Goal: Information Seeking & Learning: Learn about a topic

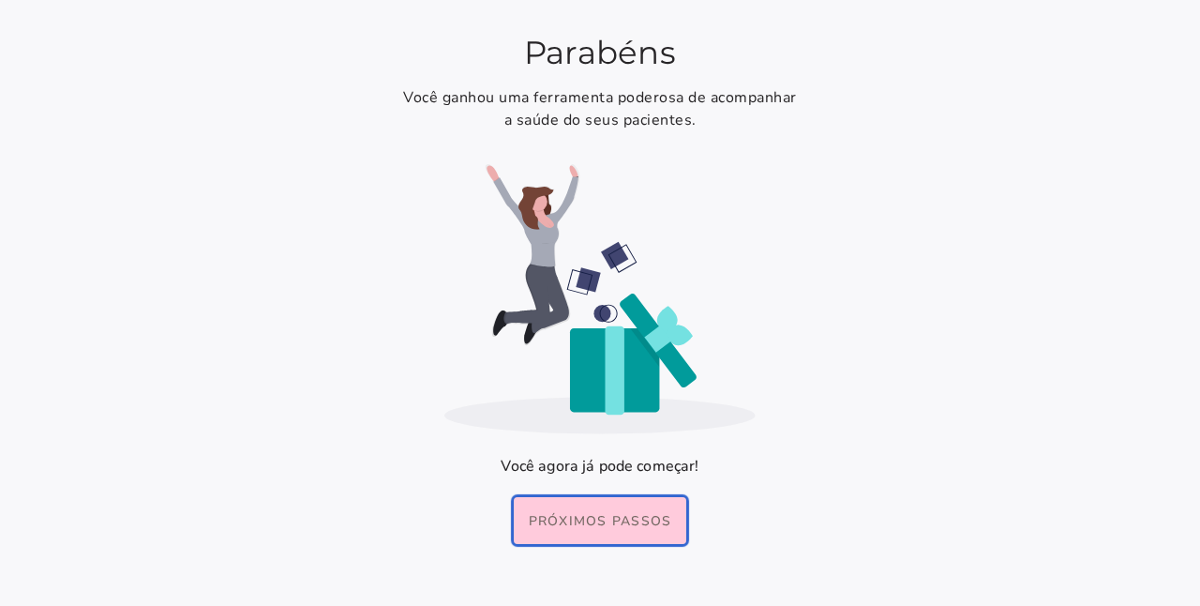
drag, startPoint x: 578, startPoint y: 531, endPoint x: 551, endPoint y: 485, distance: 52.9
click at [578, 531] on button "Próximos passos" at bounding box center [600, 520] width 173 height 47
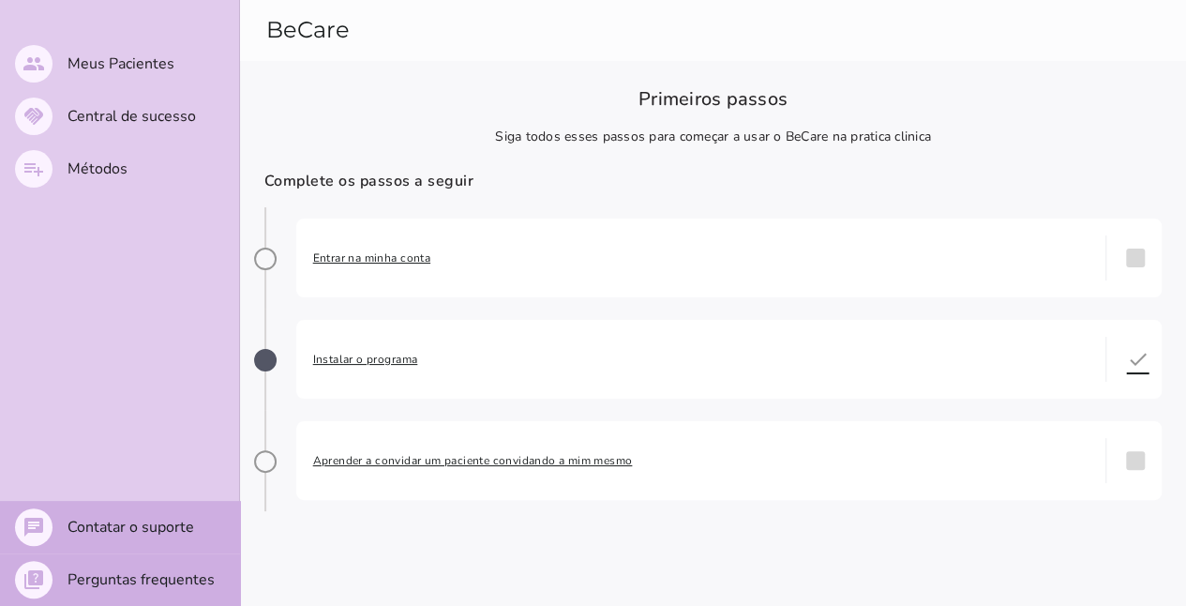
click at [369, 250] on span "Entrar na minha conta" at bounding box center [701, 257] width 776 height 19
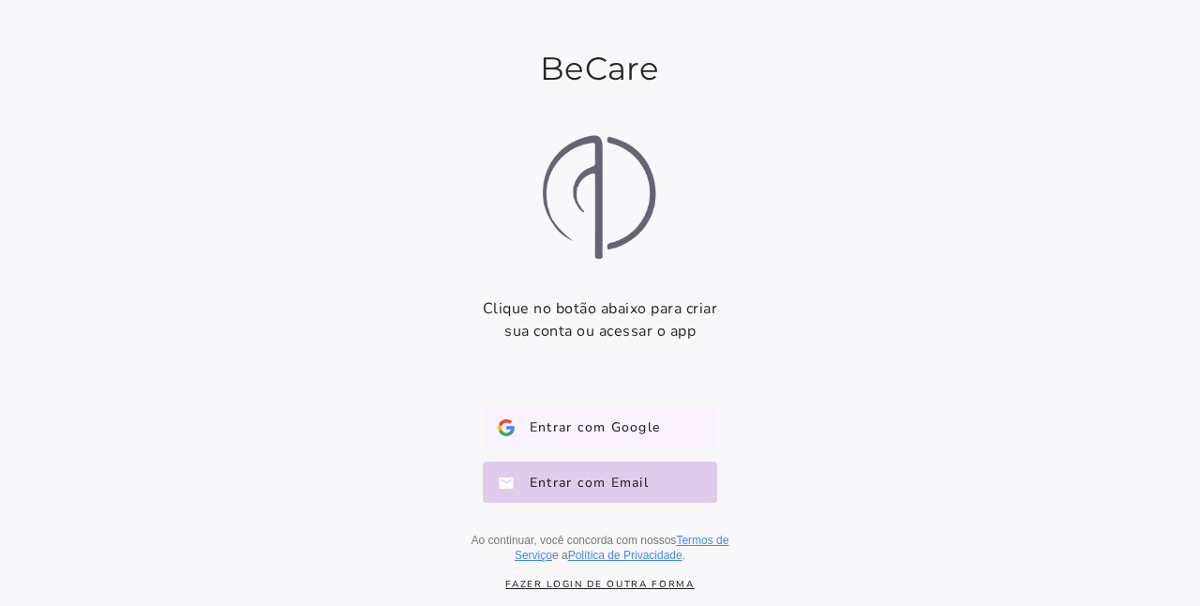
click at [668, 429] on button "Entrar com Google Google" at bounding box center [600, 427] width 234 height 41
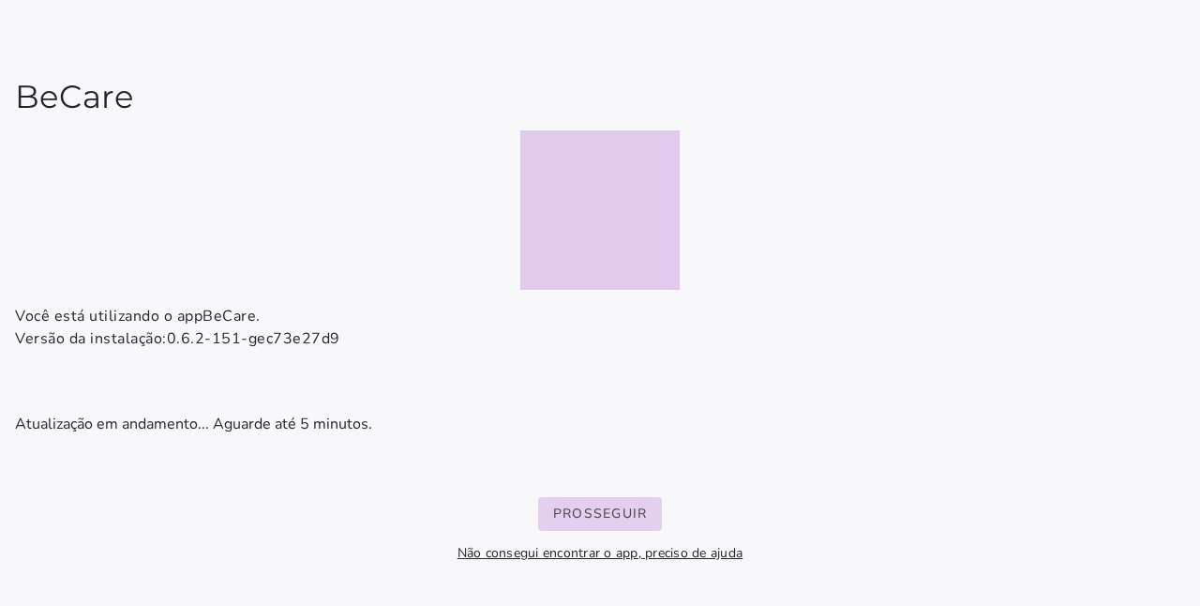
click at [0, 0] on slot "Prosseguir" at bounding box center [0, 0] width 0 height 0
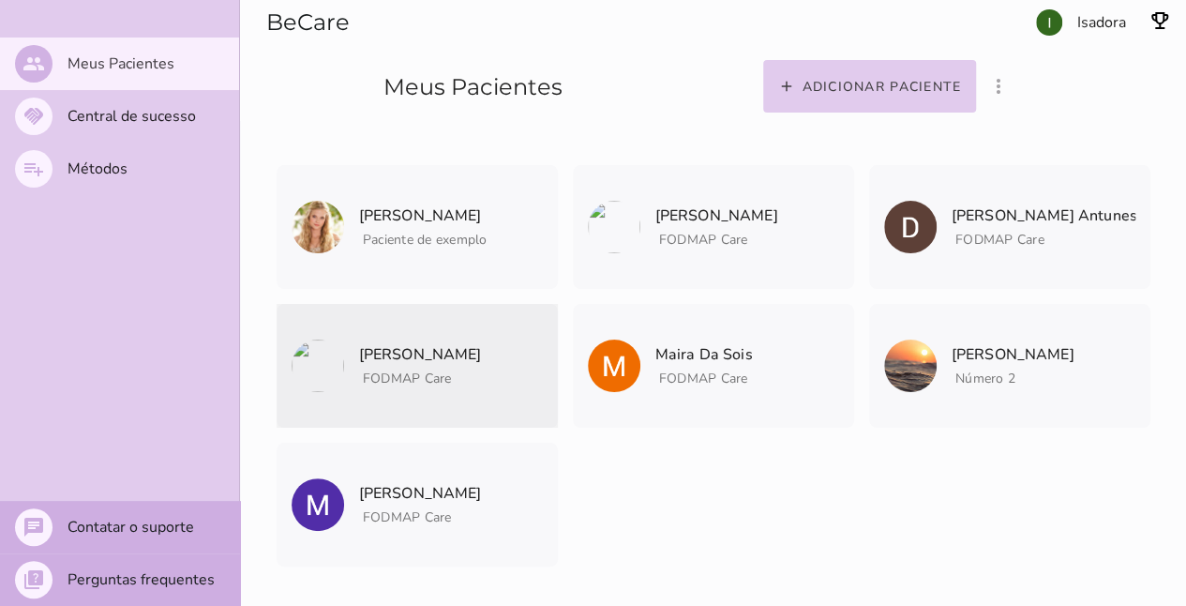
click at [403, 338] on span "[PERSON_NAME] Arquivar paciente Quando você finalizar a terapia digital com um …" at bounding box center [420, 343] width 123 height 79
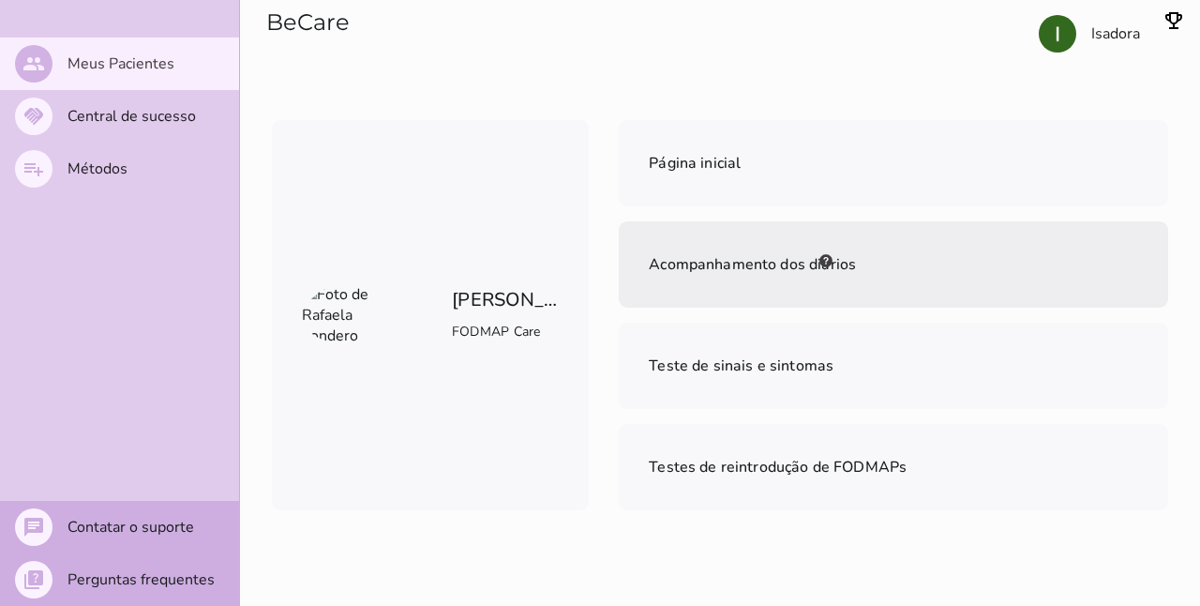
click at [844, 259] on mwc-list-item "Acompanhamento dos diários" at bounding box center [893, 264] width 549 height 86
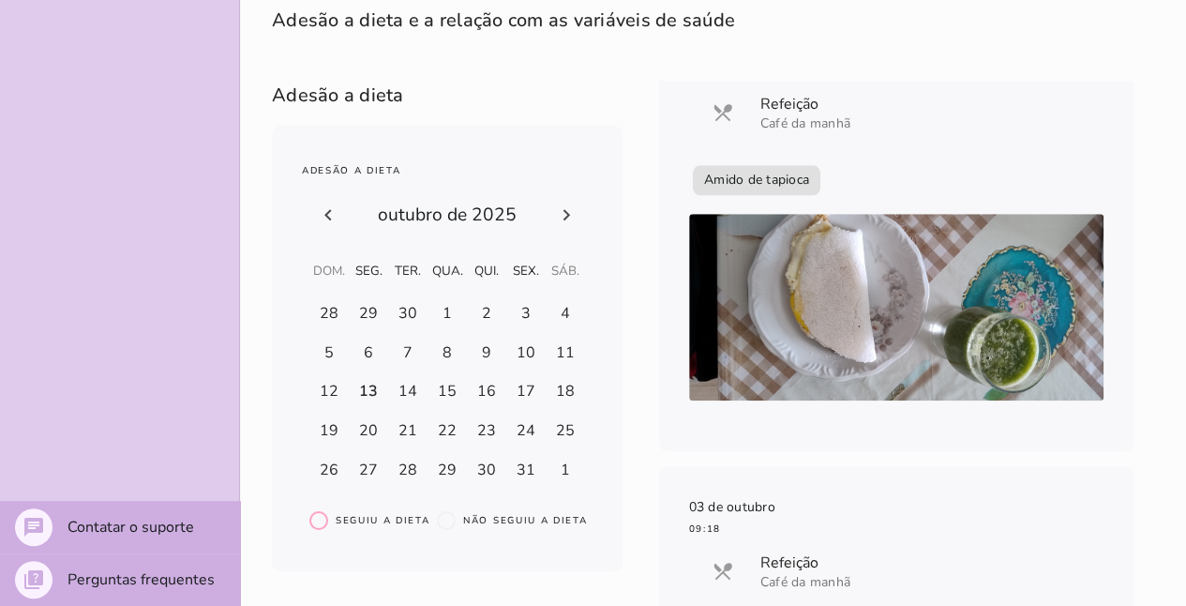
scroll to position [1031, 0]
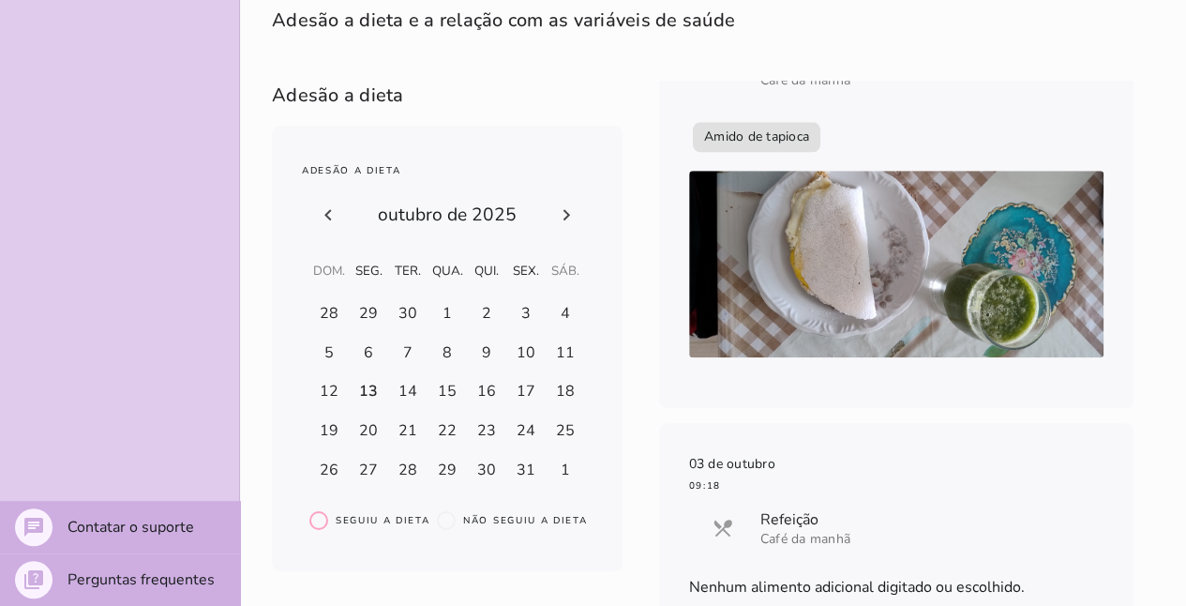
click at [968, 285] on img at bounding box center [896, 264] width 414 height 187
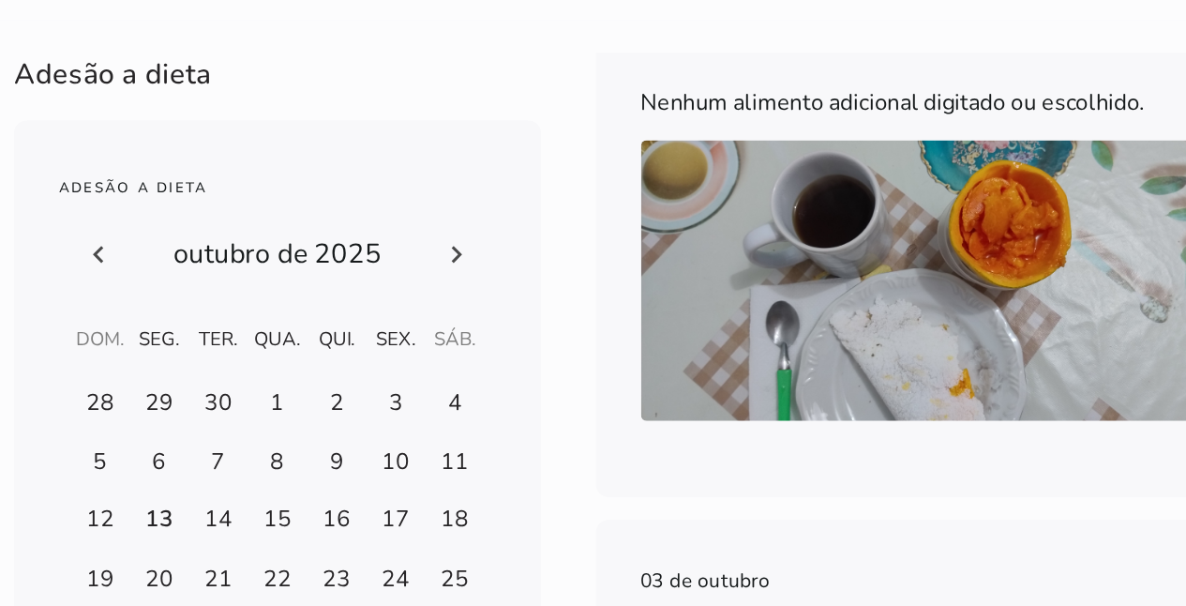
scroll to position [654, 0]
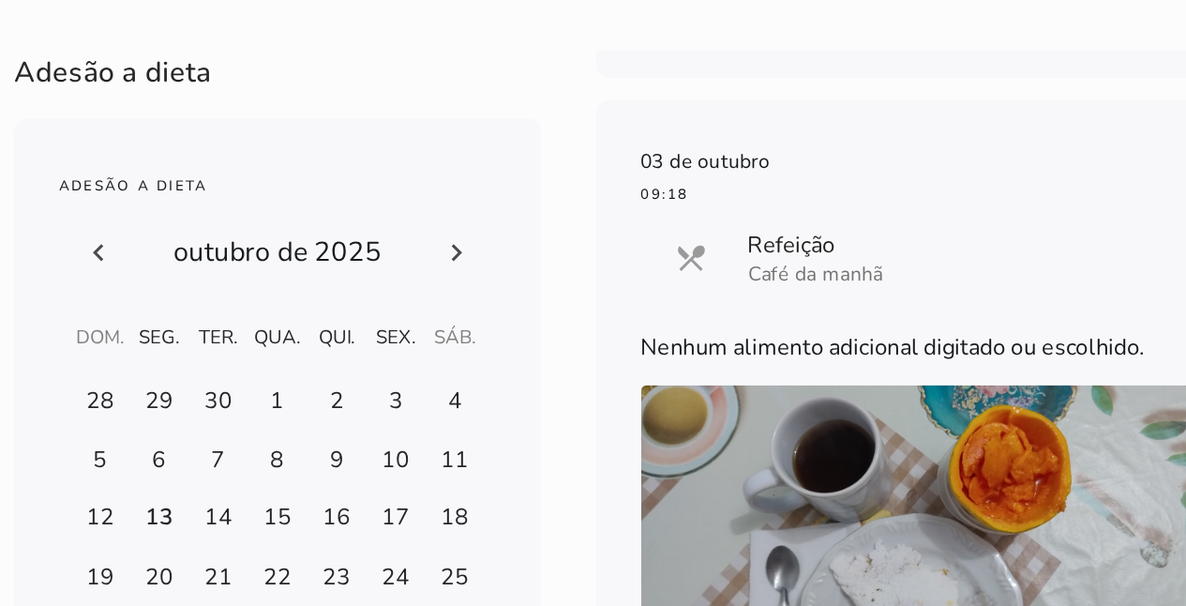
click at [917, 334] on img at bounding box center [896, 398] width 414 height 187
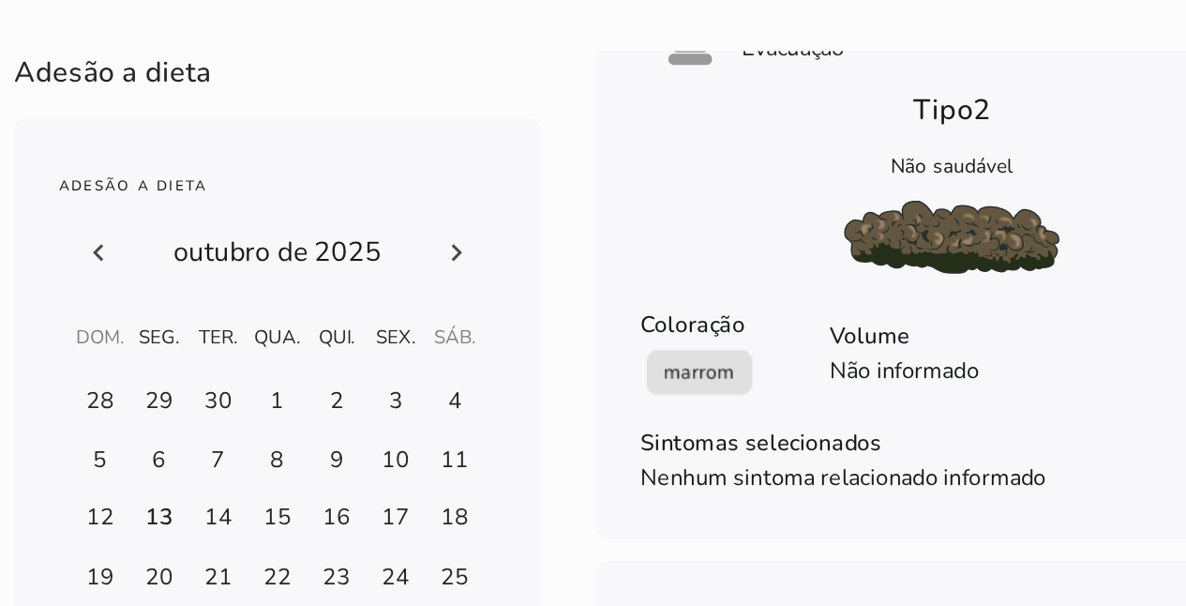
click at [978, 300] on section "Coloração marrom Volume Não informado" at bounding box center [896, 283] width 414 height 94
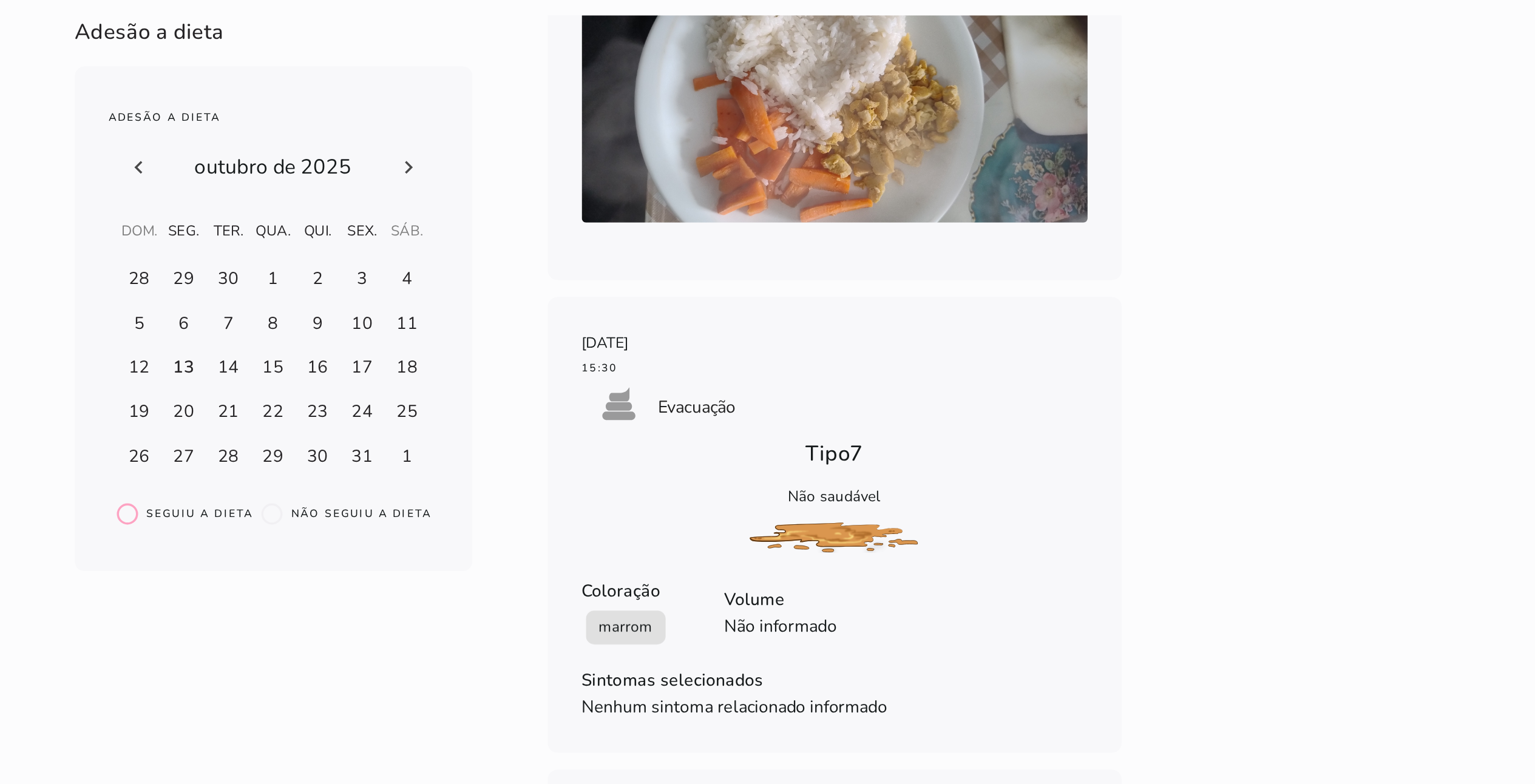
scroll to position [7929, 0]
click at [776, 367] on section "Adesão a dieta e a relação com as variáveis de saúde fase # fase # fase # Adesã…" at bounding box center [845, 425] width 1338 height 754
click at [566, 180] on icon at bounding box center [566, 184] width 15 height 15
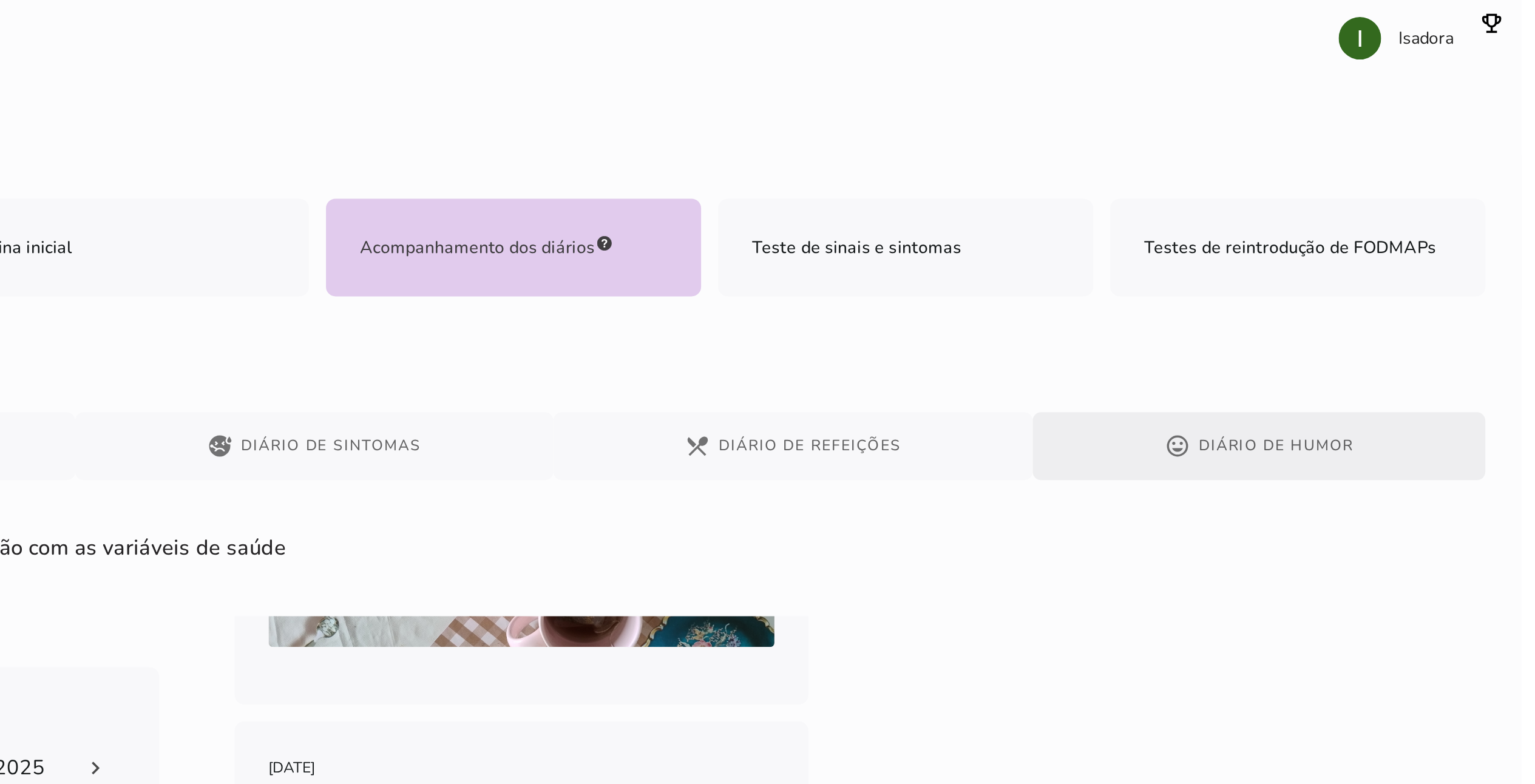
scroll to position [0, 0]
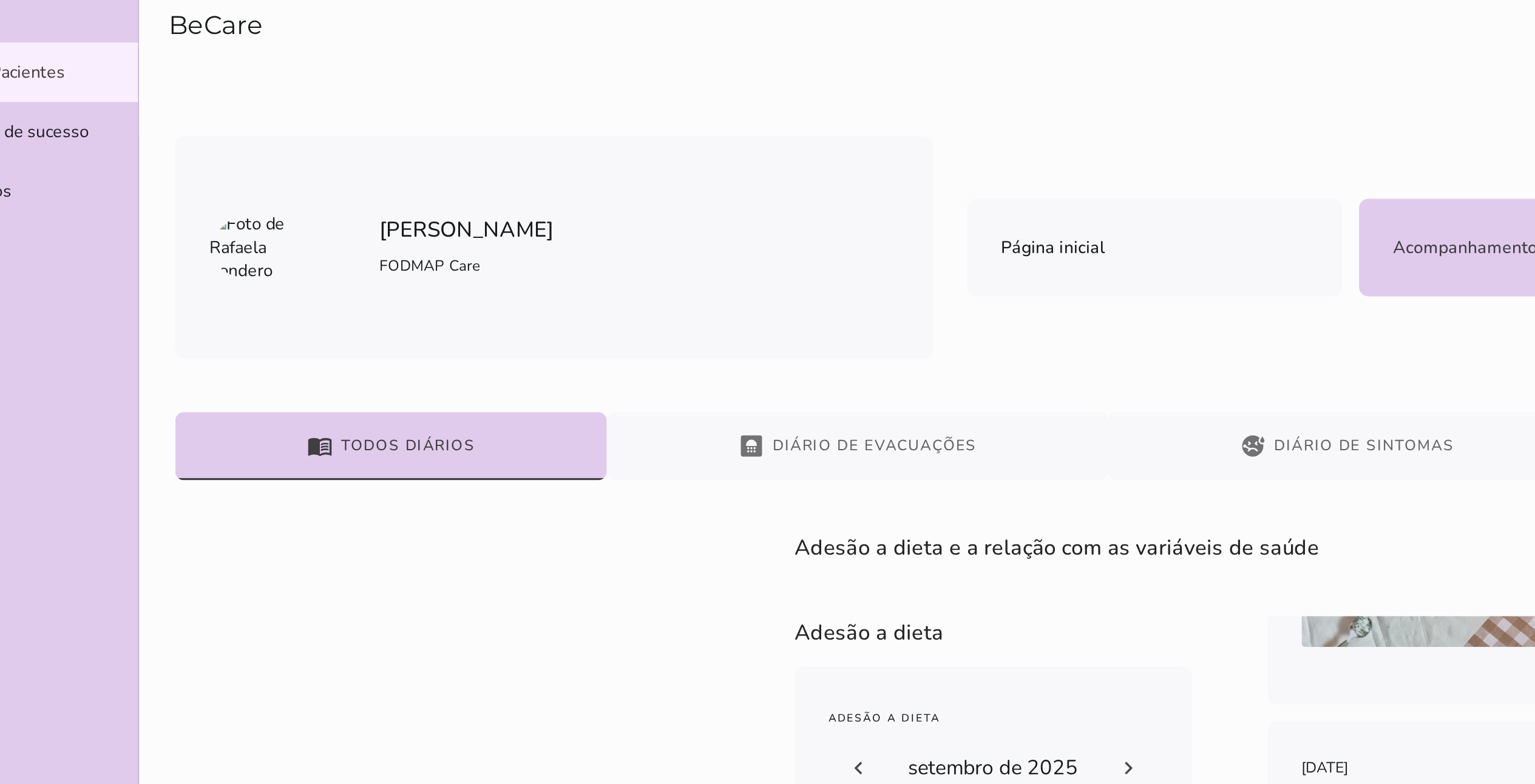
click at [685, 263] on button "bathroom Diário de Evacuações" at bounding box center [566, 255] width 287 height 39
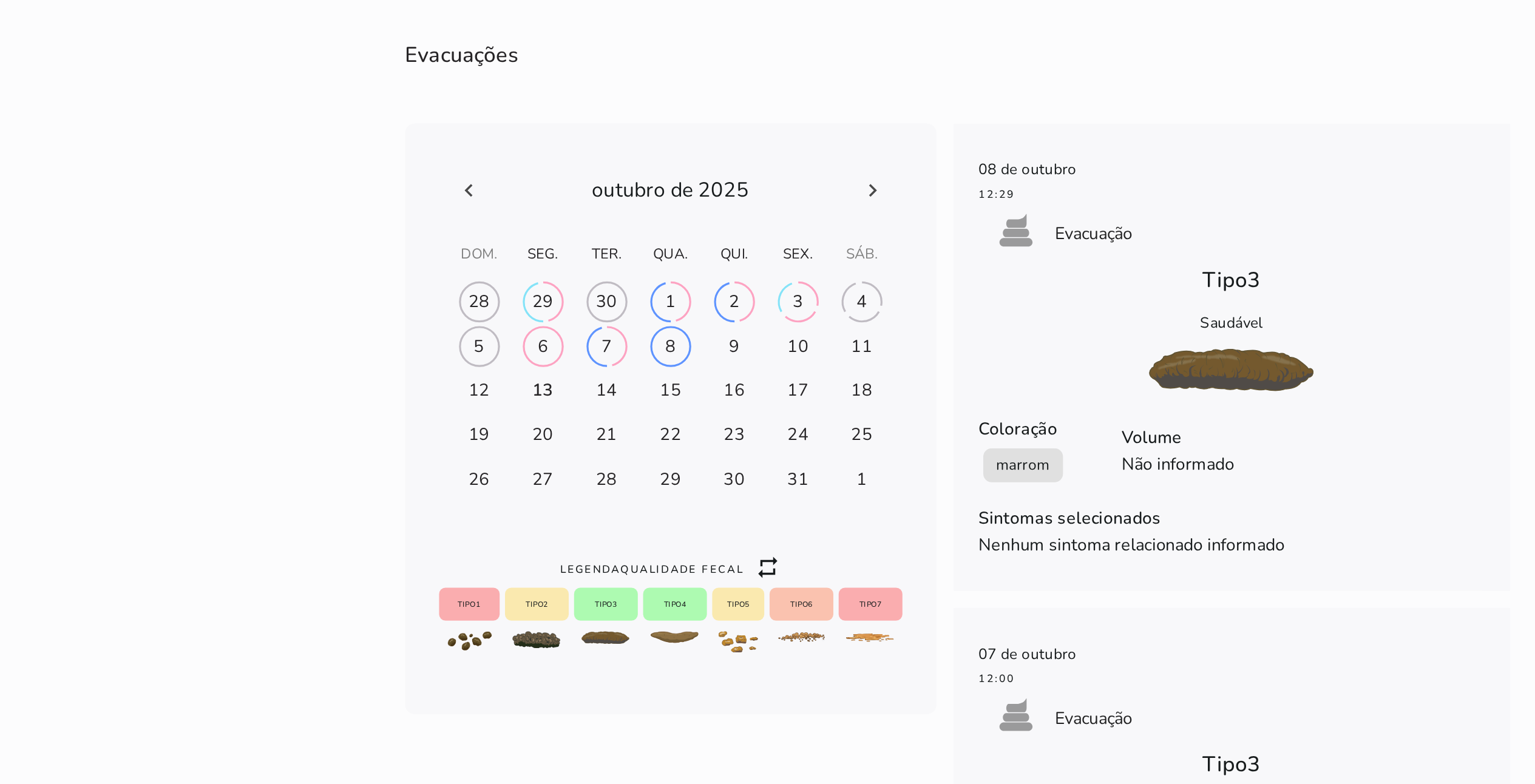
click at [574, 392] on pt-0 at bounding box center [682, 390] width 216 height 23
click at [568, 392] on icon at bounding box center [566, 390] width 15 height 15
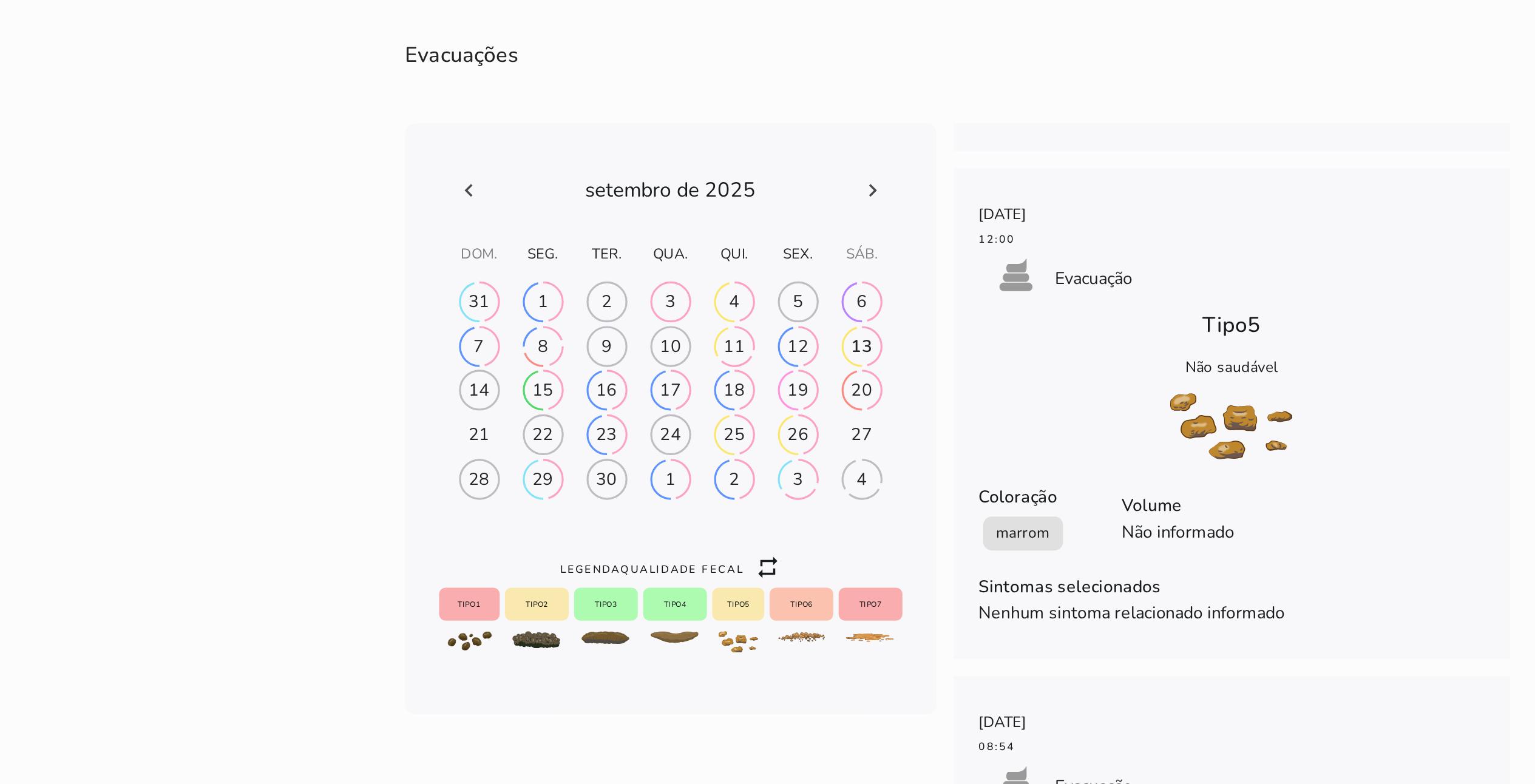
scroll to position [4248, 0]
click at [664, 392] on h-0 at bounding box center [682, 480] width 35 height 19
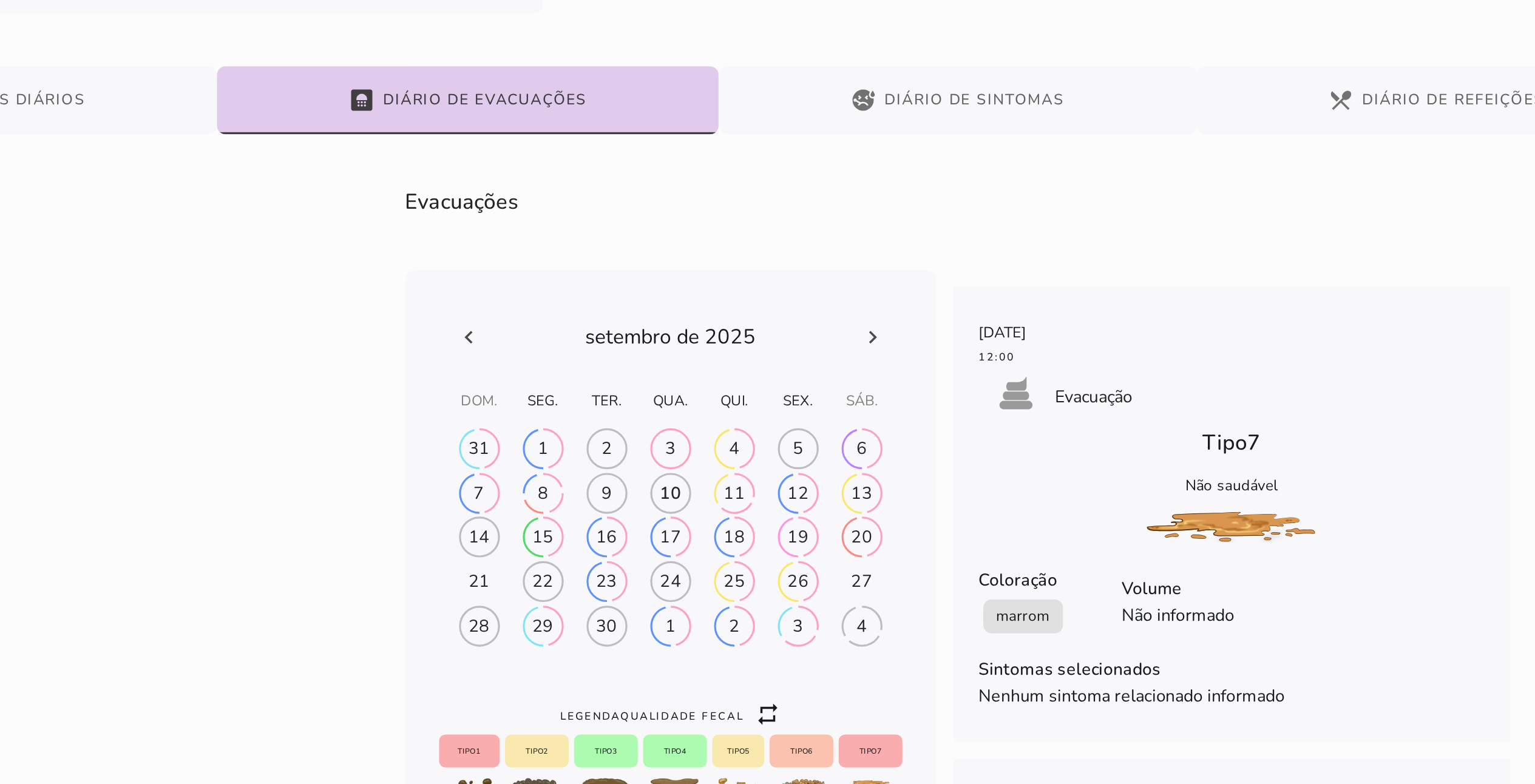
scroll to position [2514, 0]
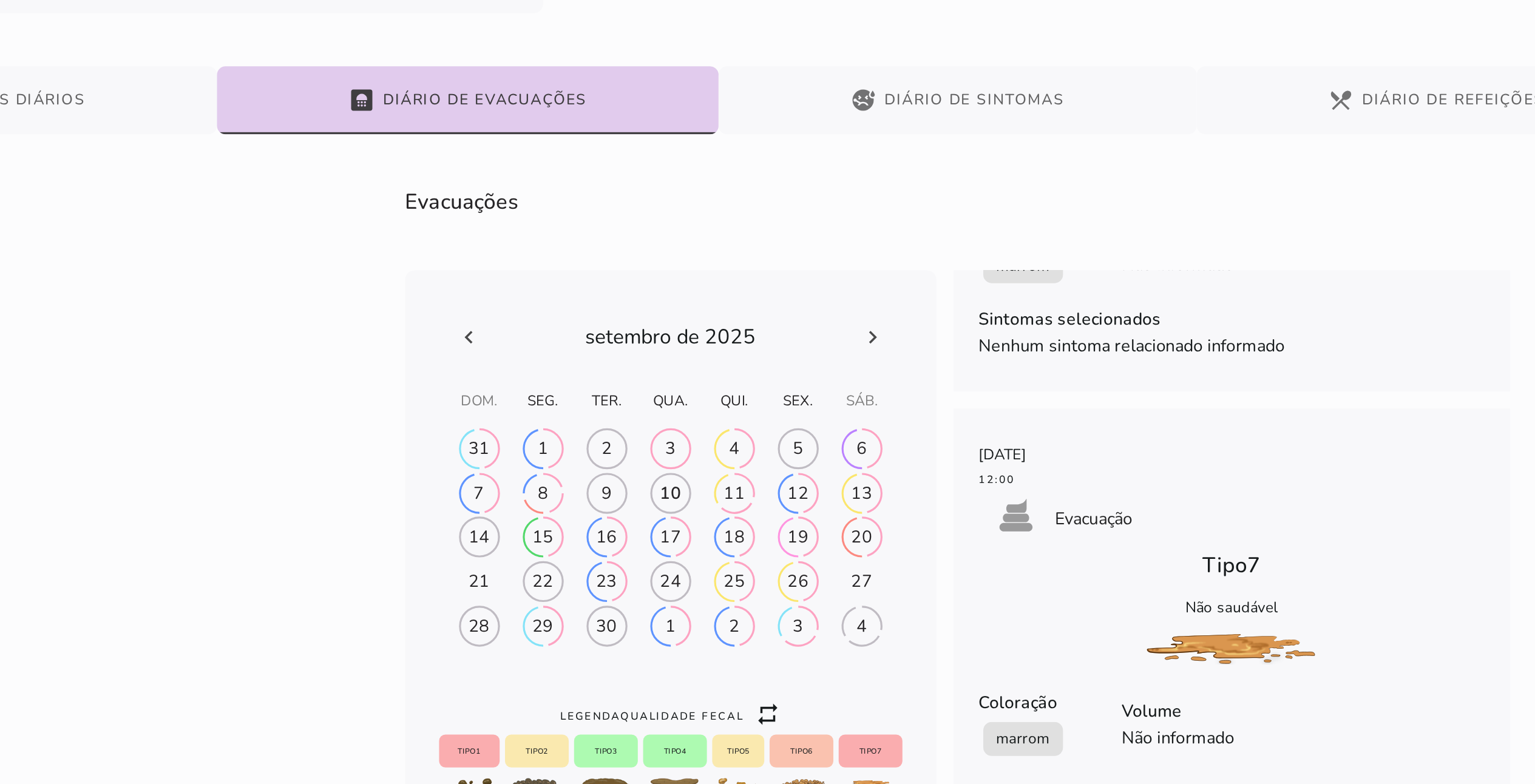
click at [0, 0] on slot "ic_repeat" at bounding box center [0, 0] width 0 height 0
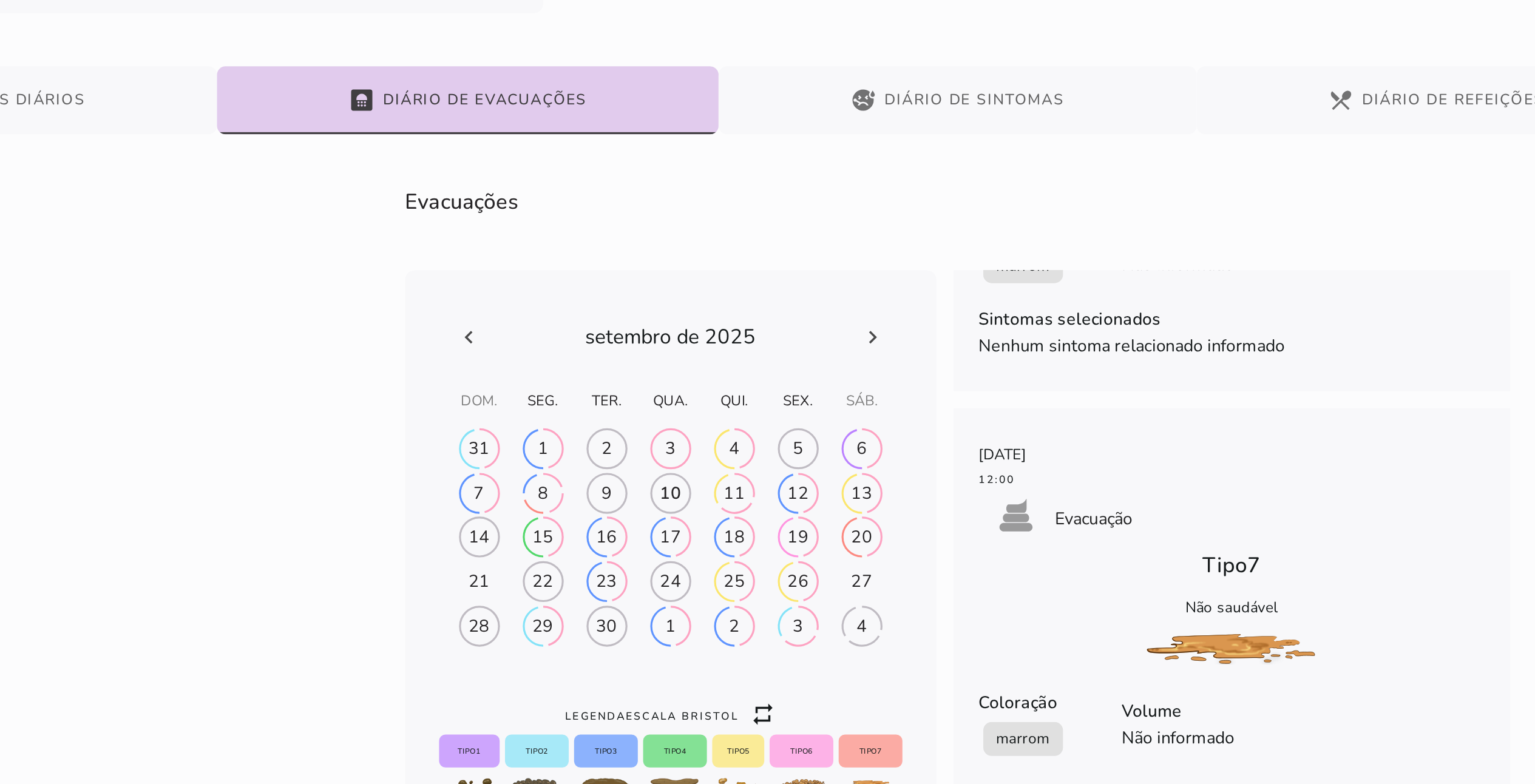
click at [0, 0] on slot "ic_repeat" at bounding box center [0, 0] width 0 height 0
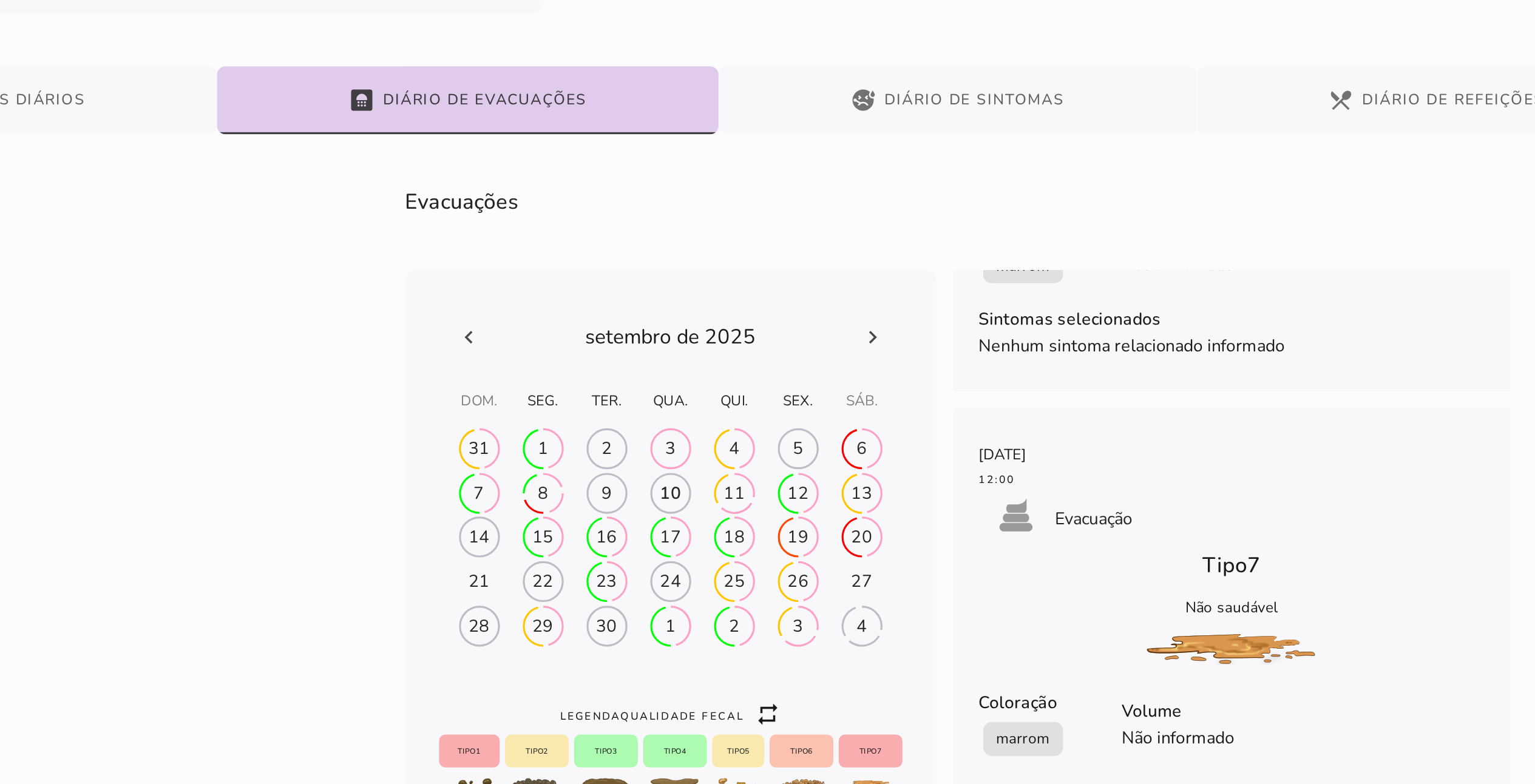
scroll to position [2584, 0]
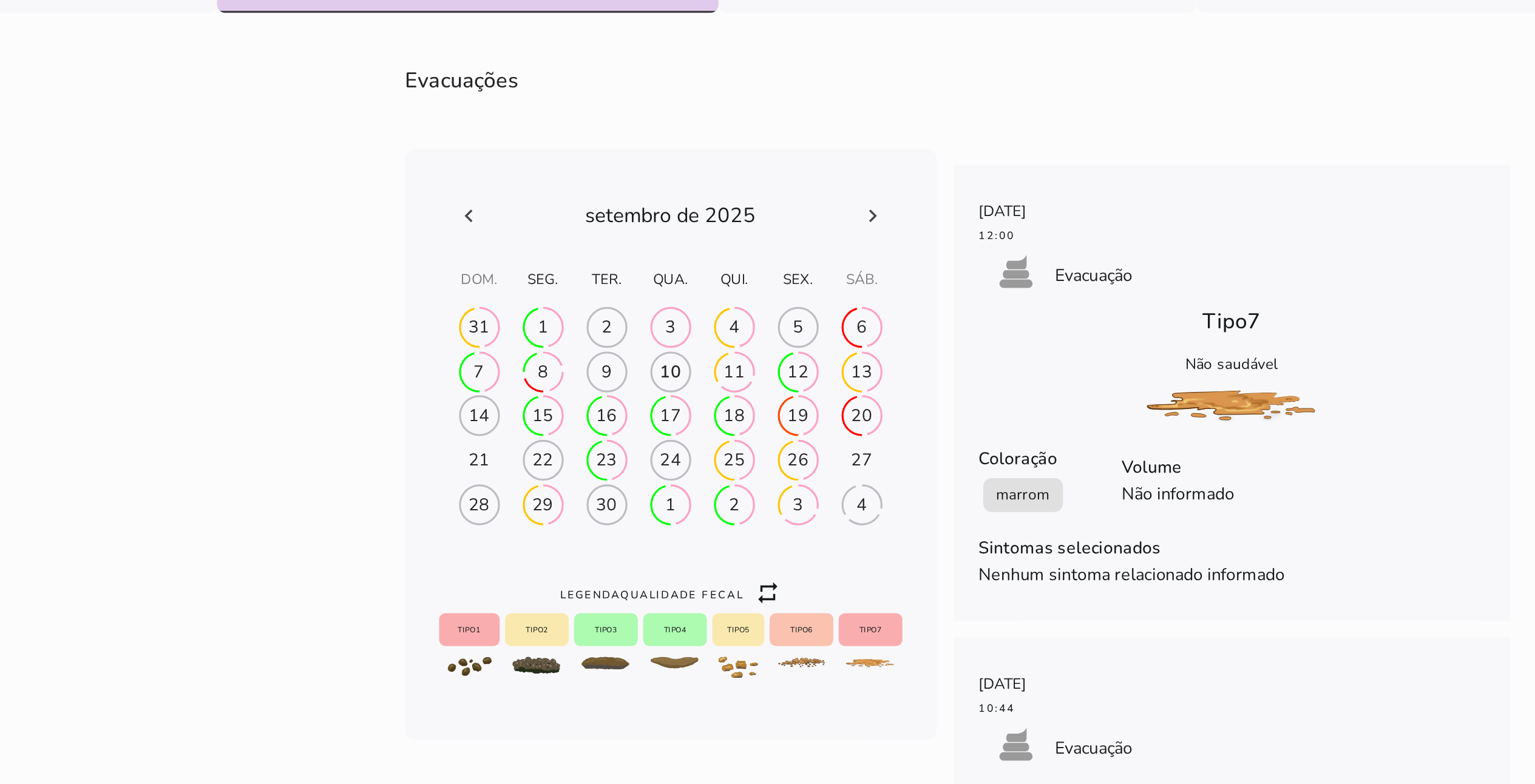
click at [0, 0] on slot "ic_repeat" at bounding box center [0, 0] width 0 height 0
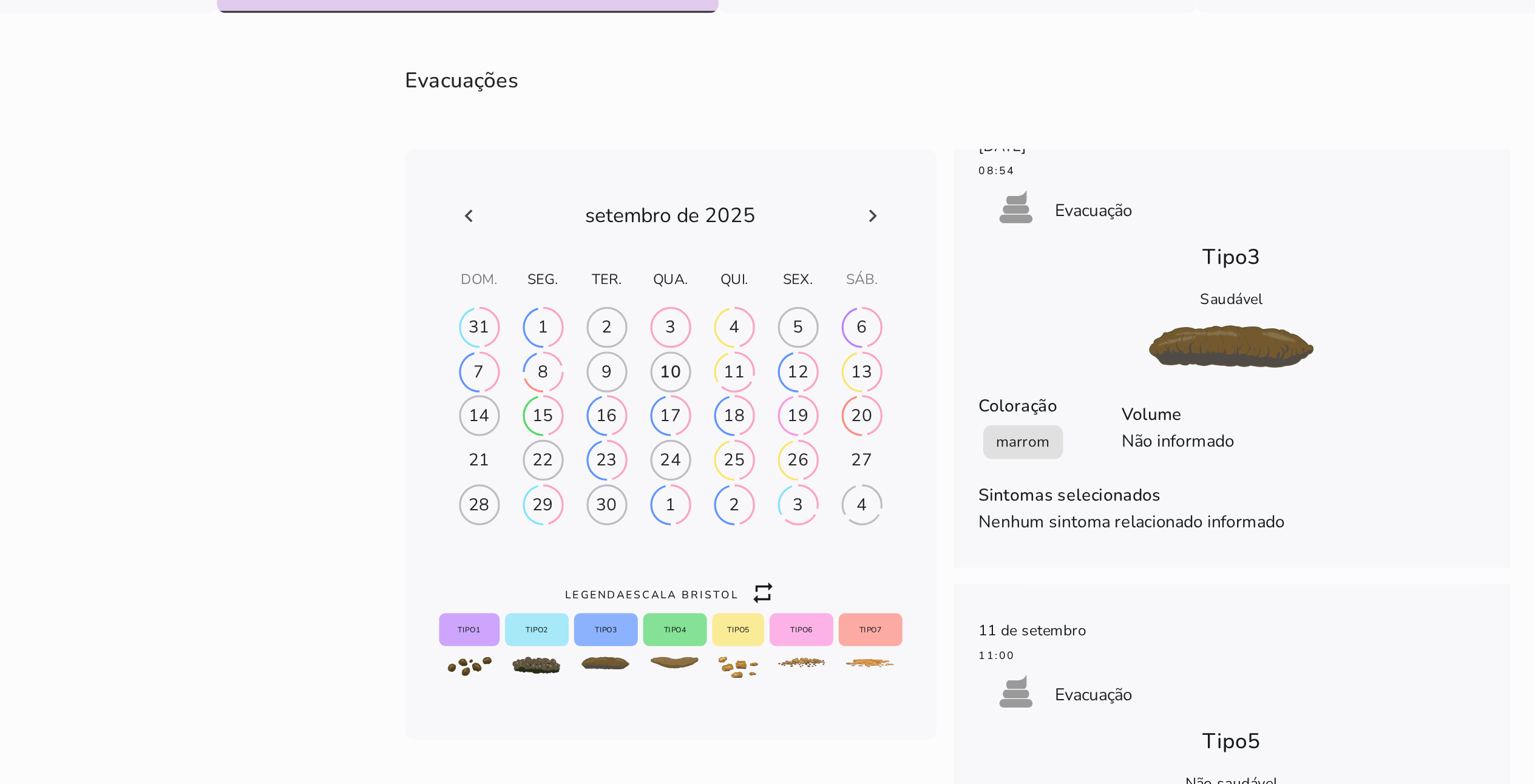
scroll to position [4386, 0]
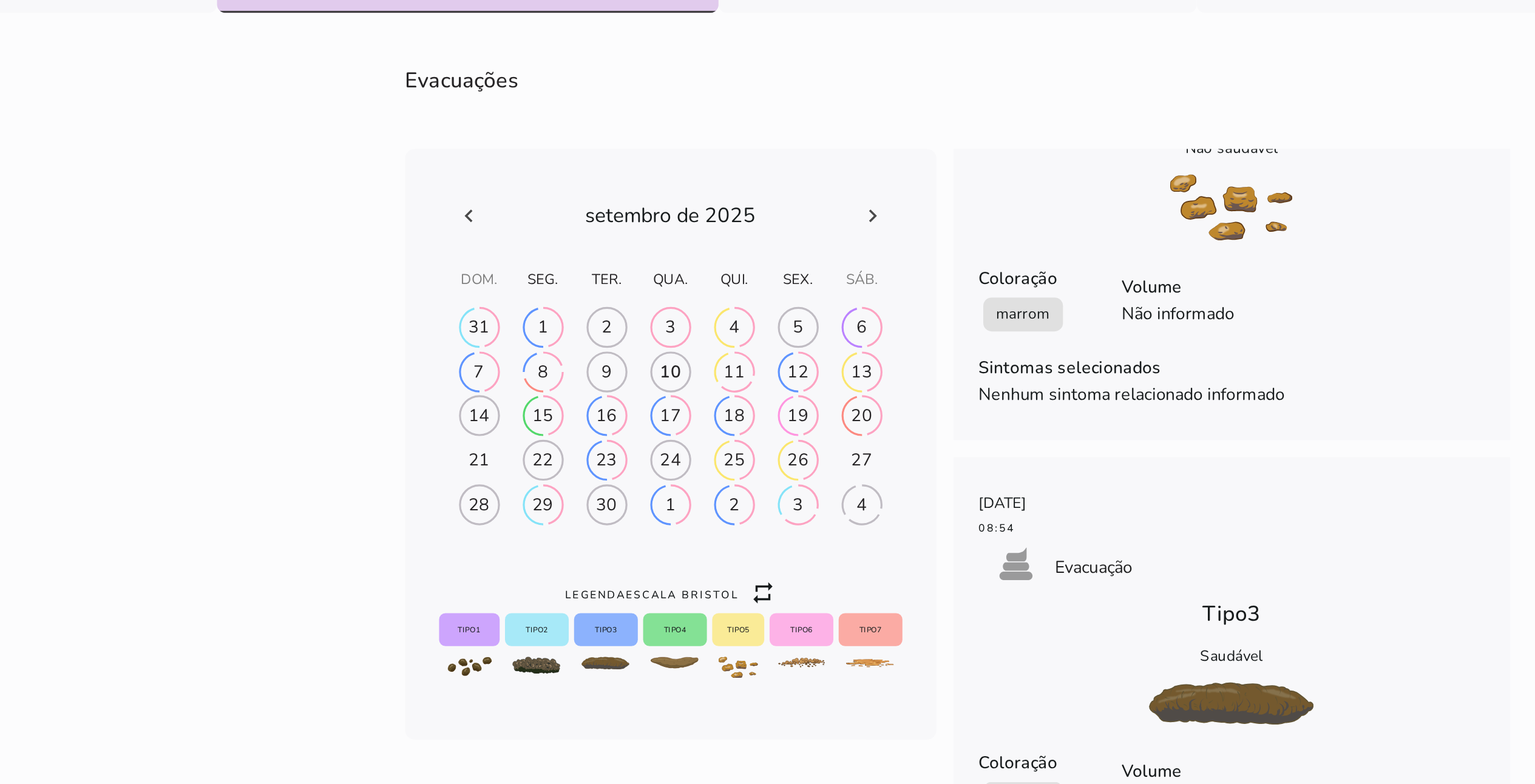
click at [744, 392] on h-0 at bounding box center [754, 480] width 35 height 19
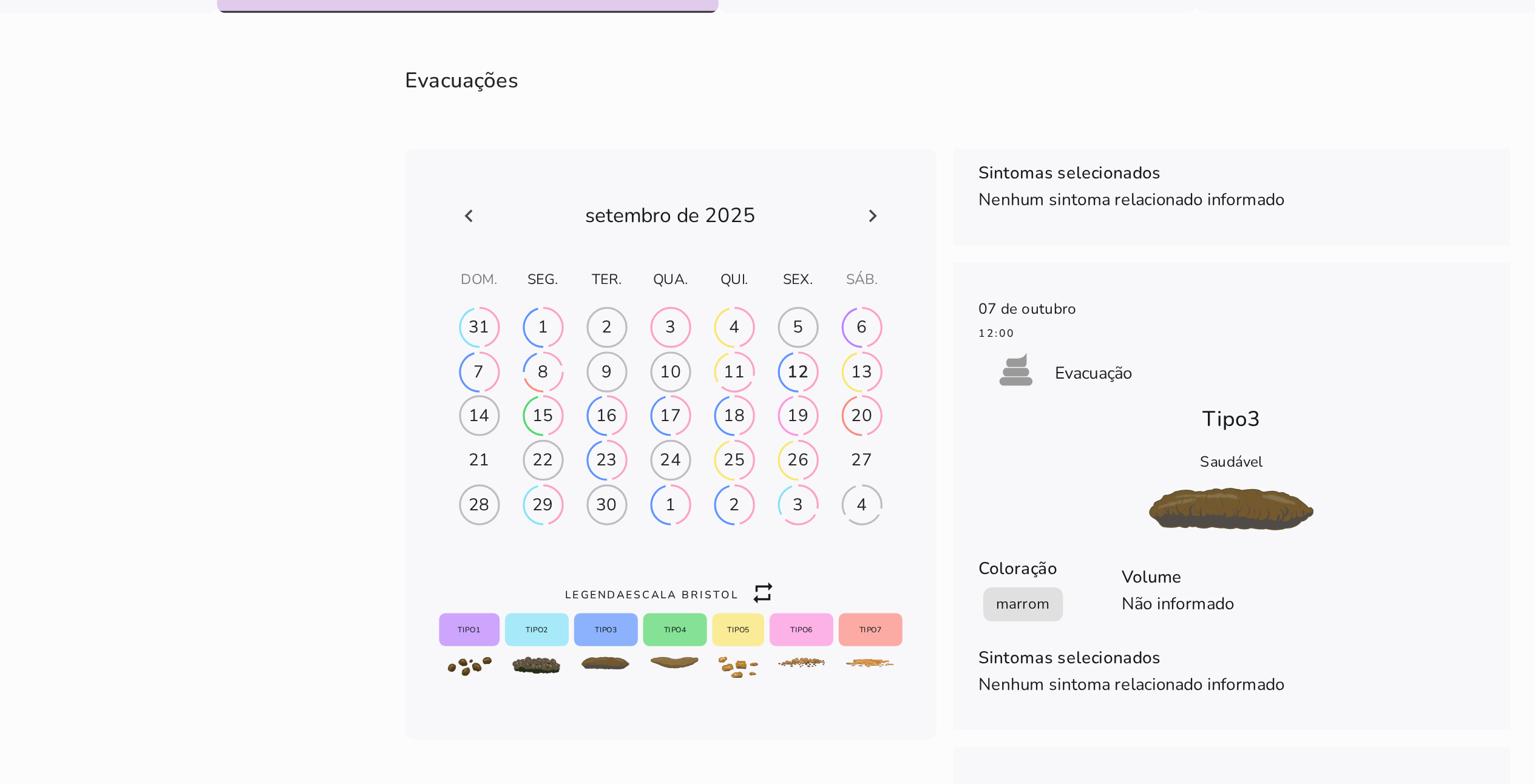
scroll to position [169, 0]
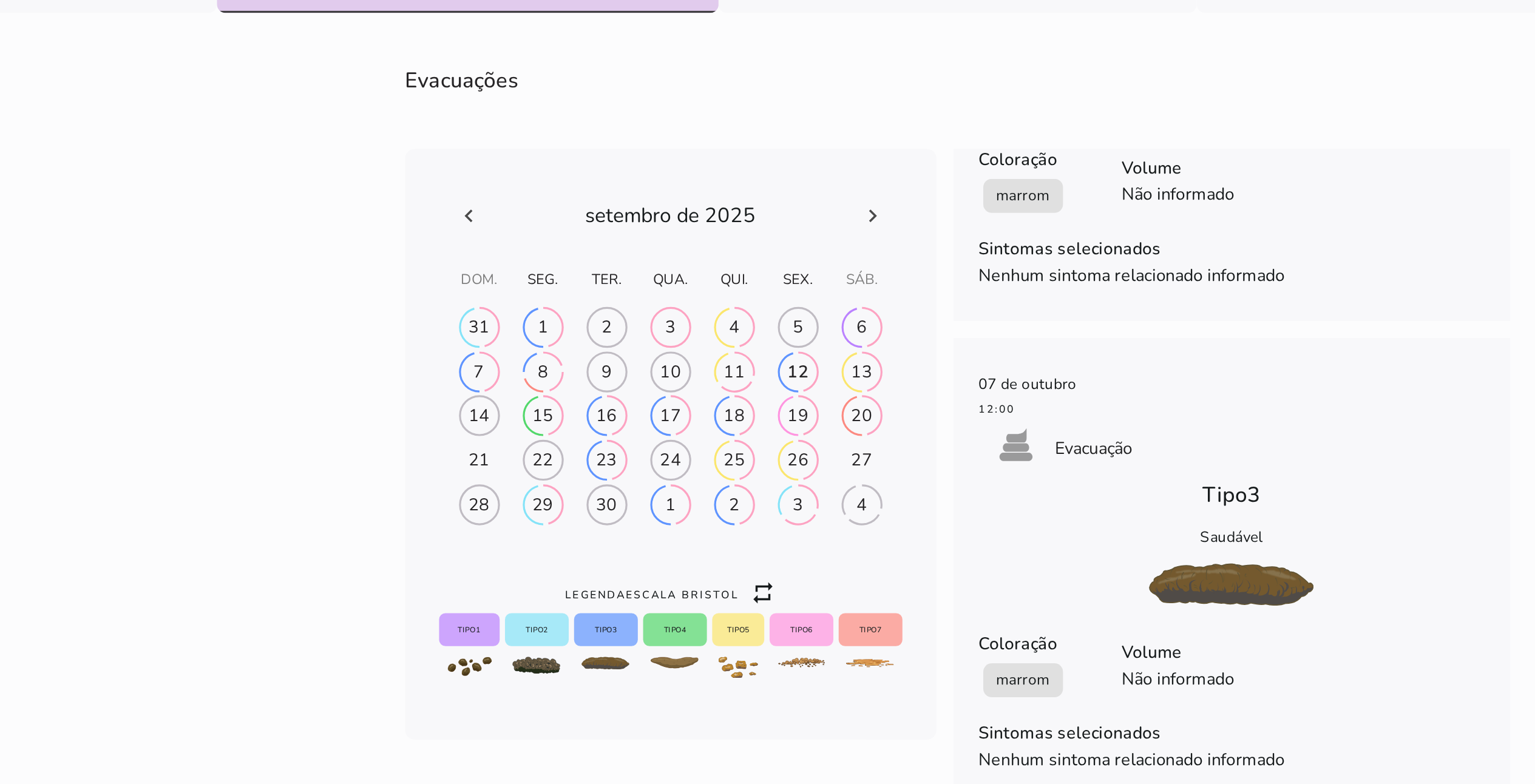
click at [776, 392] on icon at bounding box center [797, 390] width 15 height 15
click at [559, 392] on icon at bounding box center [566, 390] width 15 height 15
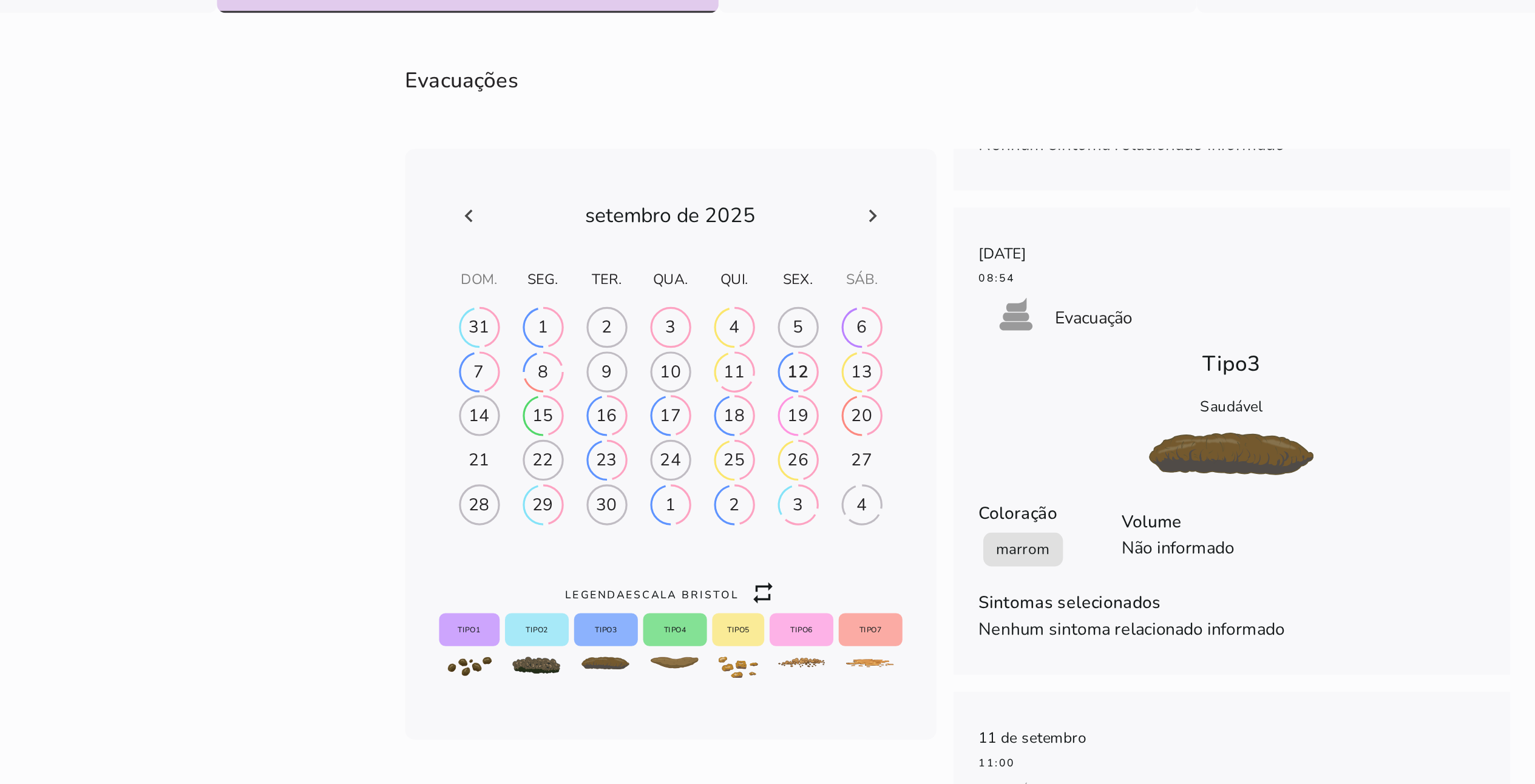
scroll to position [4537, 0]
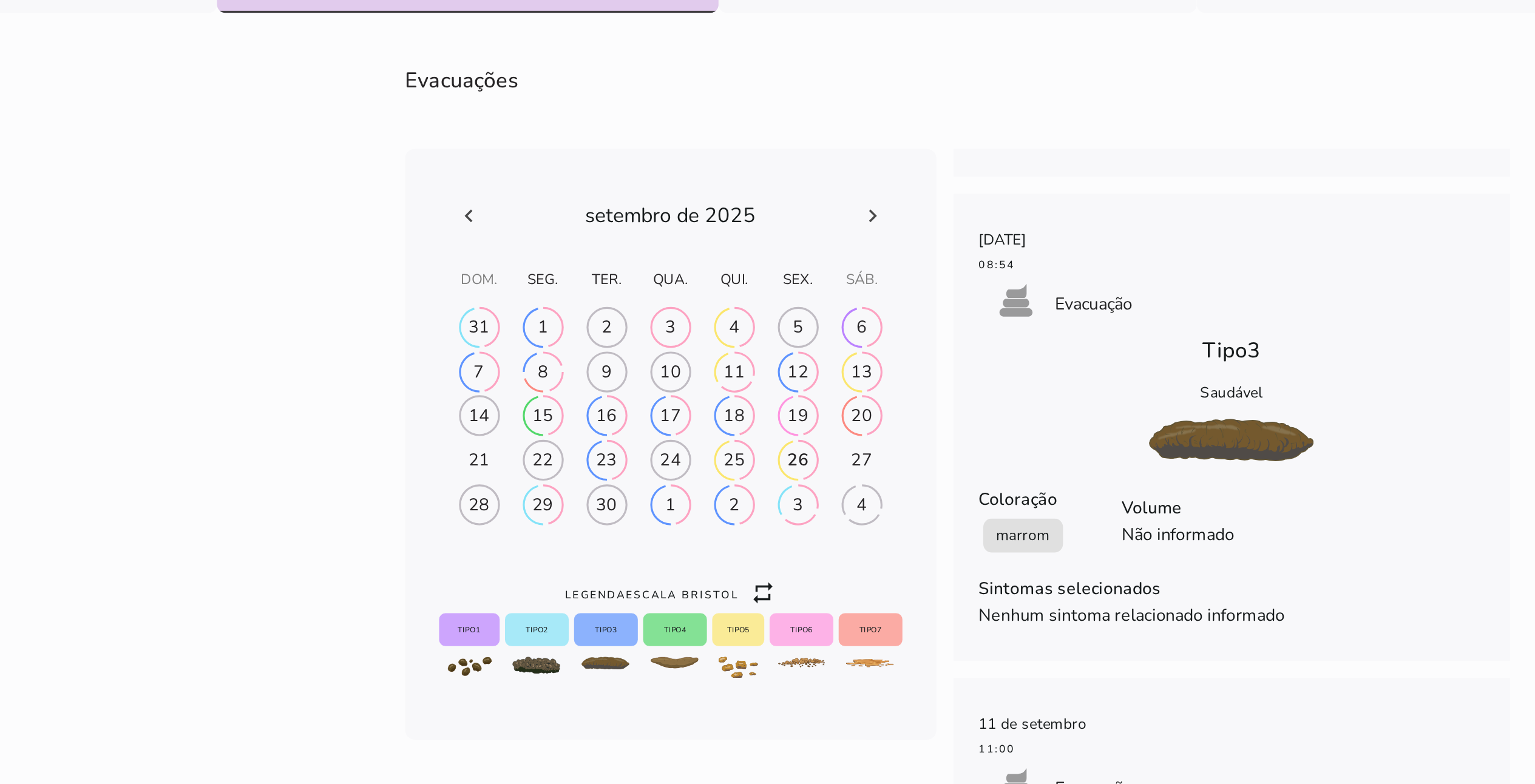
click at [748, 392] on div "26" at bounding box center [754, 530] width 12 height 14
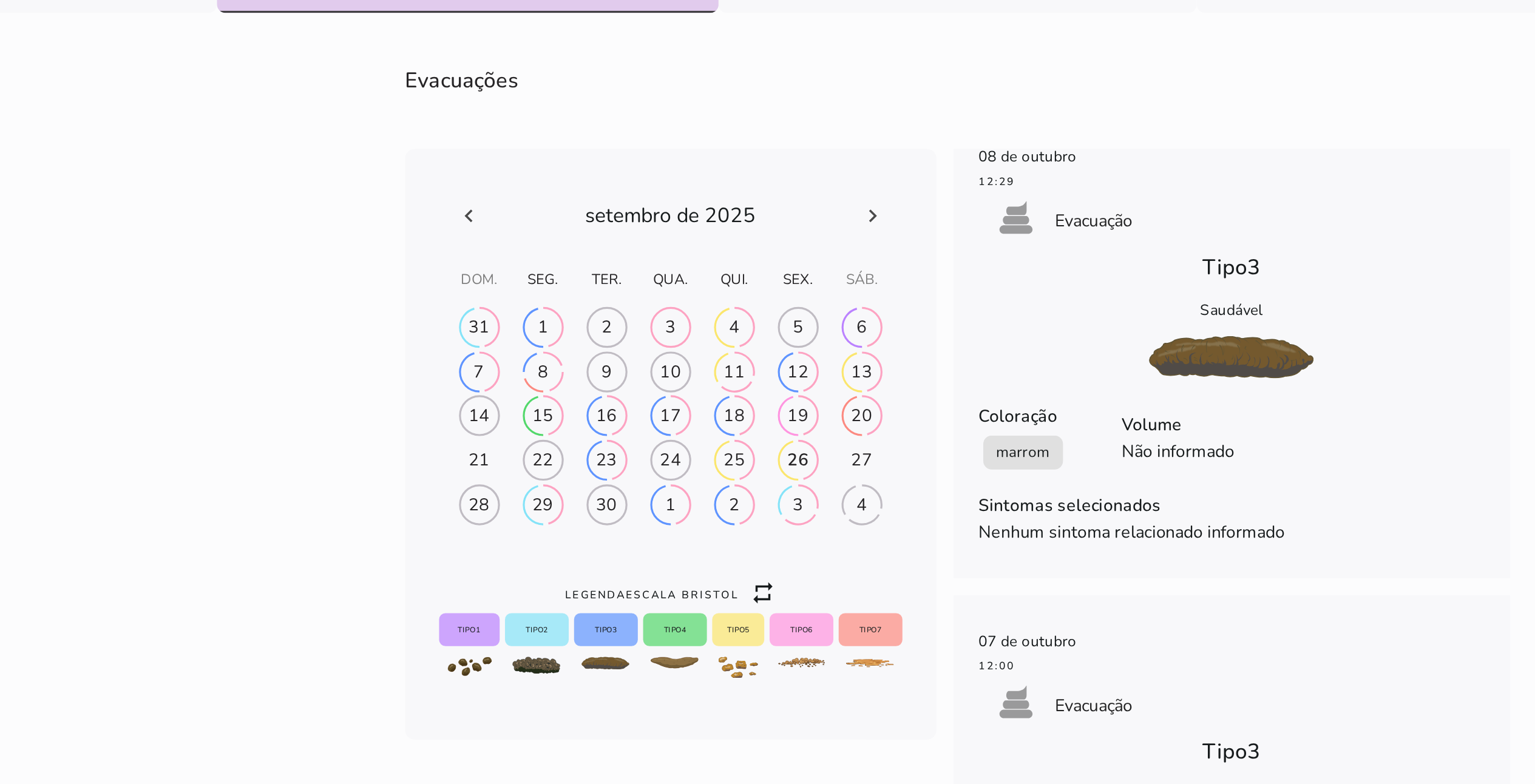
scroll to position [0, 0]
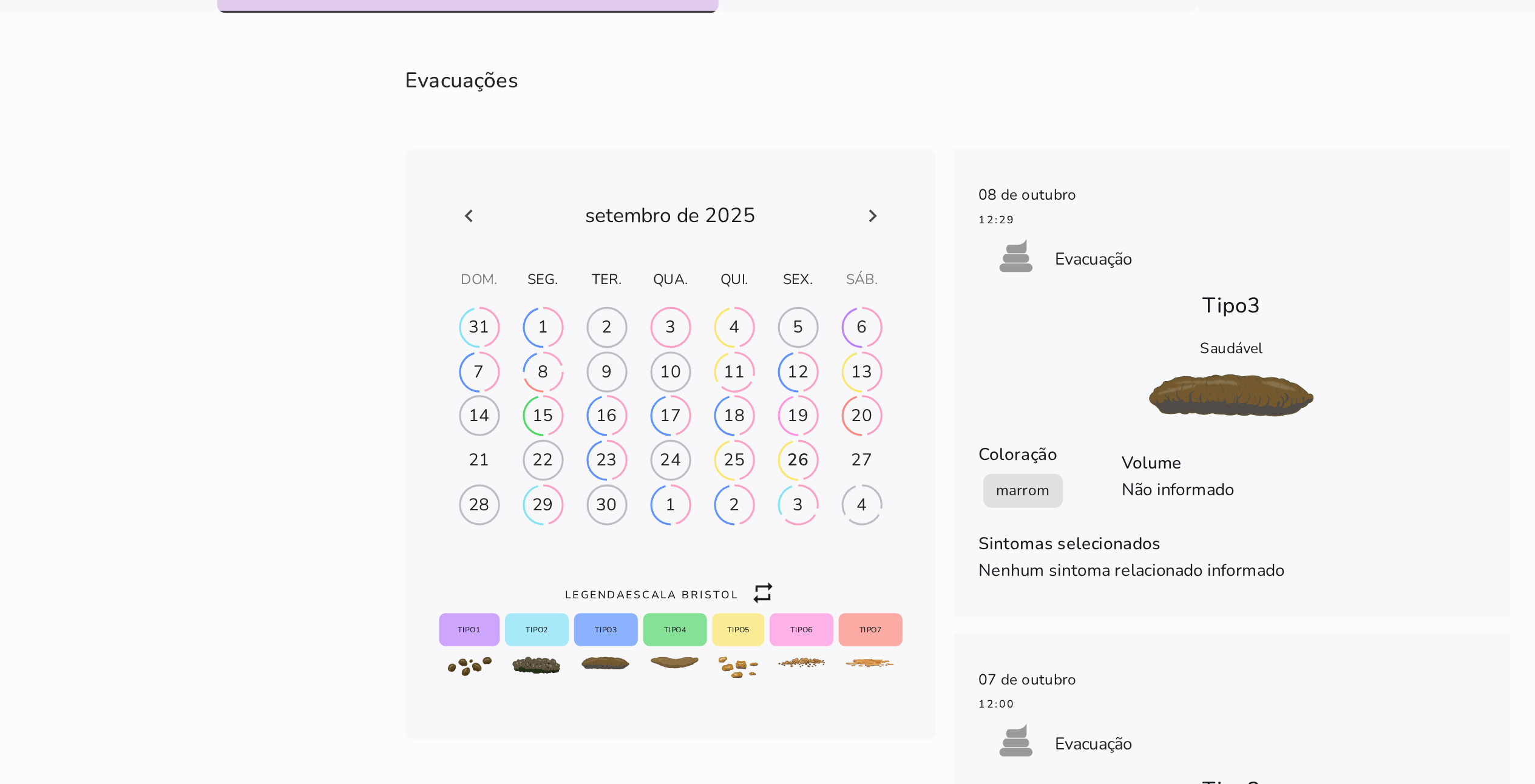
click at [776, 386] on icon at bounding box center [797, 390] width 15 height 15
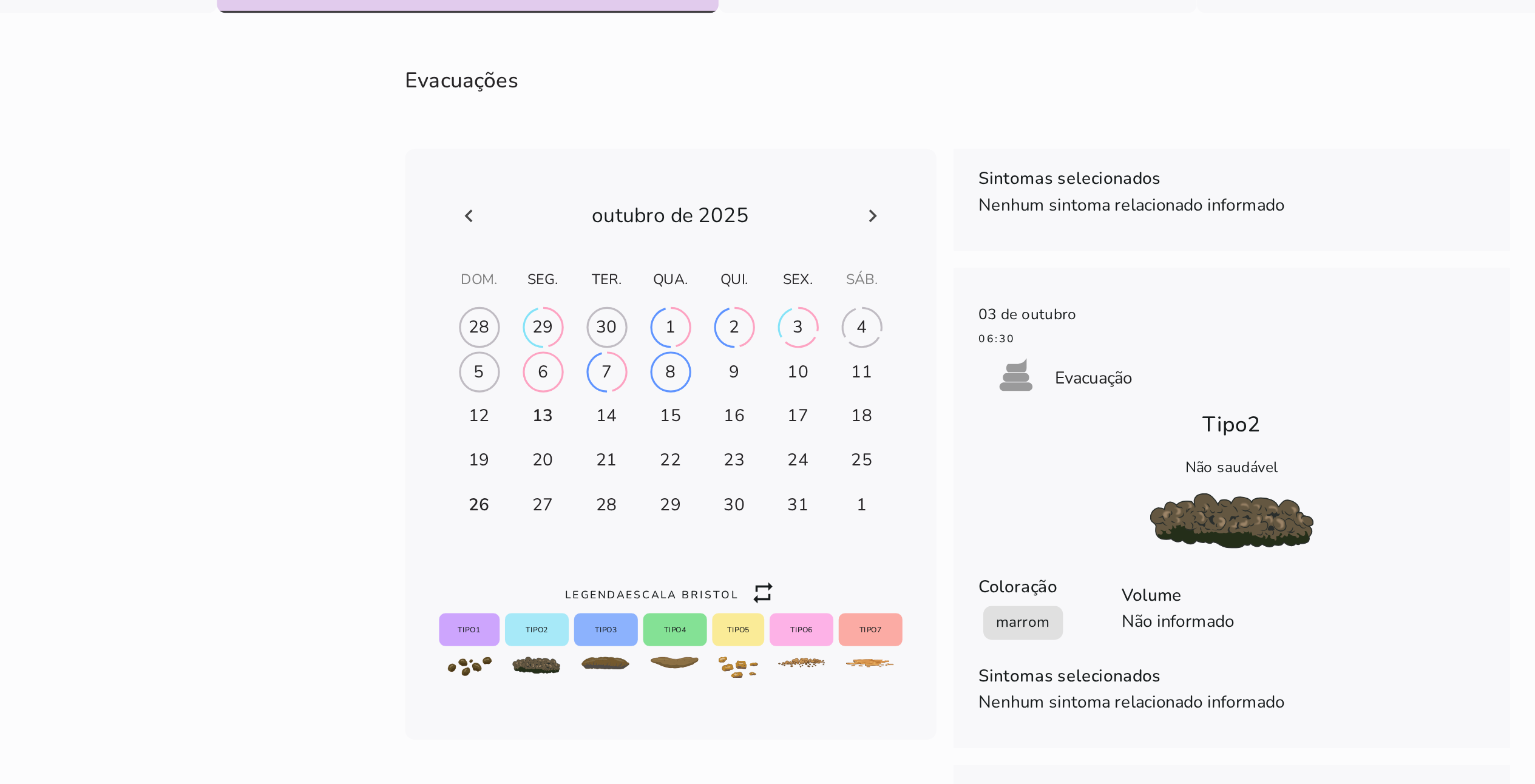
scroll to position [832, 0]
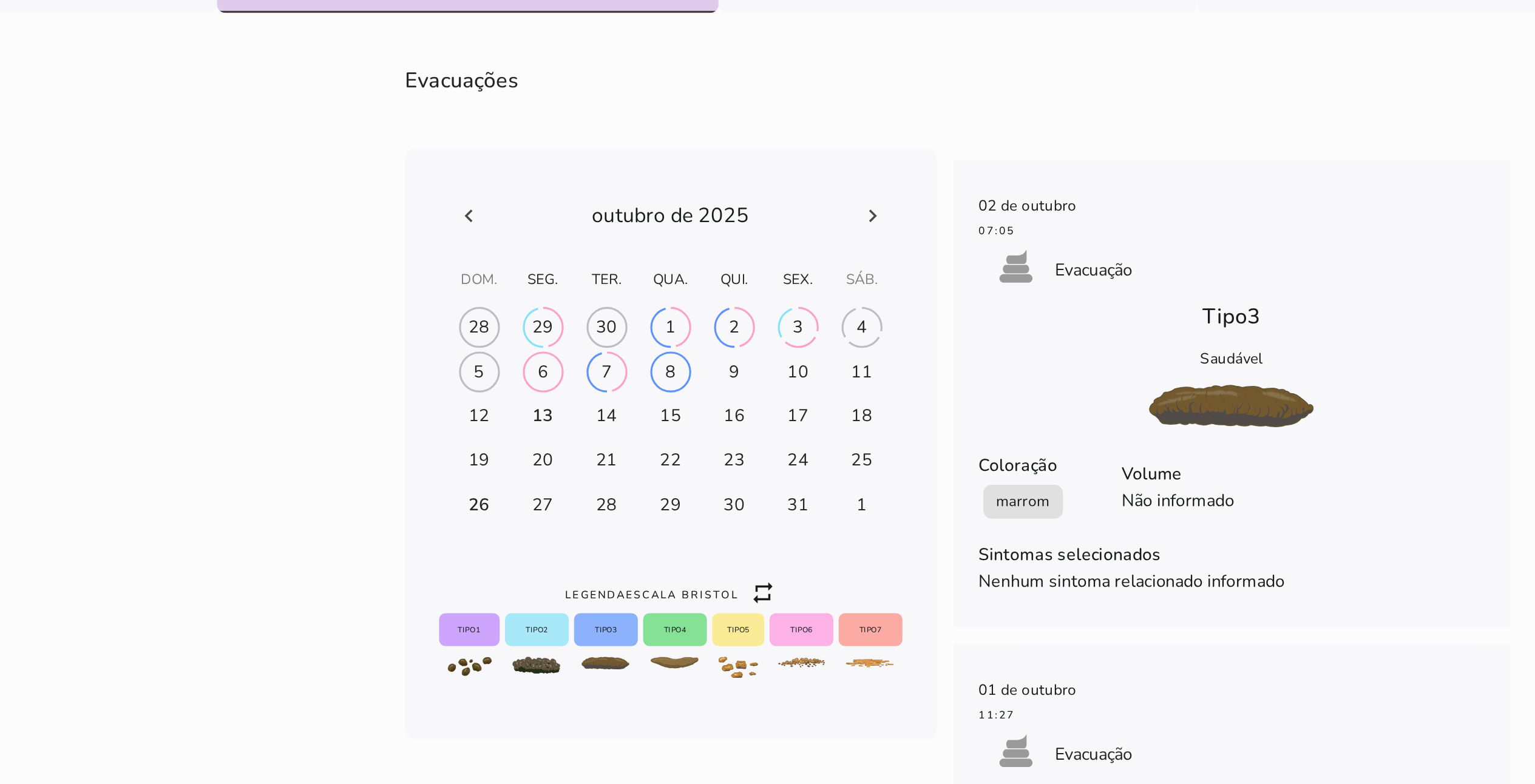
click at [556, 379] on div at bounding box center [682, 390] width 265 height 38
click at [561, 386] on icon at bounding box center [566, 390] width 15 height 15
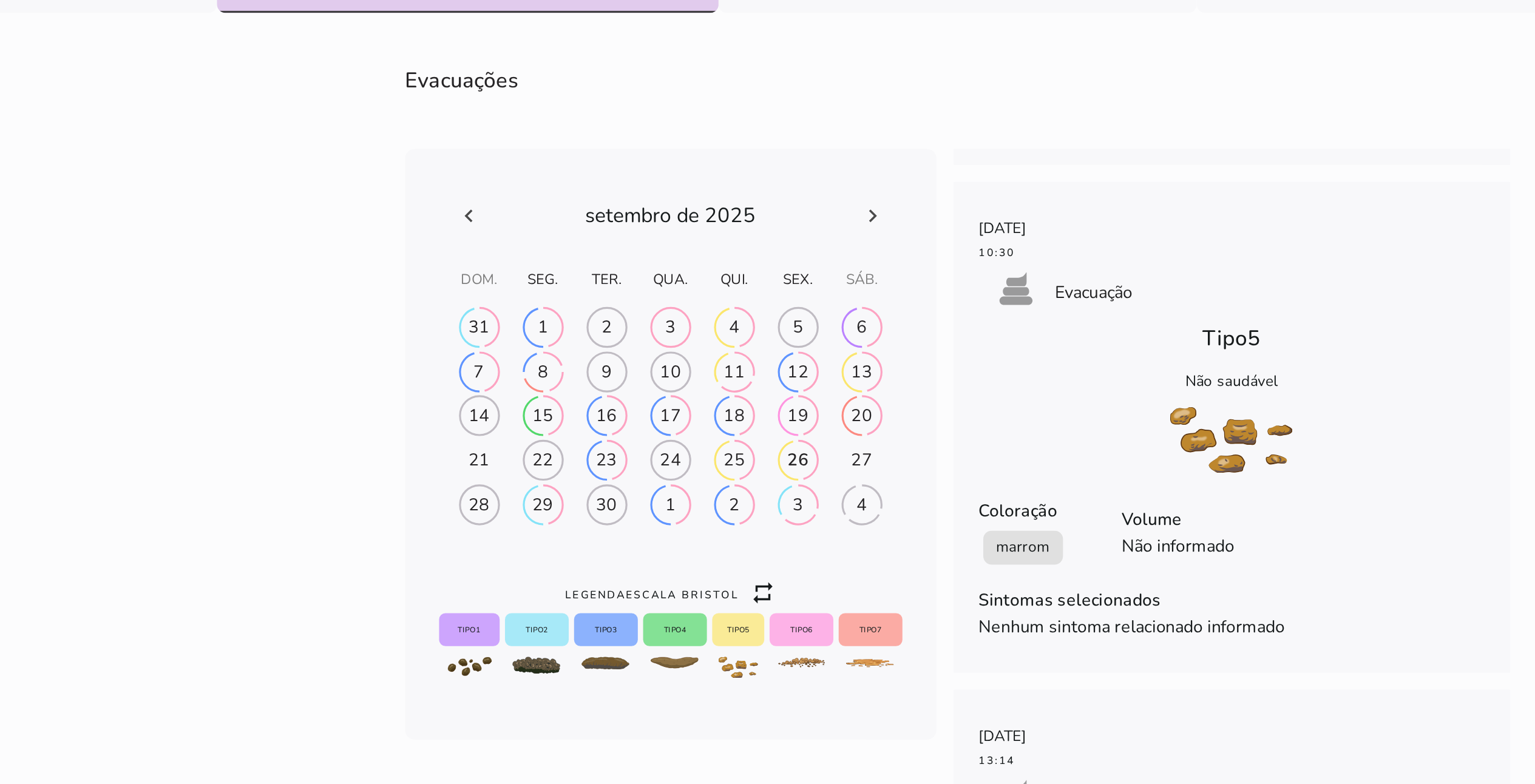
scroll to position [1725, 0]
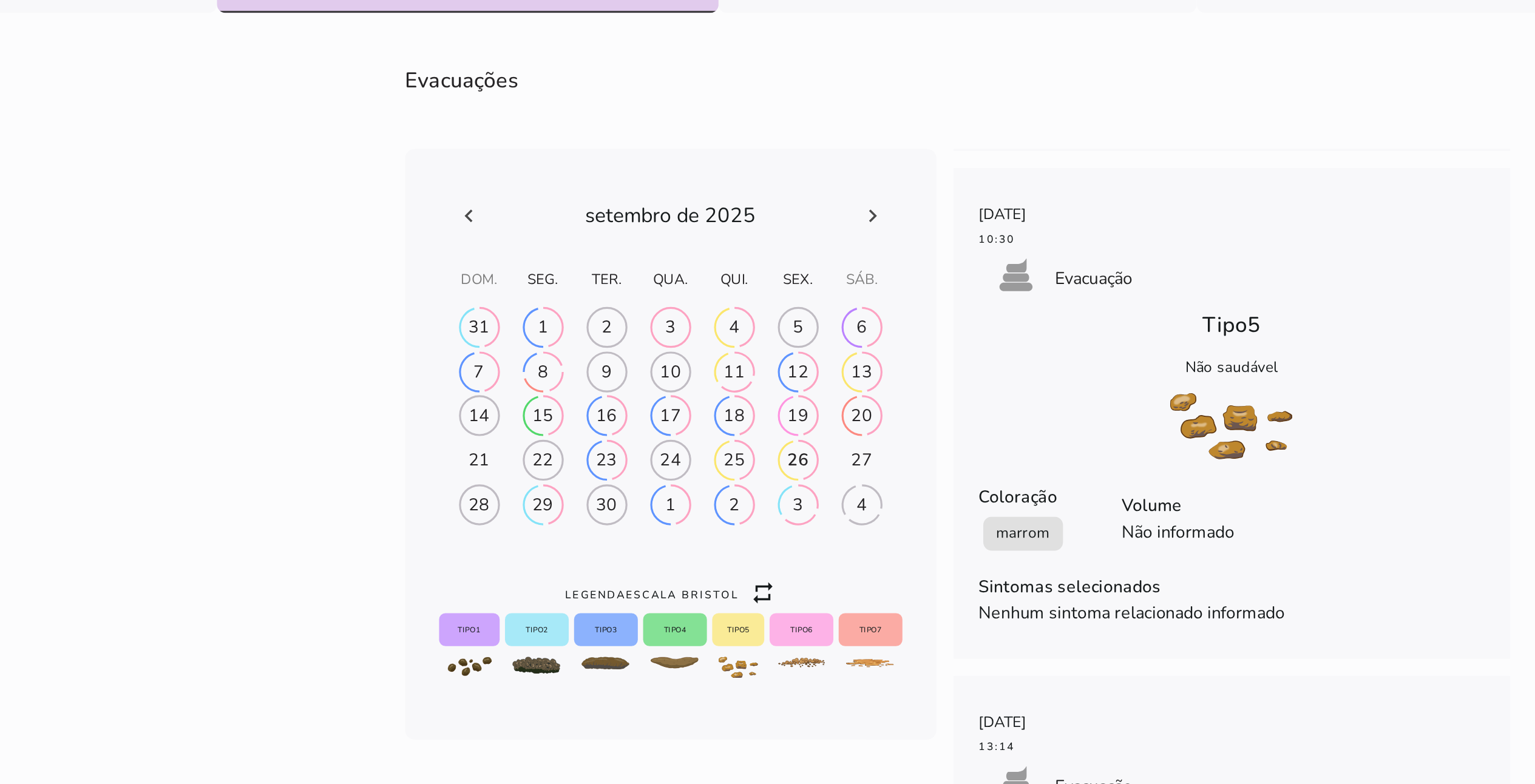
click at [748, 392] on div "19" at bounding box center [754, 504] width 12 height 14
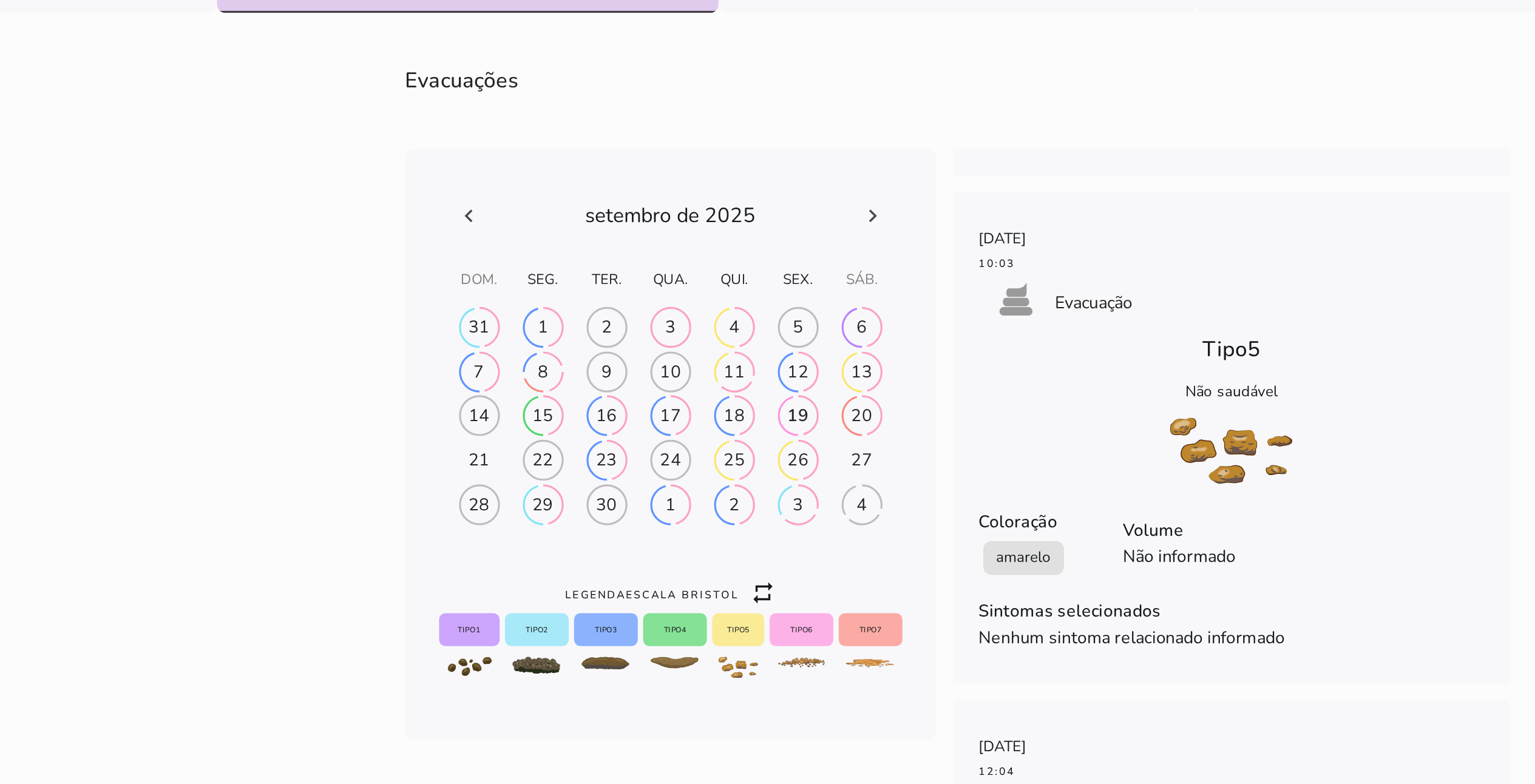
scroll to position [6244, 10]
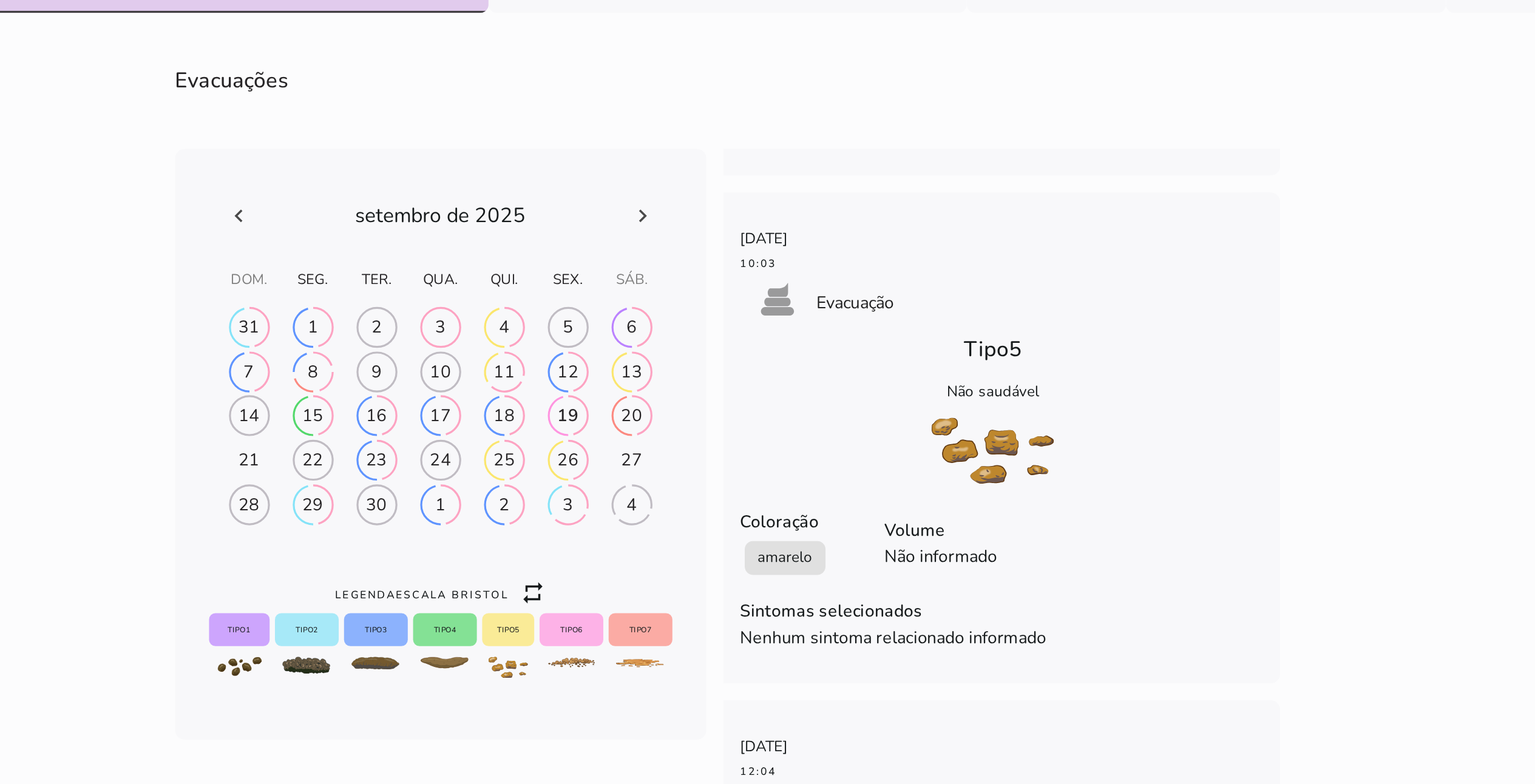
drag, startPoint x: 844, startPoint y: 598, endPoint x: 1173, endPoint y: 598, distance: 329.0
click at [776, 392] on section "Evacuações fase # fase # fase # [DATE] 12:29 poop Evacuação Tipo 3 Saudável Col…" at bounding box center [845, 680] width 1338 height 754
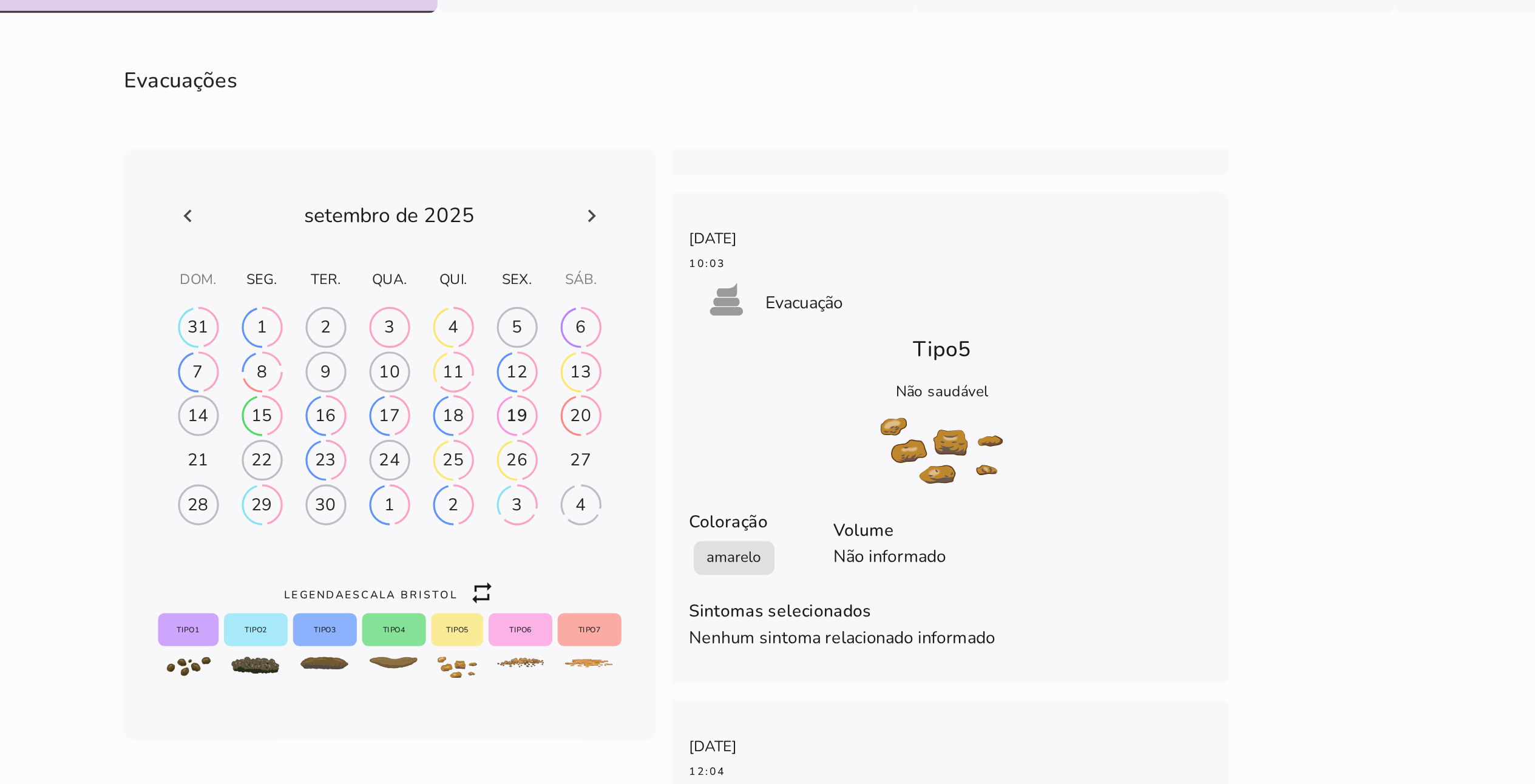
click at [776, 392] on div "[DATE] 10:03 poop Evacuação Tipo 5 Não saudável Coloração amarelo Volume Não in…" at bounding box center [997, 517] width 328 height 280
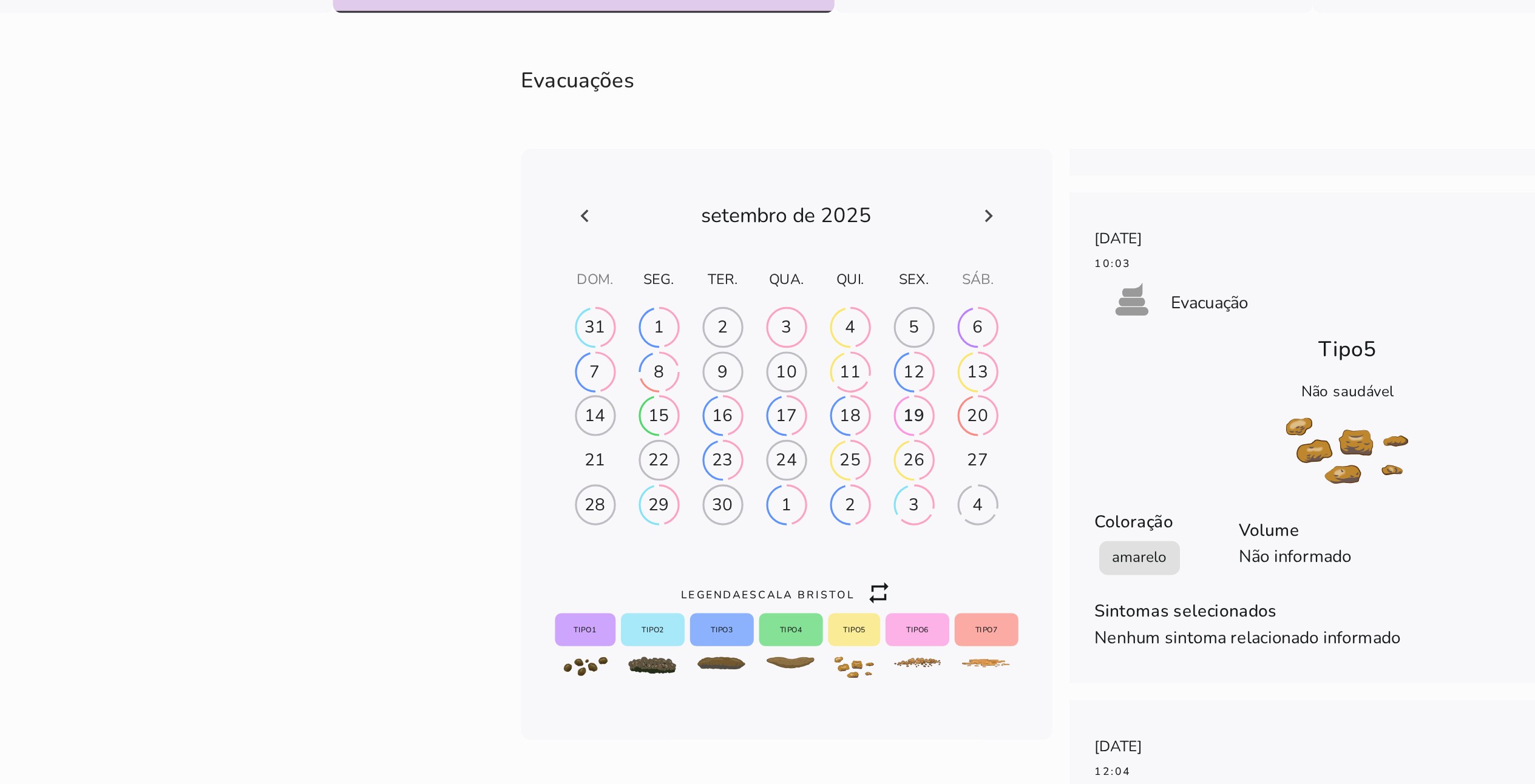
drag, startPoint x: 1014, startPoint y: 586, endPoint x: 377, endPoint y: 595, distance: 637.1
click at [199, 392] on section "Evacuações fase # fase # fase # [DATE] 12:29 poop Evacuação Tipo 3 Saudável Col…" at bounding box center [845, 680] width 1338 height 754
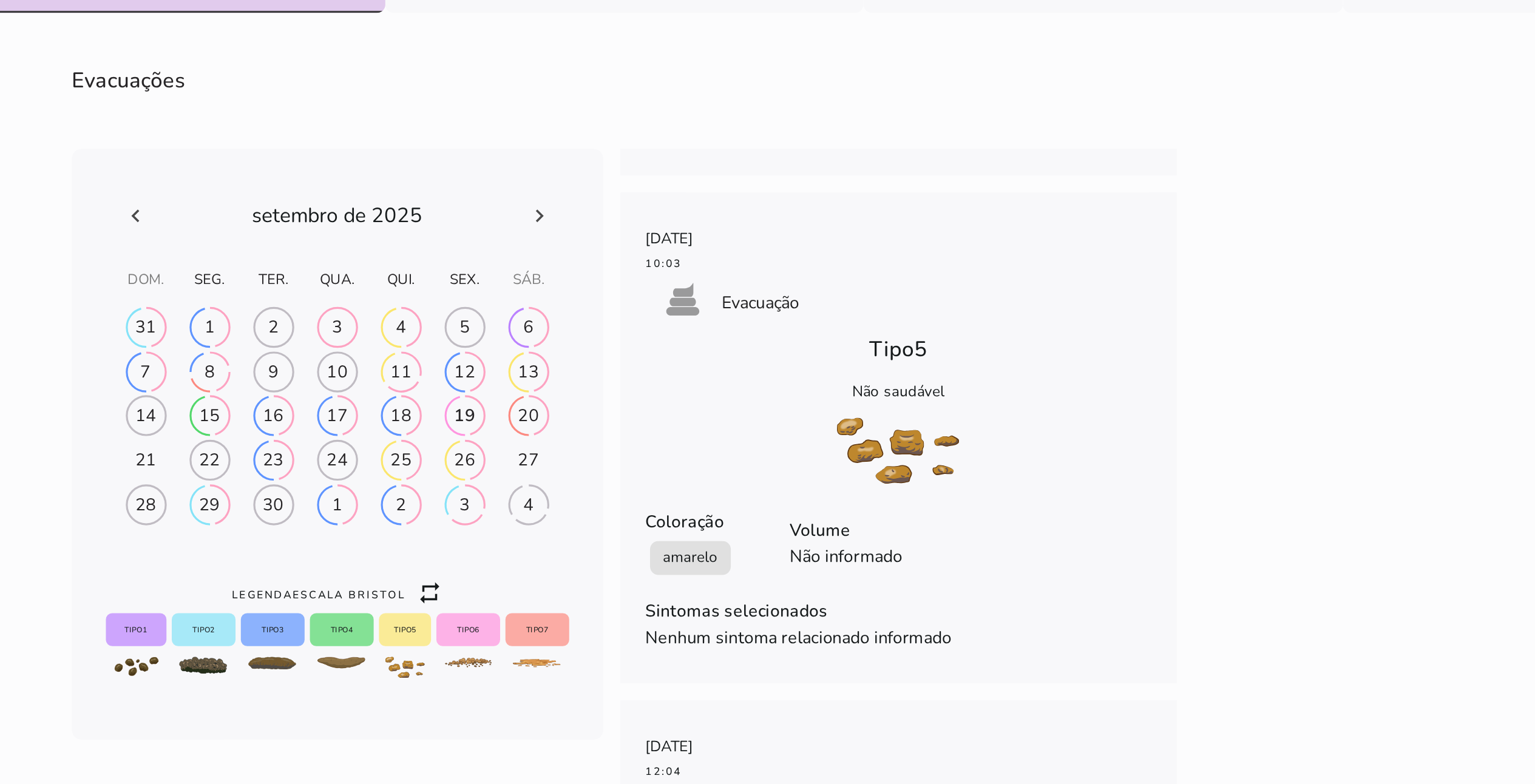
drag, startPoint x: 915, startPoint y: 595, endPoint x: 939, endPoint y: 627, distance: 40.0
click at [776, 392] on aside "[DATE] 12:29 poop Evacuação Tipo 3 Saudável Coloração marrom Volume Não informa…" at bounding box center [1002, 705] width 318 height 706
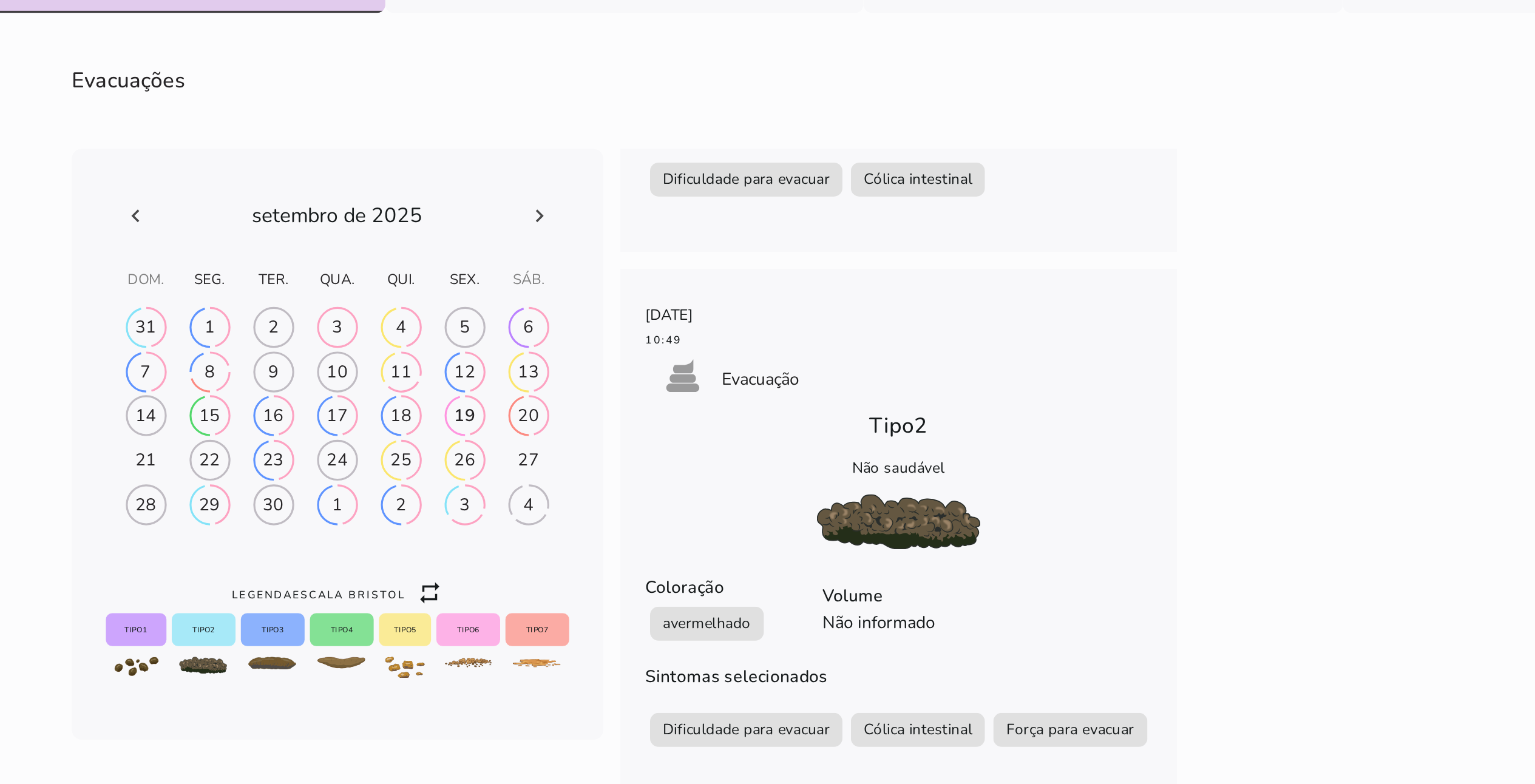
scroll to position [6798, 0]
click at [776, 392] on icon at bounding box center [796, 390] width 5 height 7
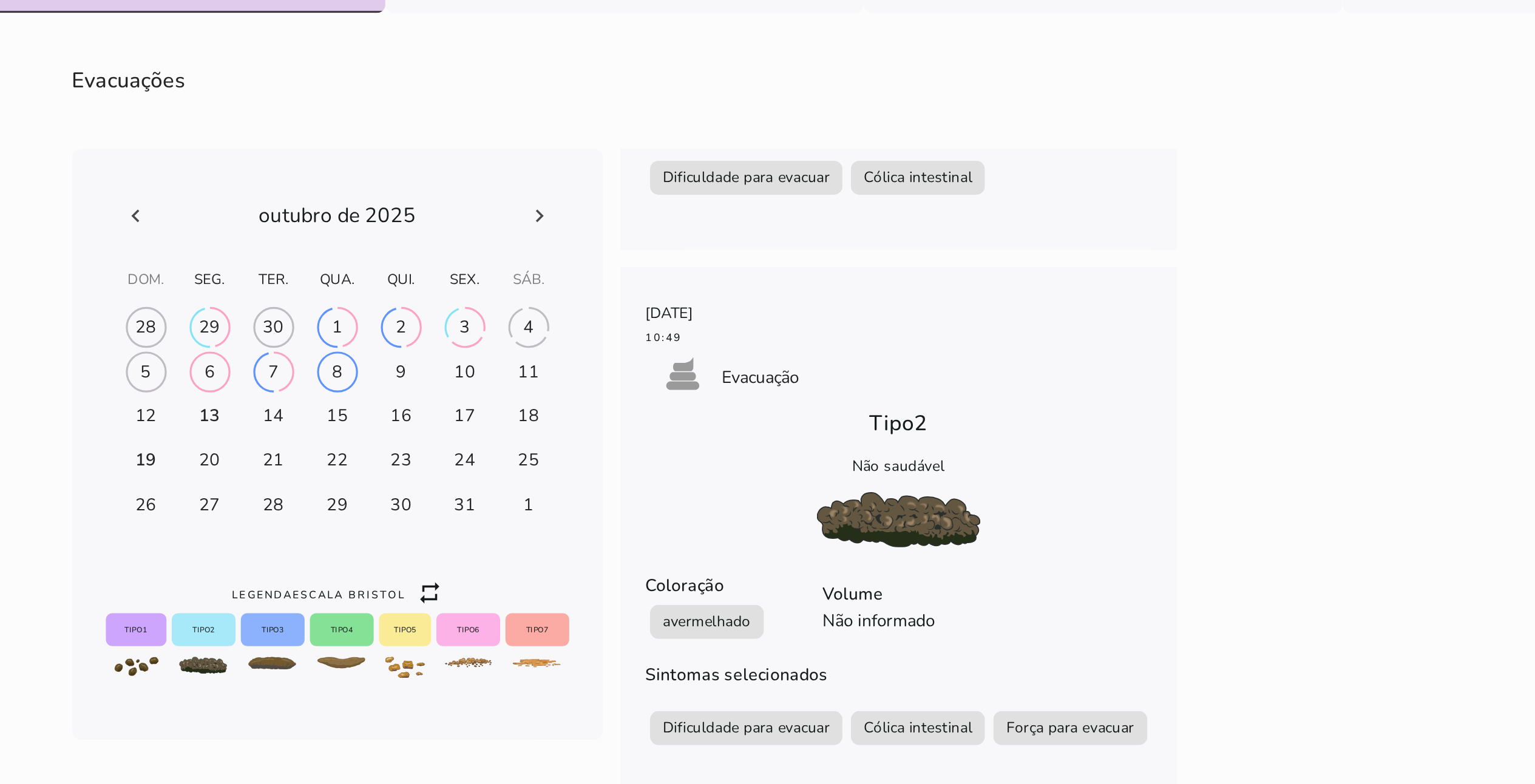
click at [557, 392] on div at bounding box center [682, 390] width 265 height 38
click at [564, 392] on div at bounding box center [682, 390] width 265 height 38
click at [563, 390] on icon at bounding box center [566, 390] width 15 height 15
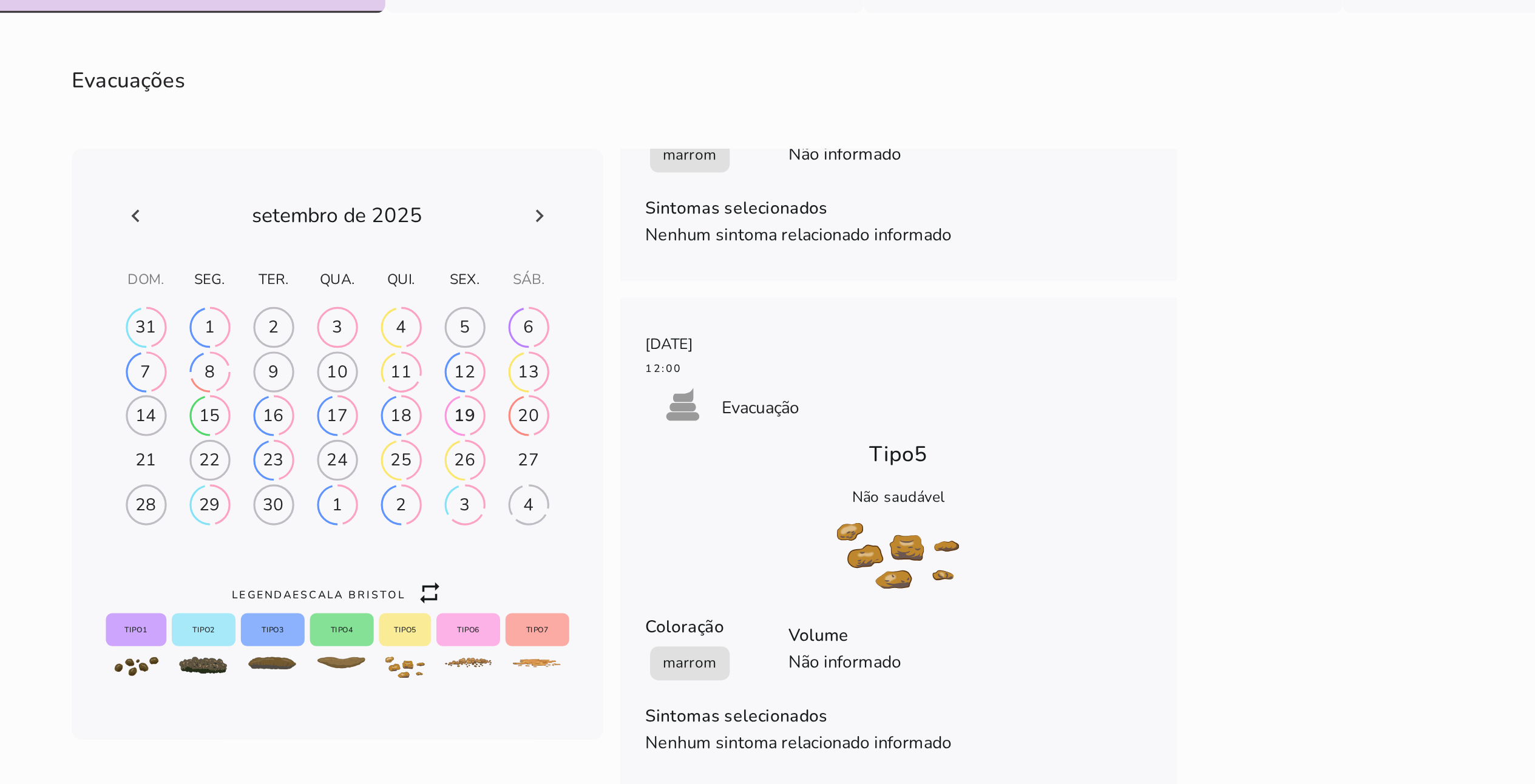
scroll to position [4604, 0]
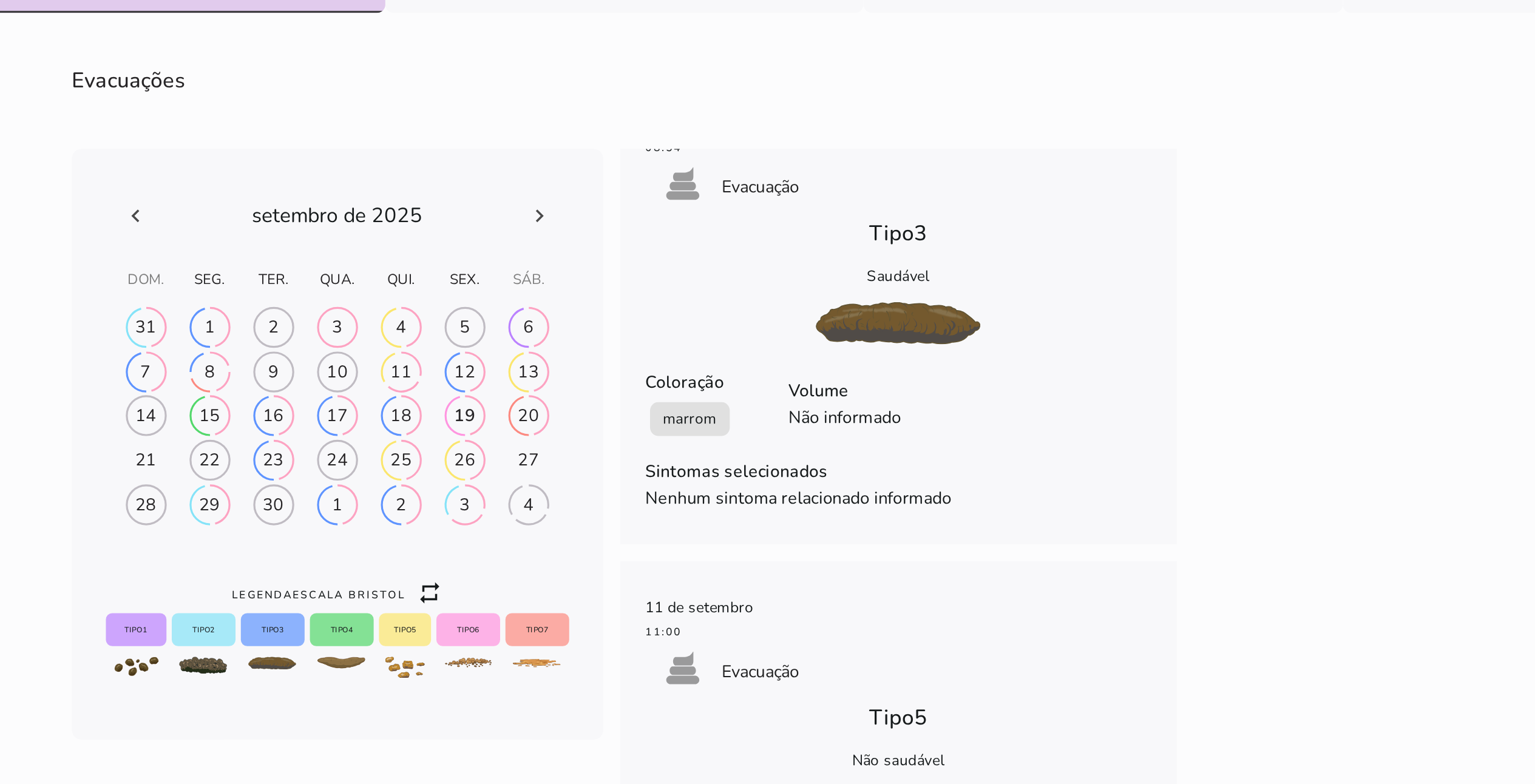
click at [720, 392] on h-0 at bounding box center [718, 530] width 35 height 19
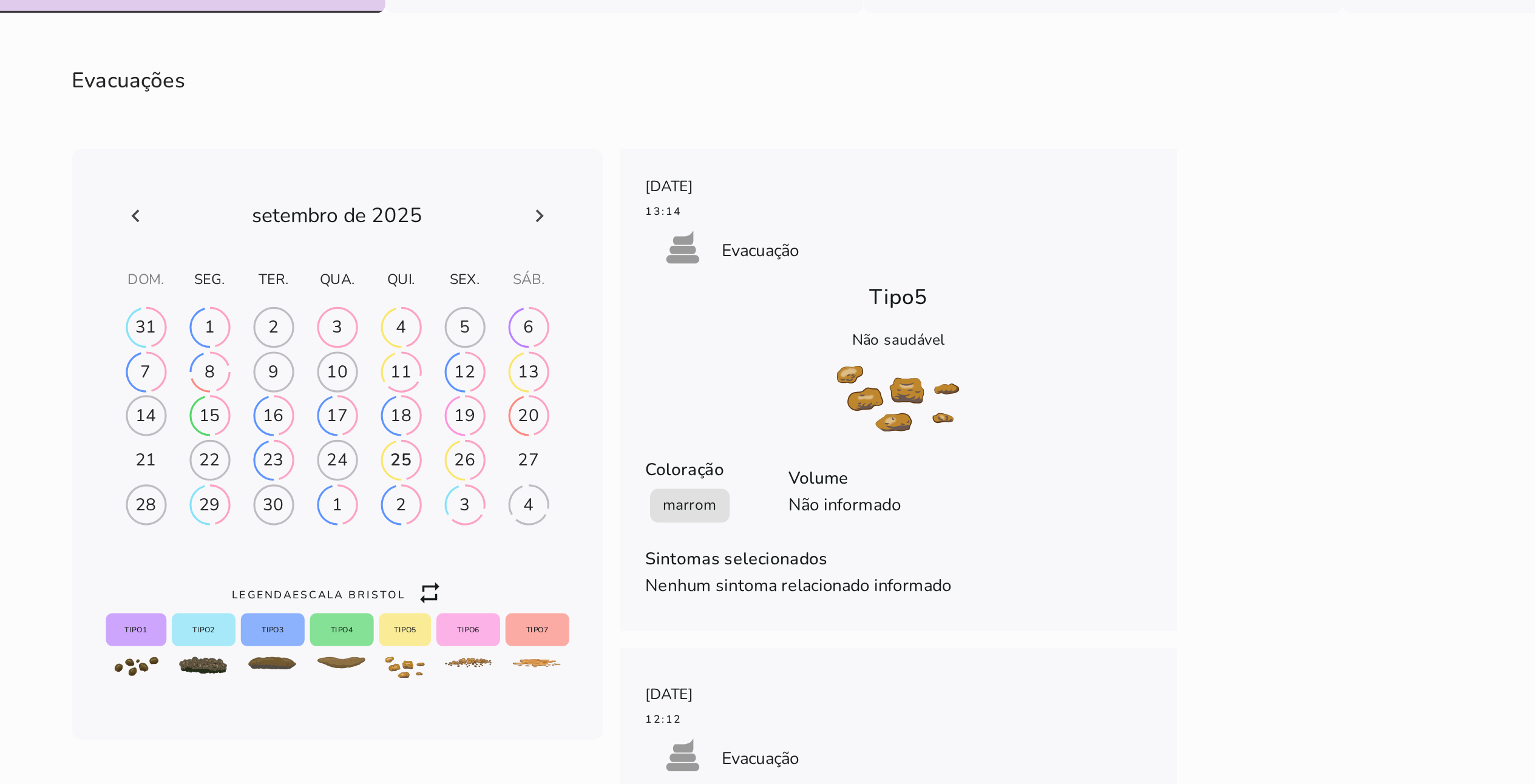
scroll to position [2014, 0]
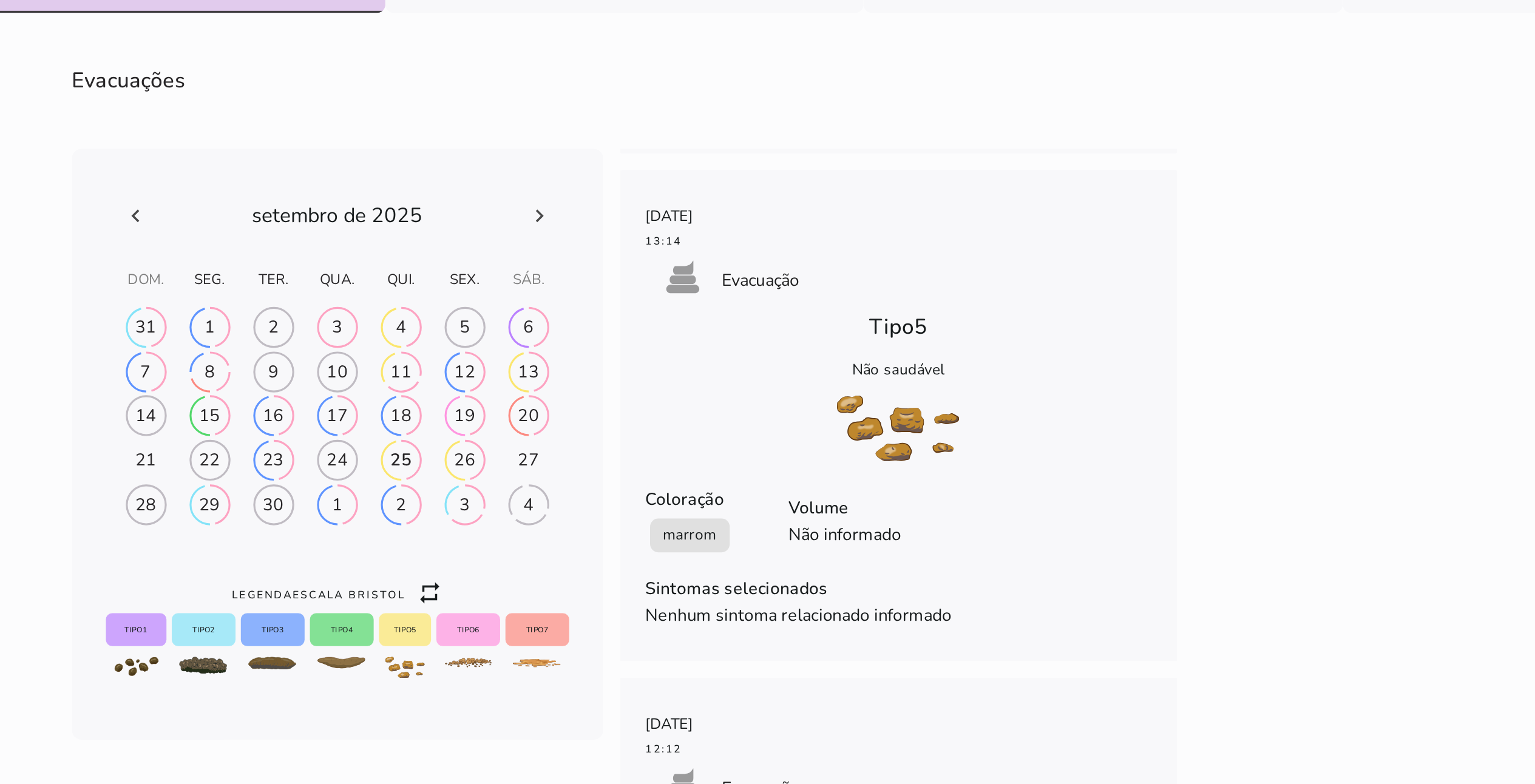
click at [748, 392] on div "26" at bounding box center [754, 530] width 12 height 14
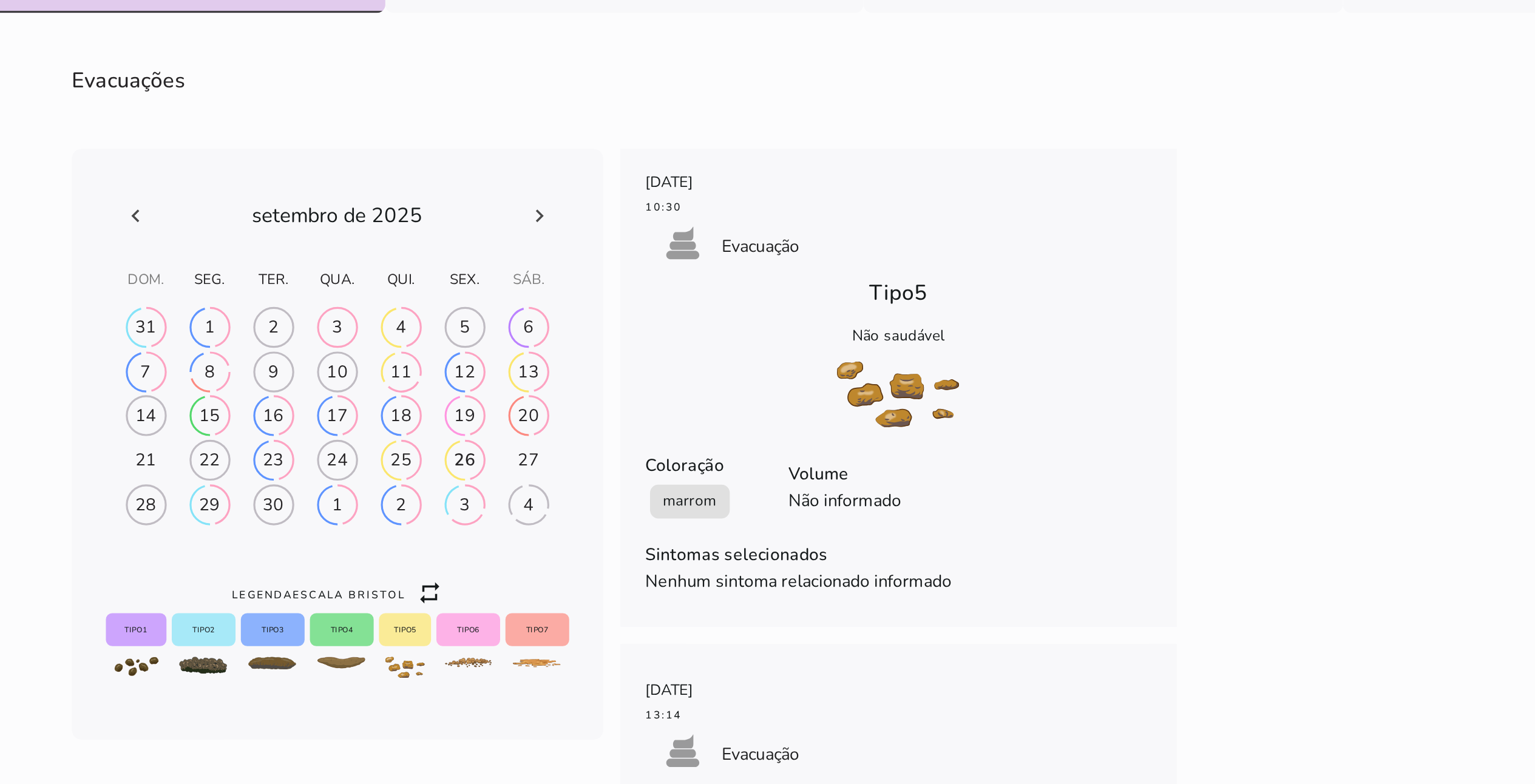
scroll to position [1725, 0]
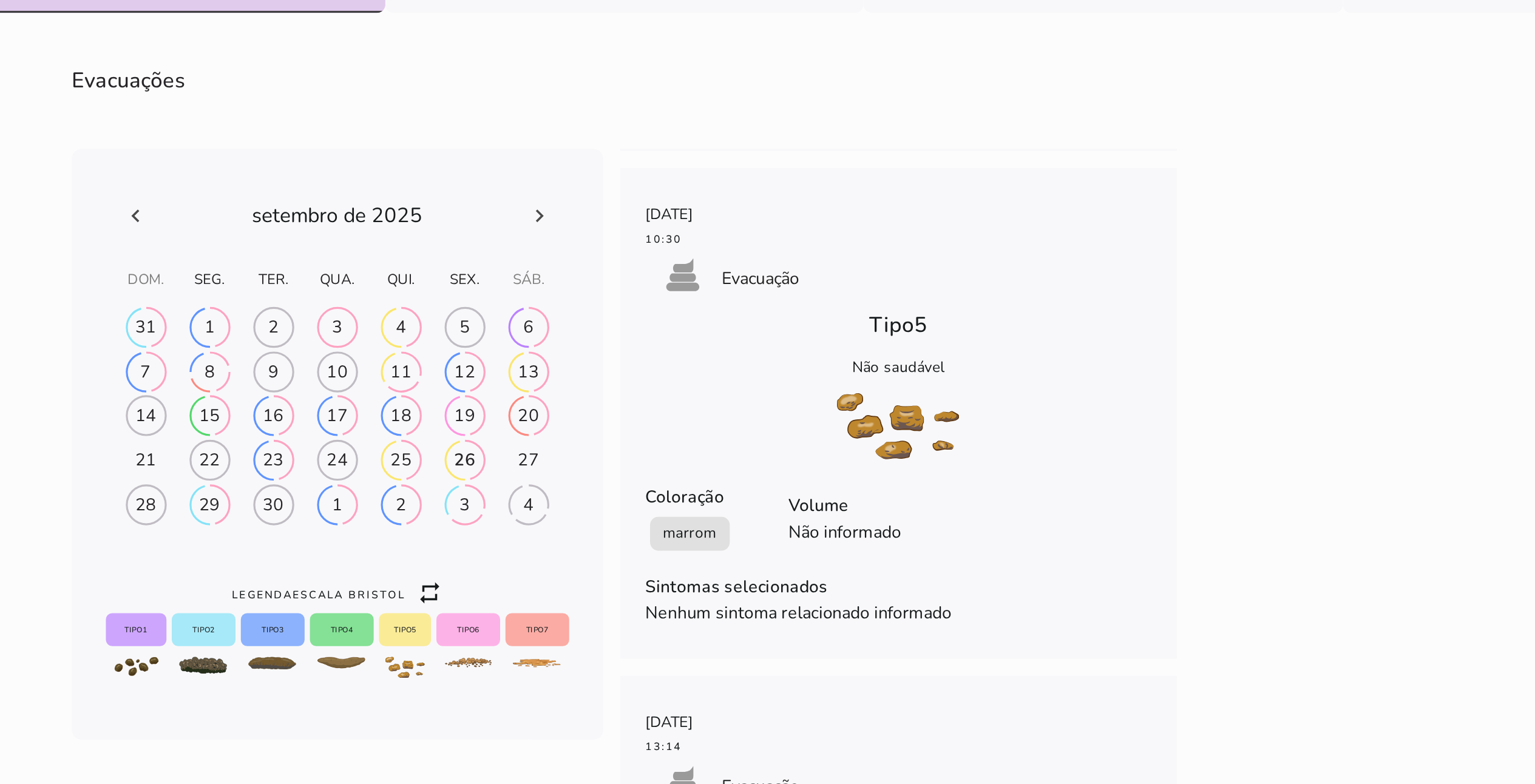
click at [611, 392] on h-0 at bounding box center [609, 555] width 35 height 19
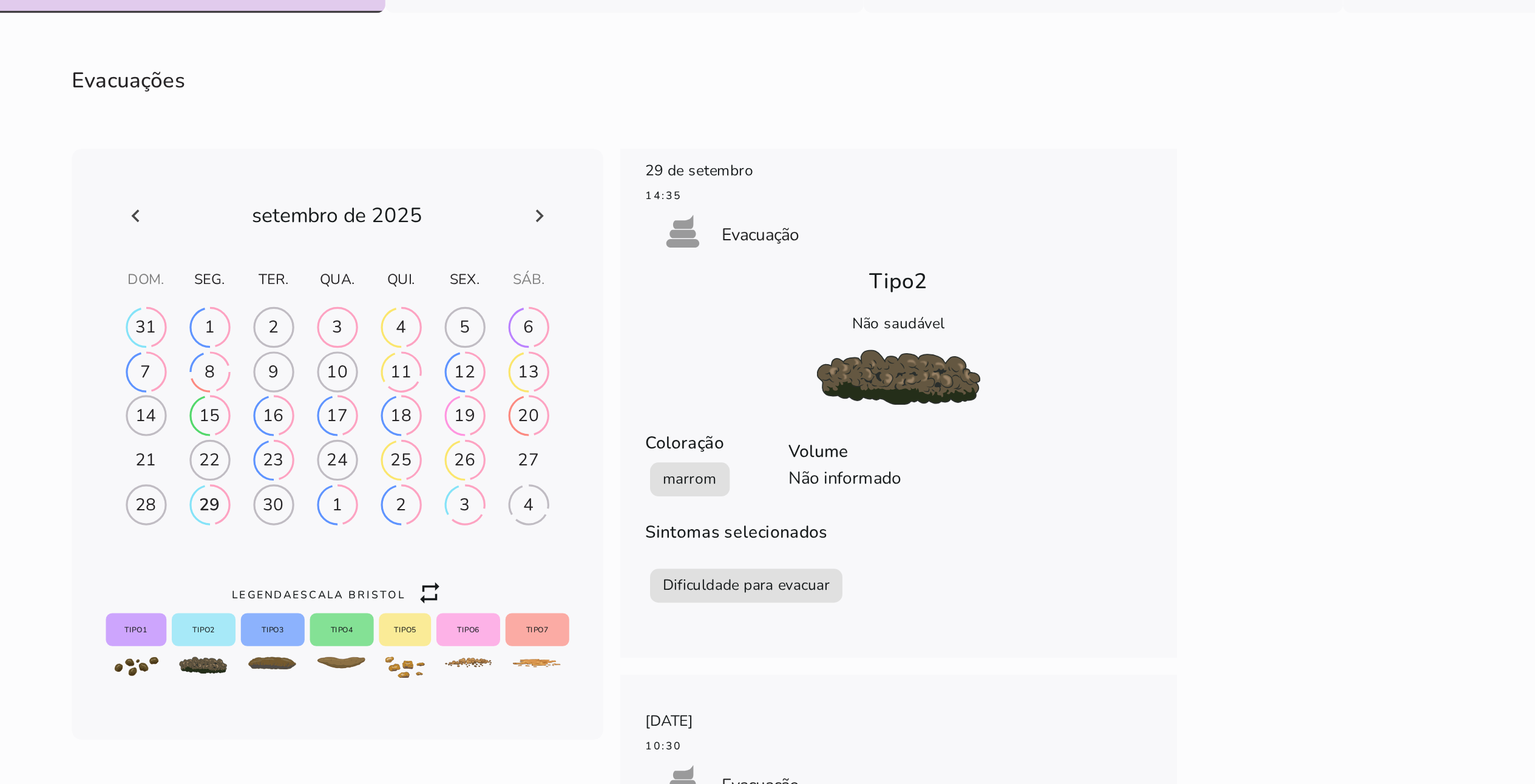
scroll to position [1413, 0]
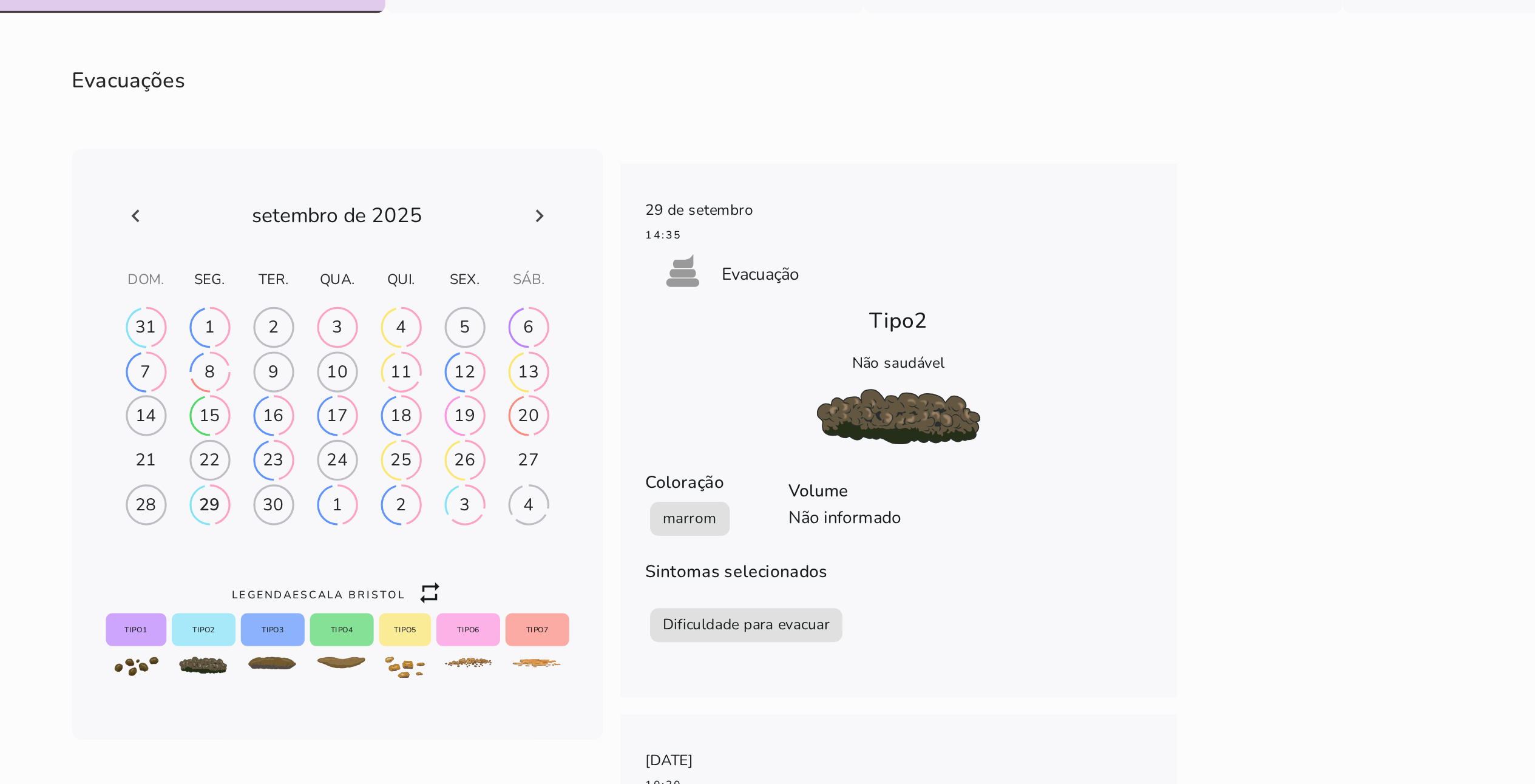
click at [776, 387] on icon at bounding box center [797, 390] width 15 height 15
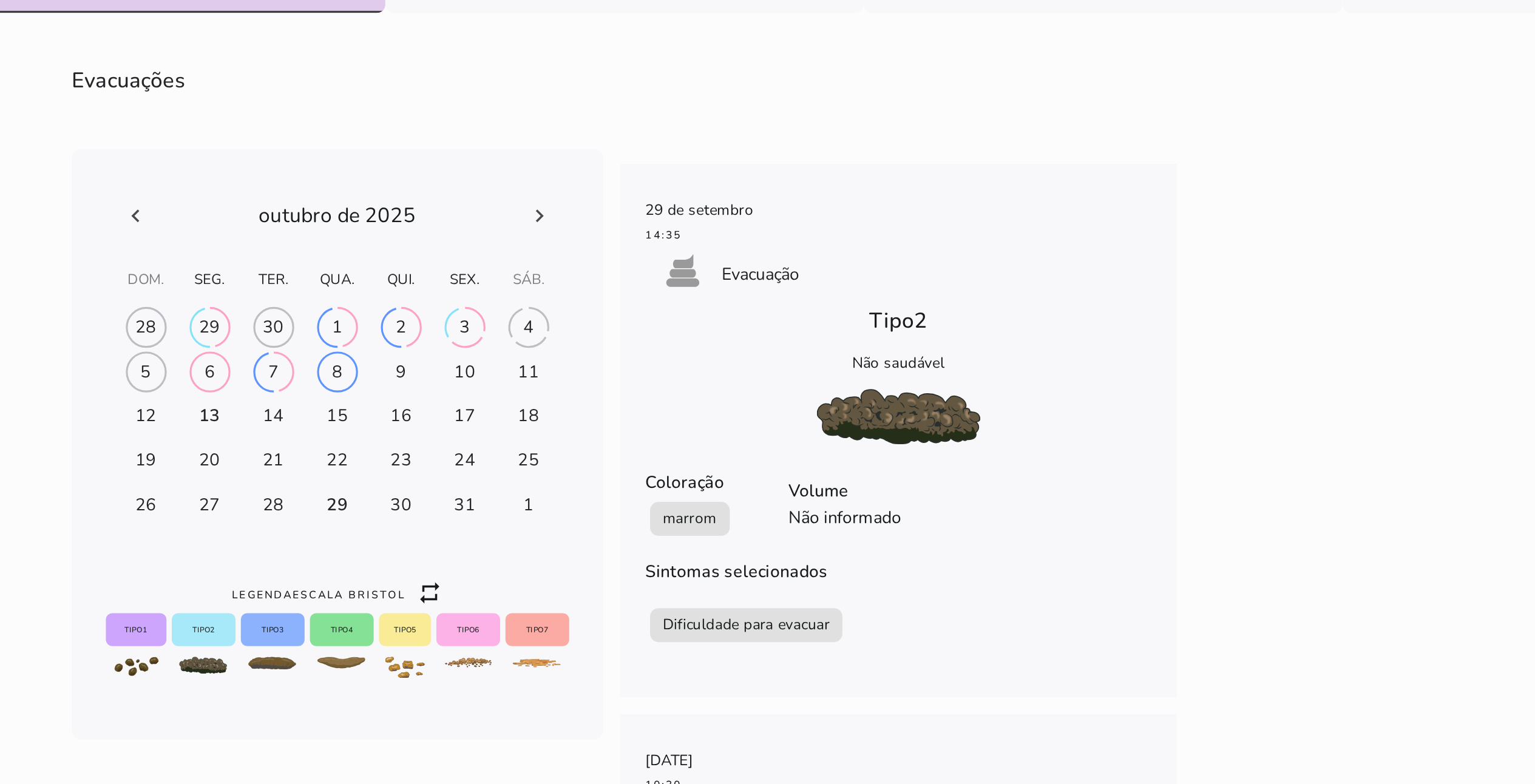
click at [707, 392] on h-0 at bounding box center [718, 454] width 35 height 19
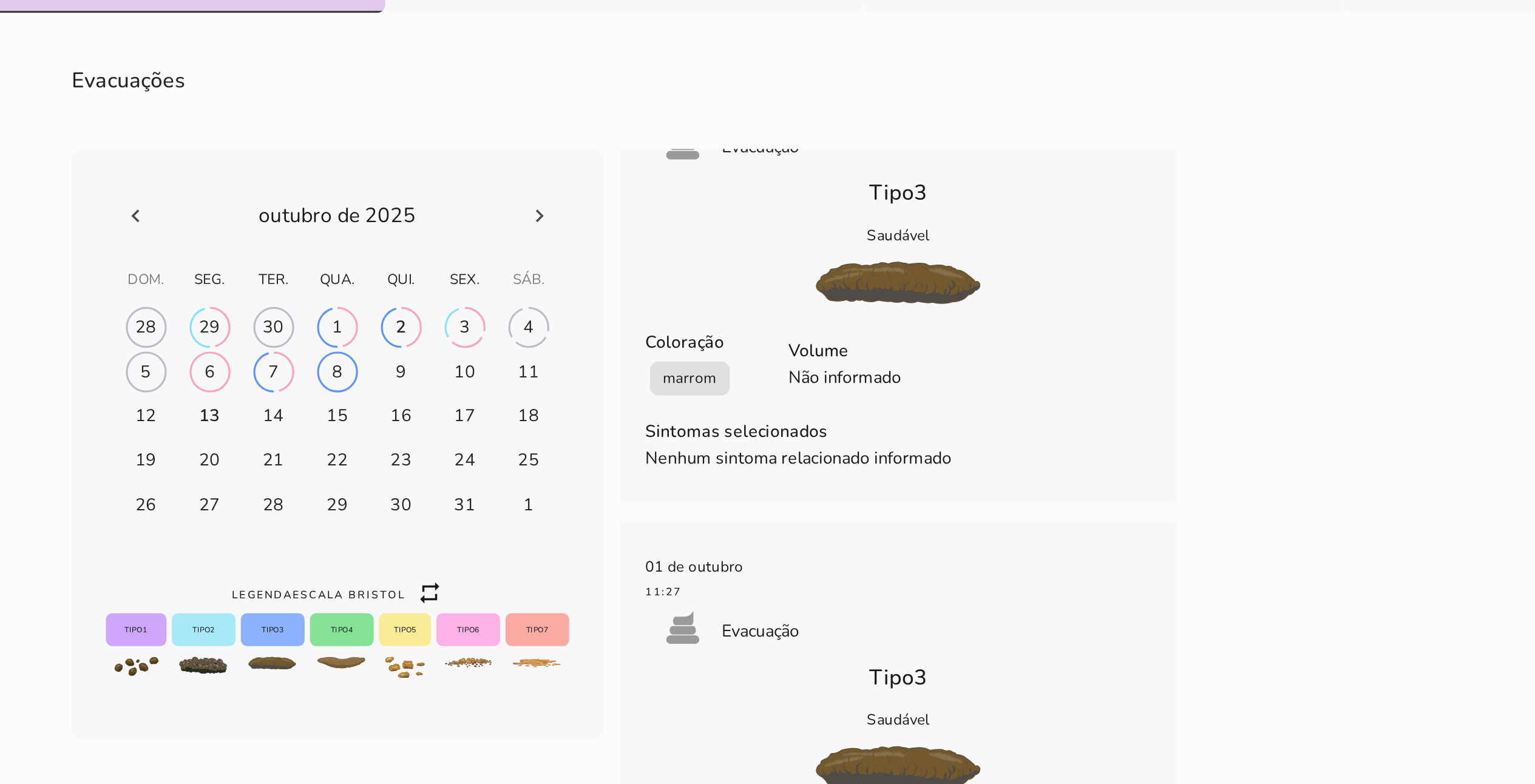
scroll to position [832, 0]
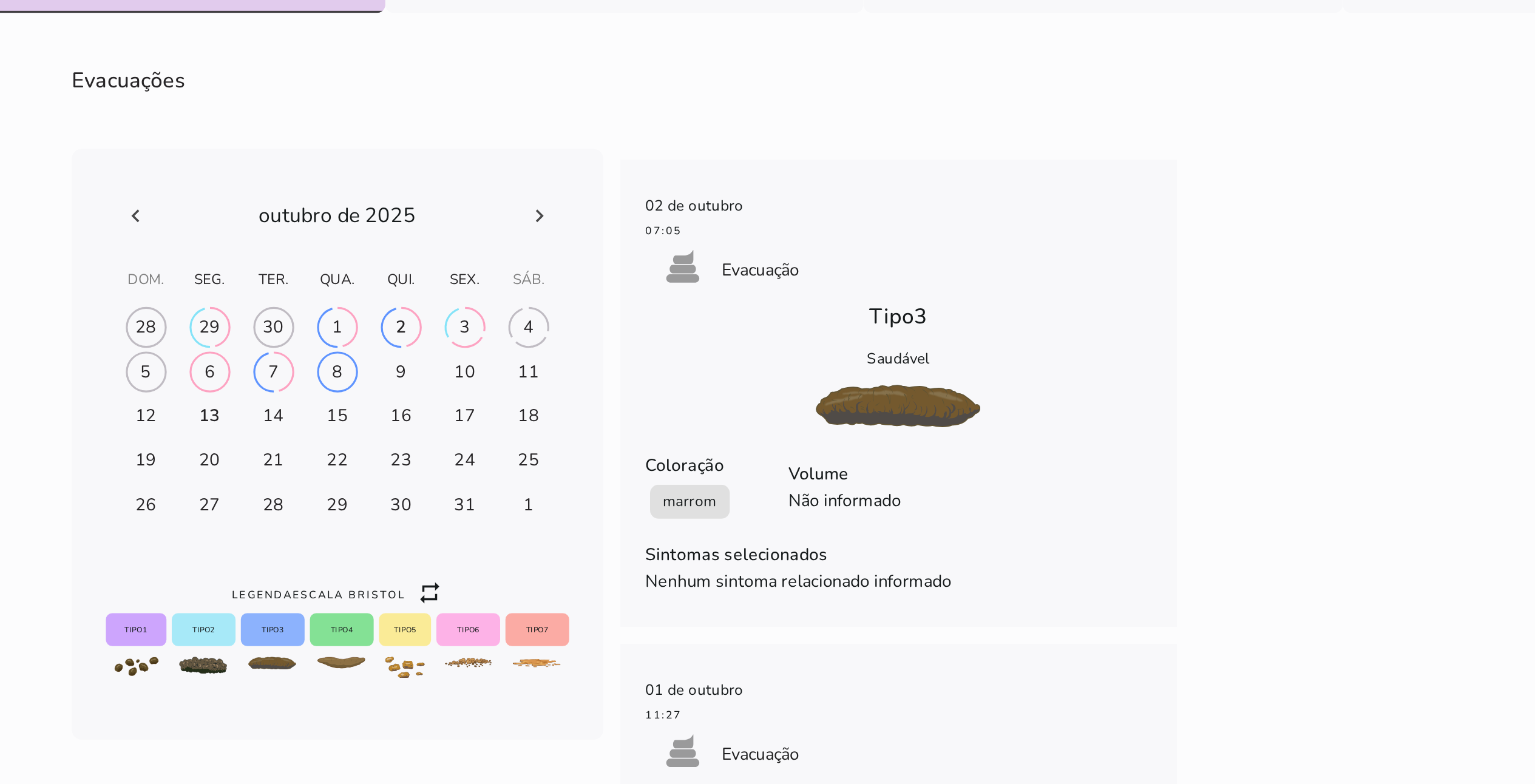
click at [678, 392] on div "8" at bounding box center [681, 479] width 6 height 14
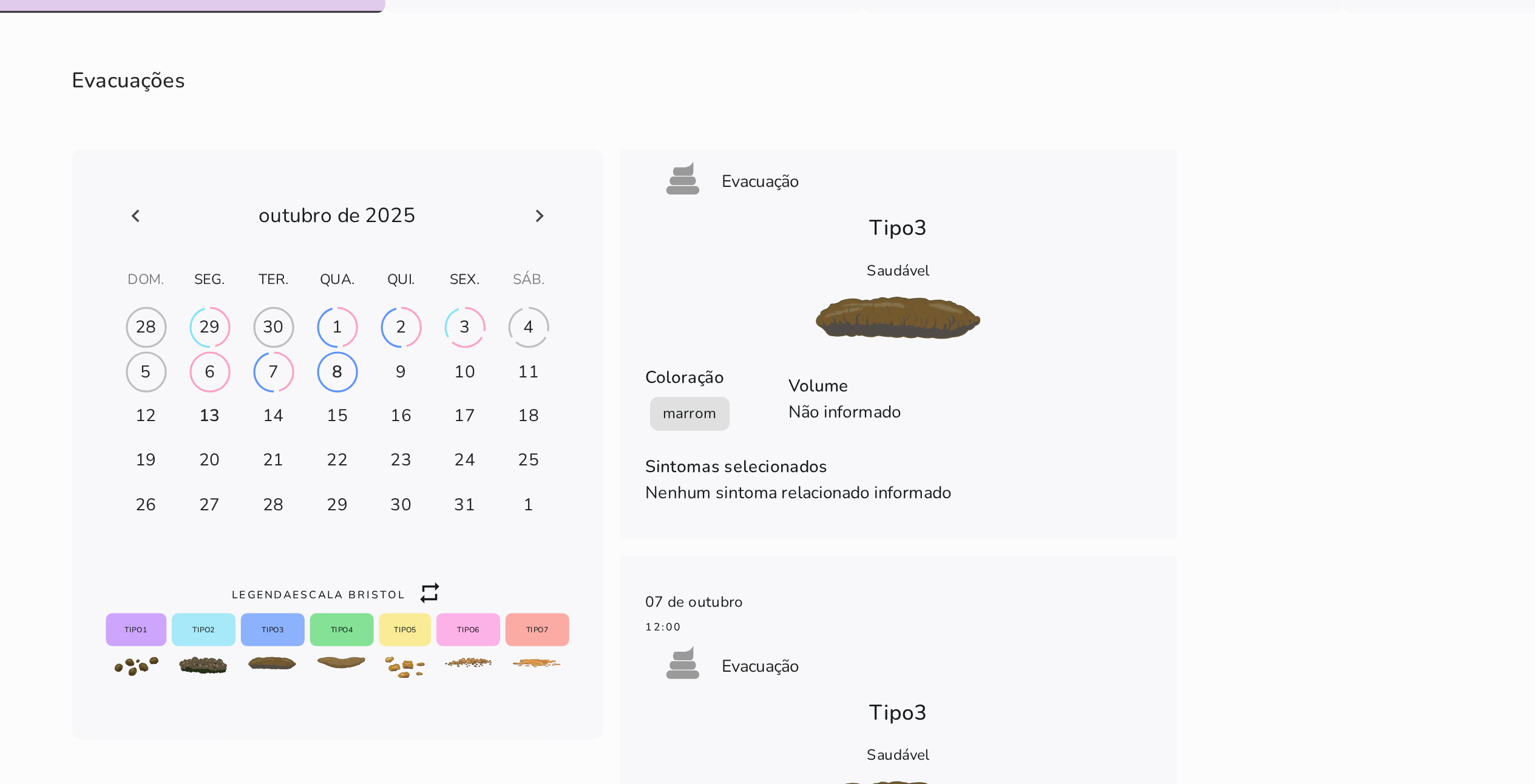
scroll to position [0, 0]
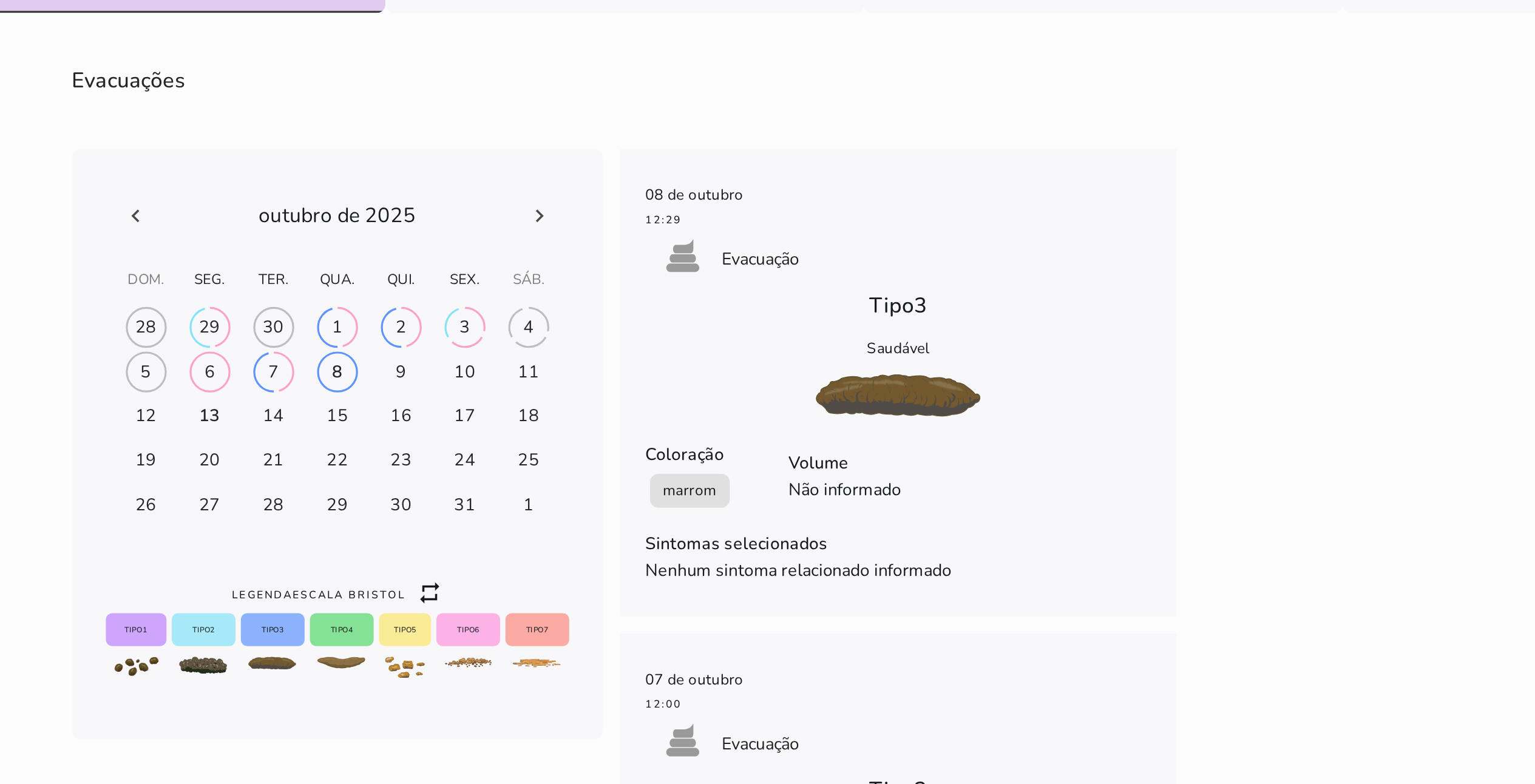
click at [568, 390] on icon at bounding box center [566, 390] width 15 height 15
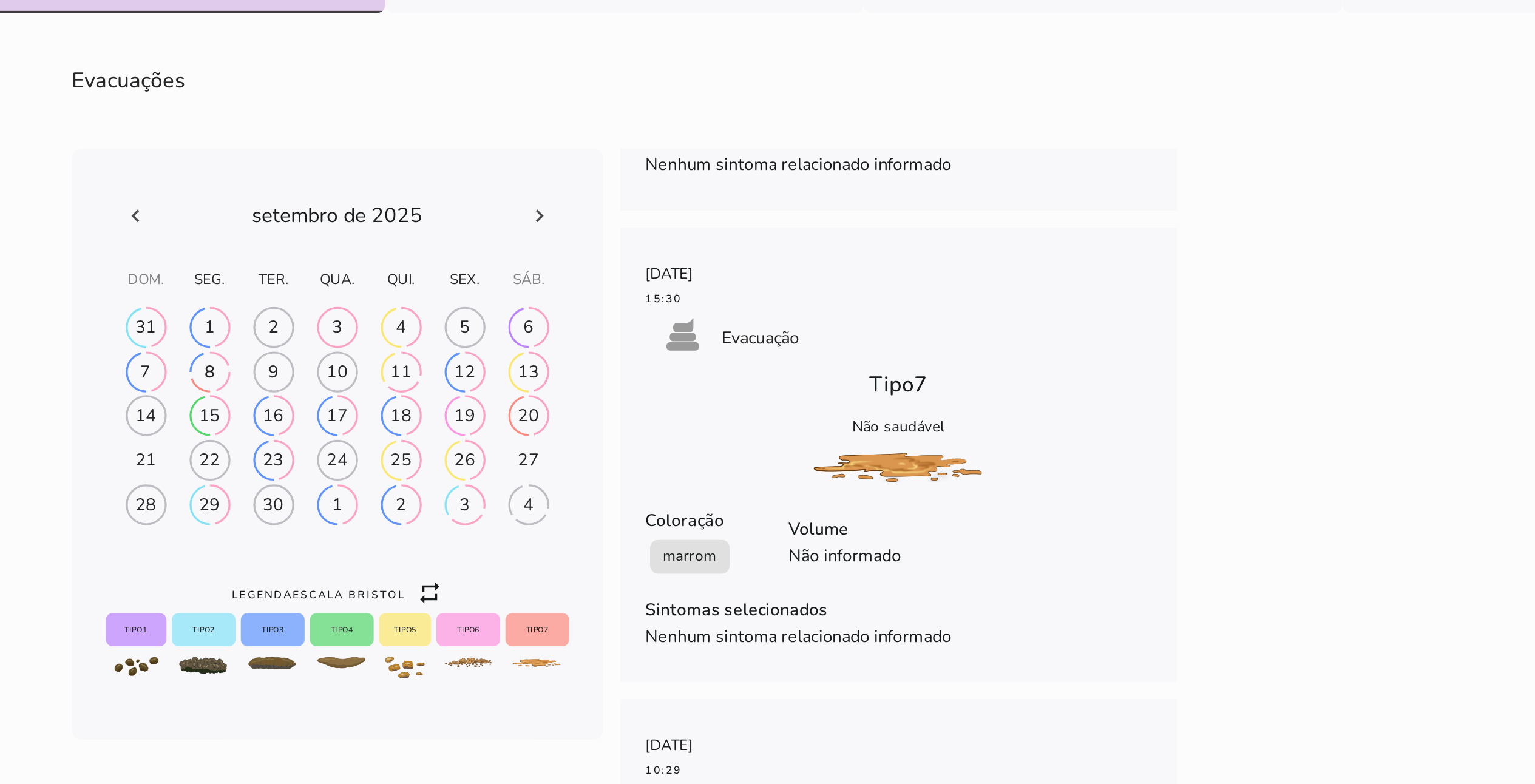
scroll to position [5100, 0]
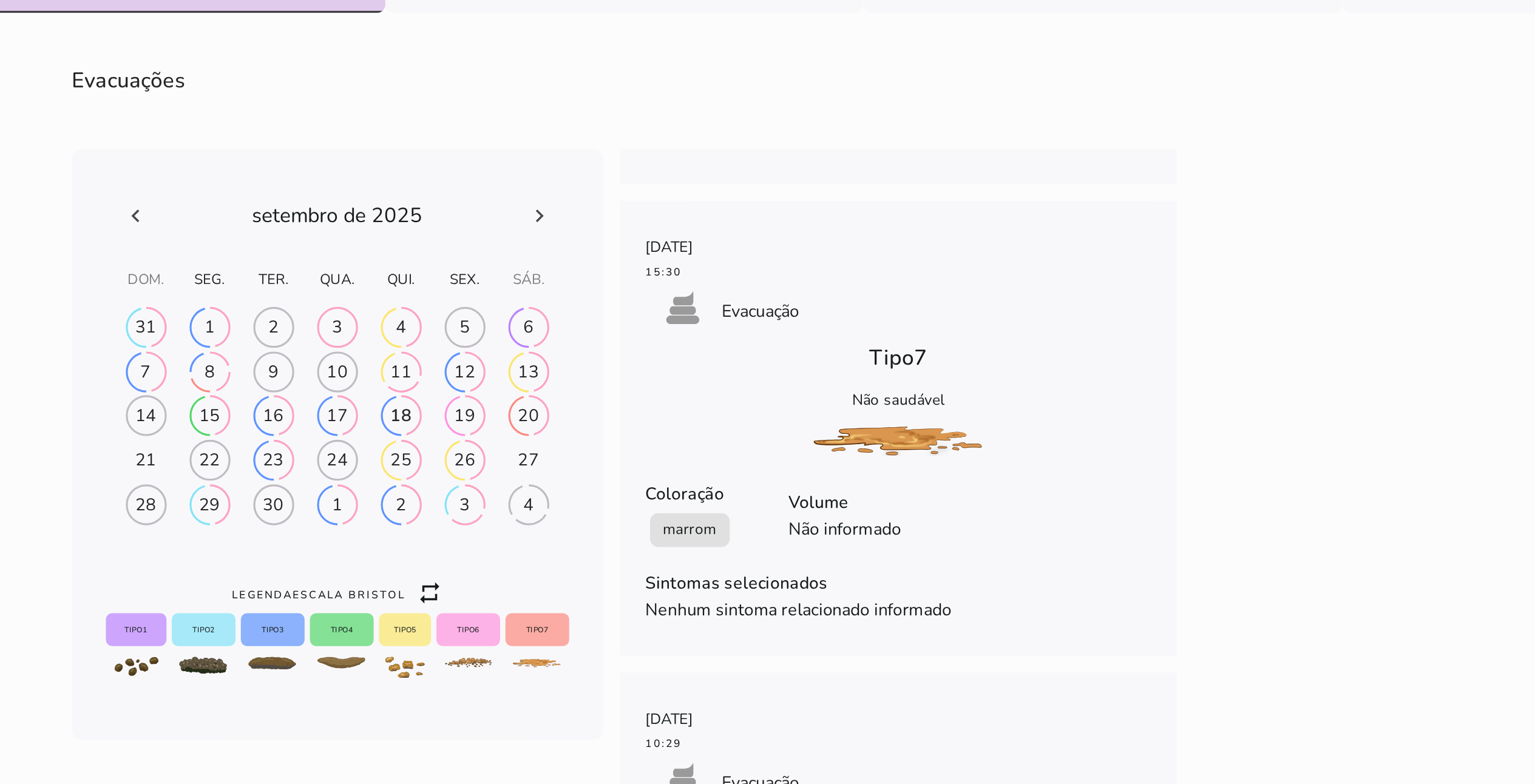
click at [712, 392] on div "18" at bounding box center [718, 504] width 12 height 14
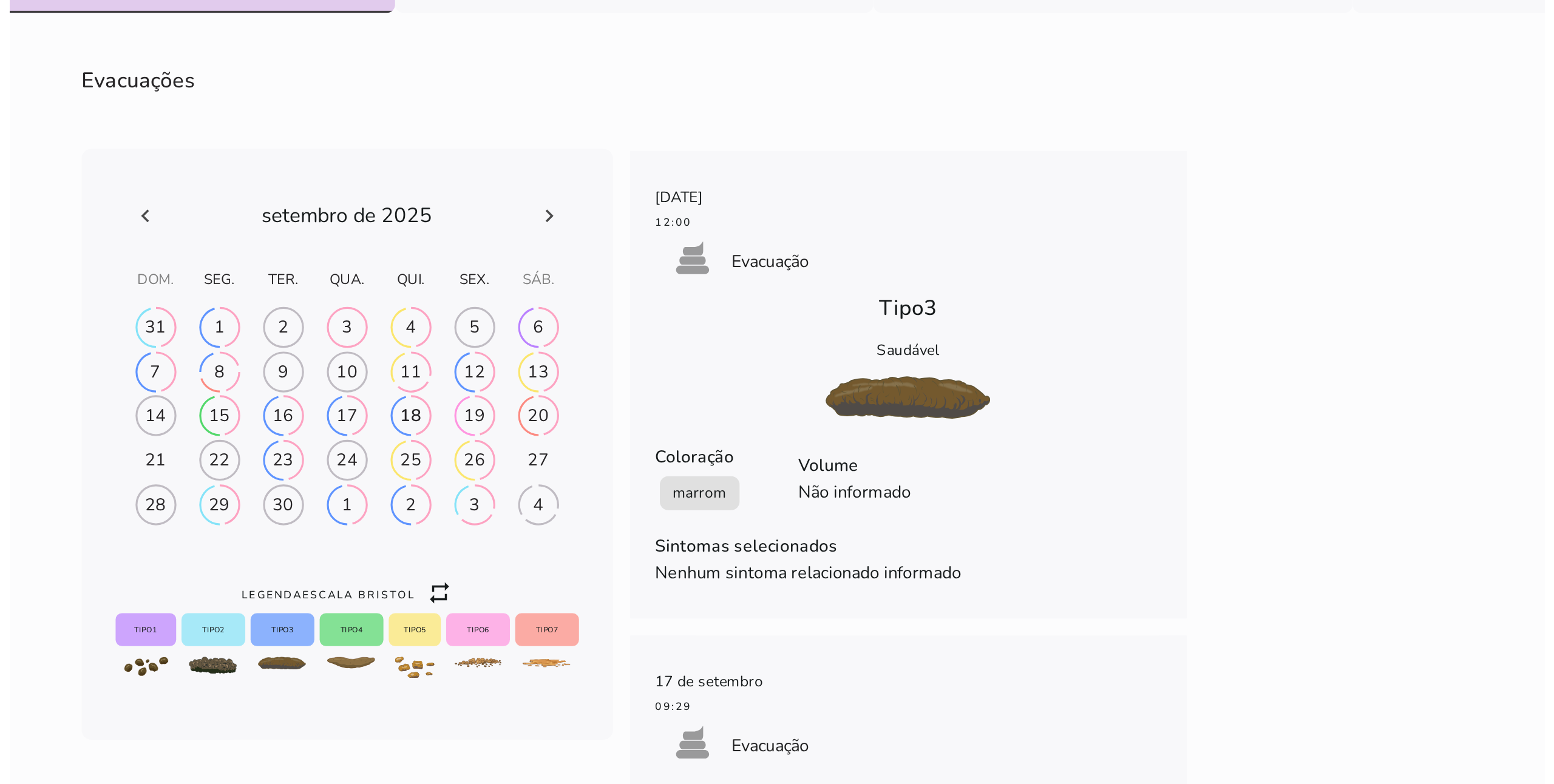
scroll to position [3117, 0]
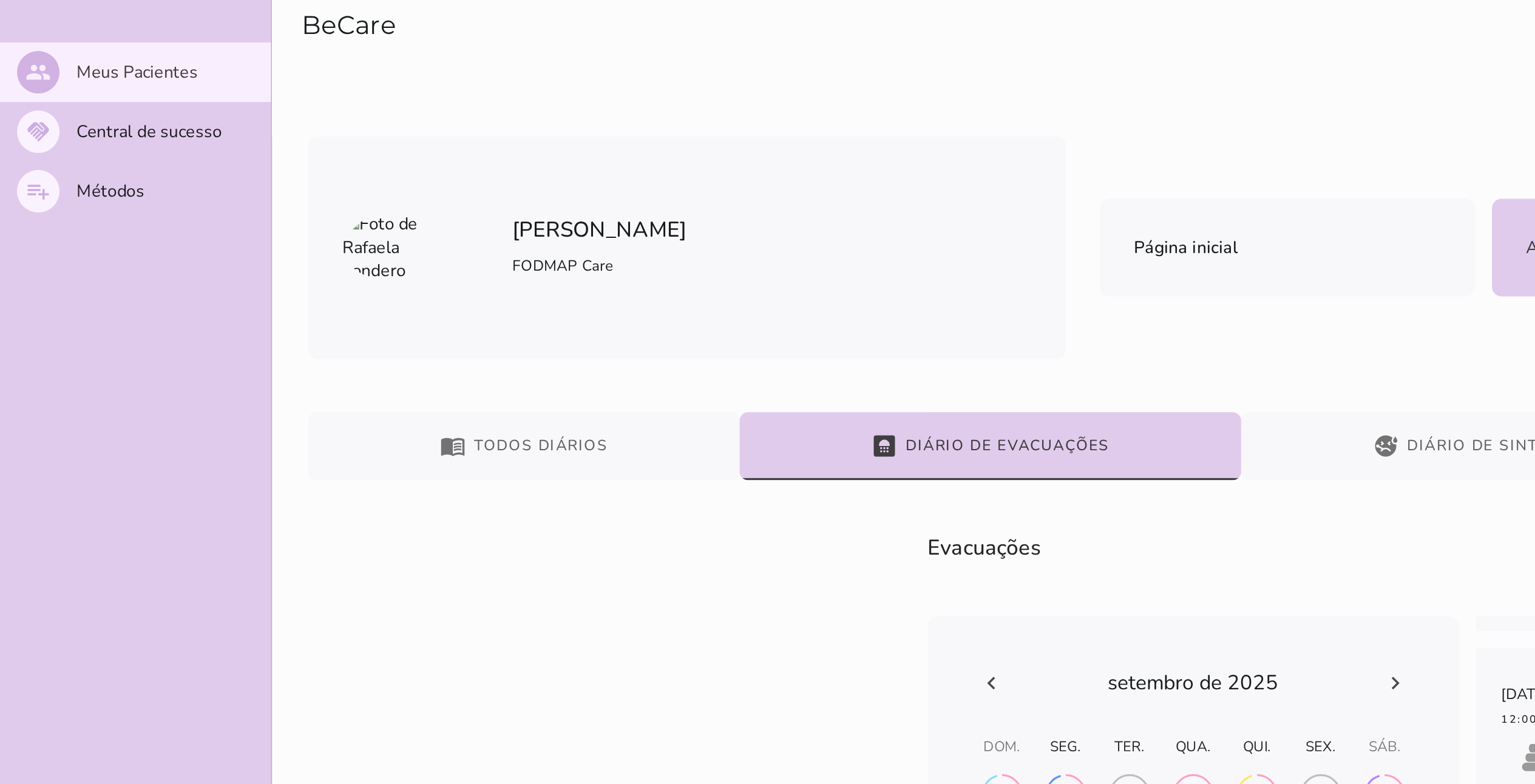
click at [776, 258] on button "sick Diário de Sintomas" at bounding box center [845, 255] width 273 height 39
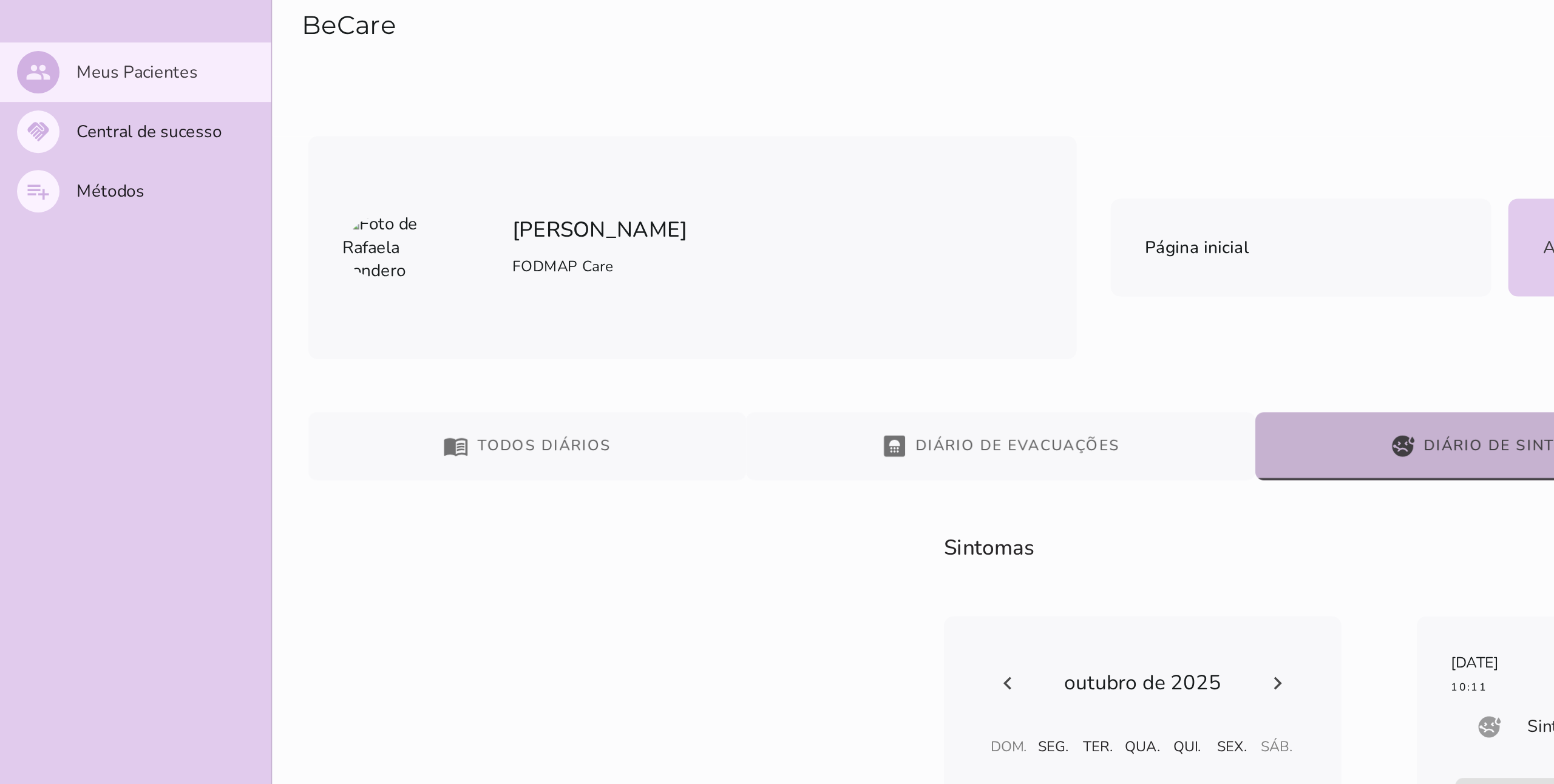
drag, startPoint x: 567, startPoint y: 315, endPoint x: 887, endPoint y: 303, distance: 320.2
click at [776, 304] on h6 "Sintomas" at bounding box center [855, 313] width 631 height 19
click at [776, 325] on section "Sintomas fase # fase # fase # radio_button_unchecked Relatou algum sintoma [DAT…" at bounding box center [855, 462] width 1357 height 317
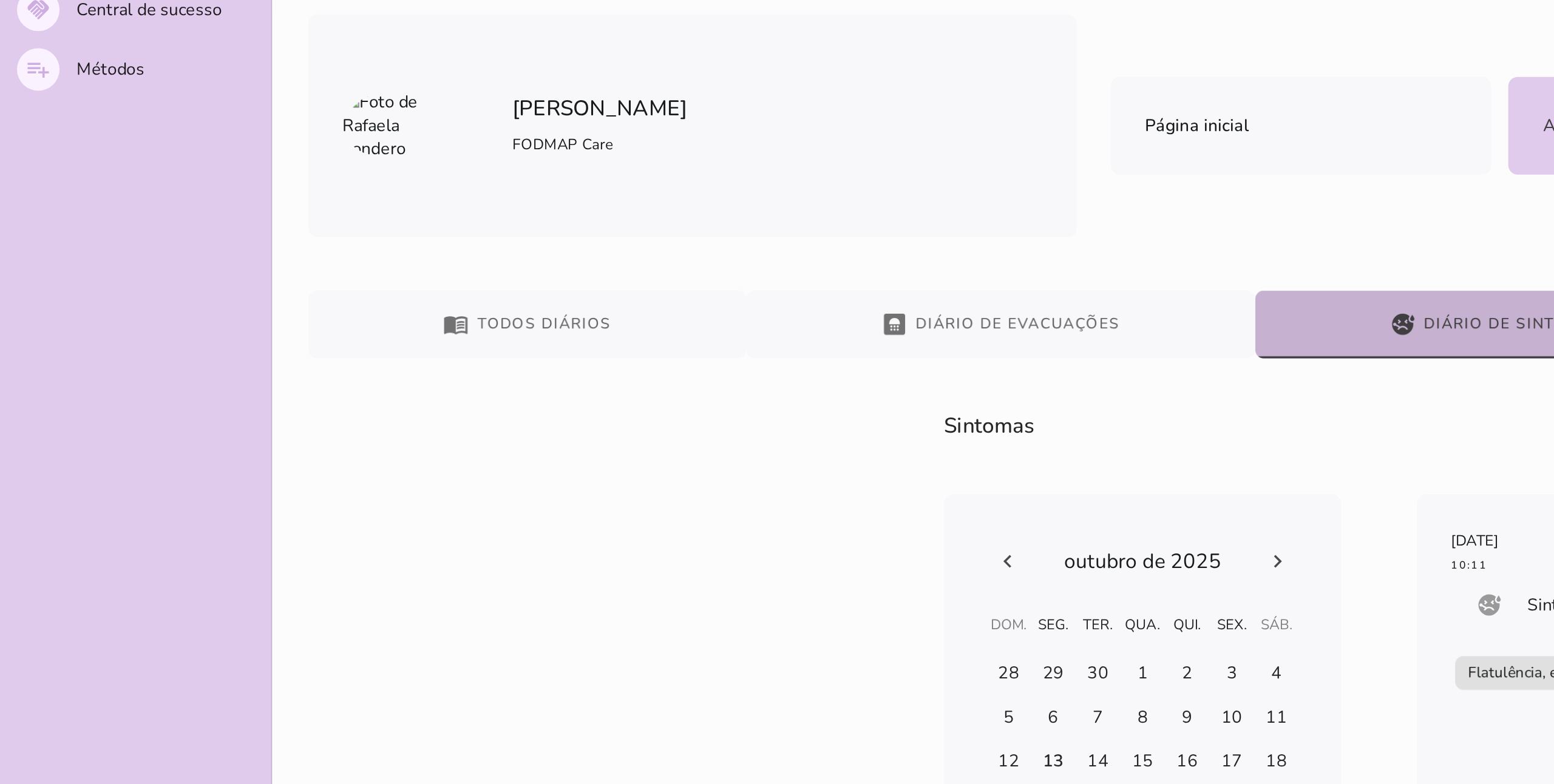
drag, startPoint x: 556, startPoint y: 316, endPoint x: 887, endPoint y: 298, distance: 331.5
click at [776, 298] on div "Adesão a dieta e a relação com as variáveis de saúde fase # fase # fase # Adesã…" at bounding box center [855, 428] width 1357 height 385
click at [776, 299] on div "Adesão a dieta e a relação com as variáveis de saúde fase # fase # fase # Adesã…" at bounding box center [855, 428] width 1357 height 385
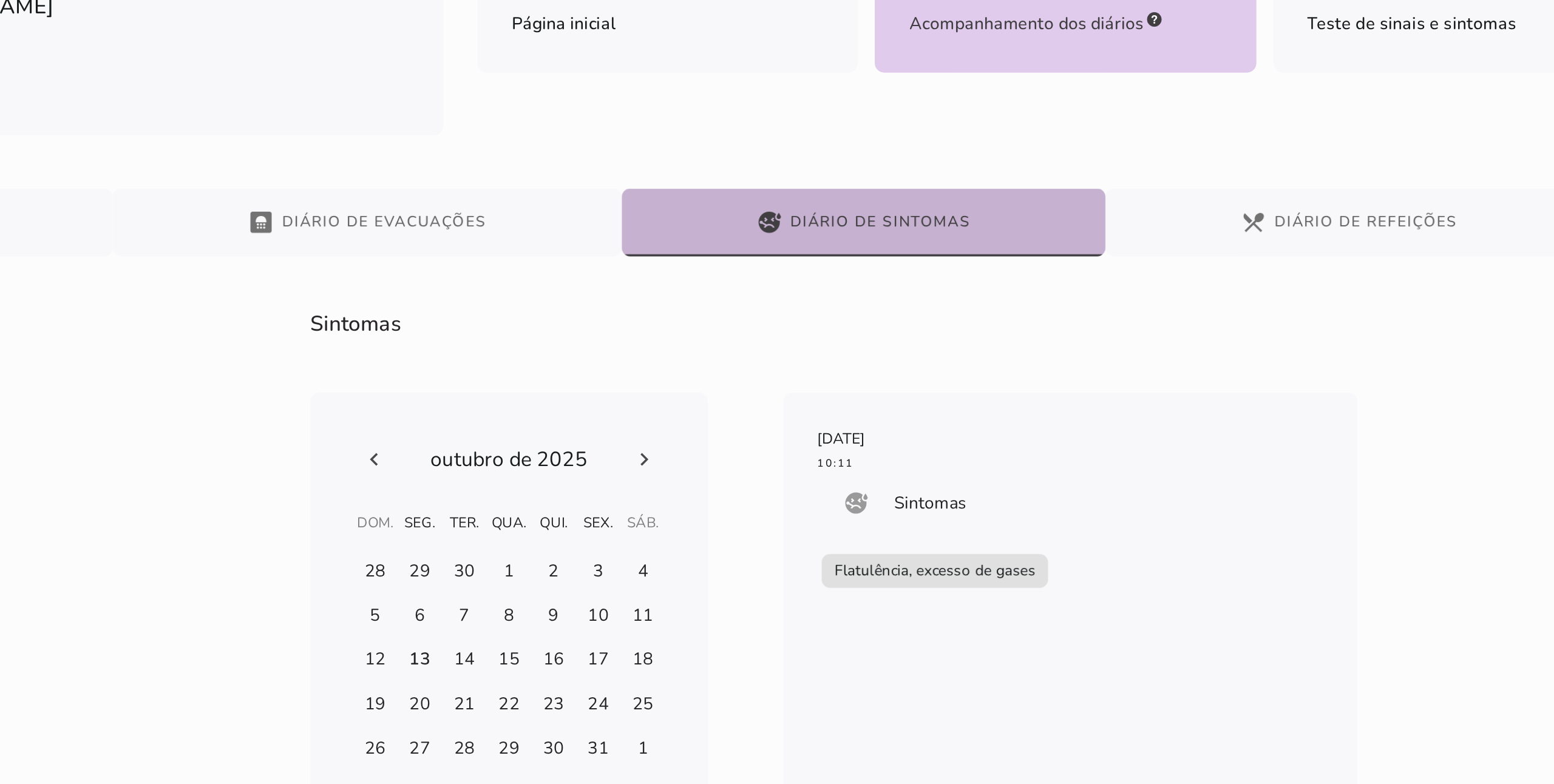
click at [776, 392] on div "[DATE] 10:11 sick Sintomas Flatulência, excesso de gases" at bounding box center [973, 486] width 328 height 269
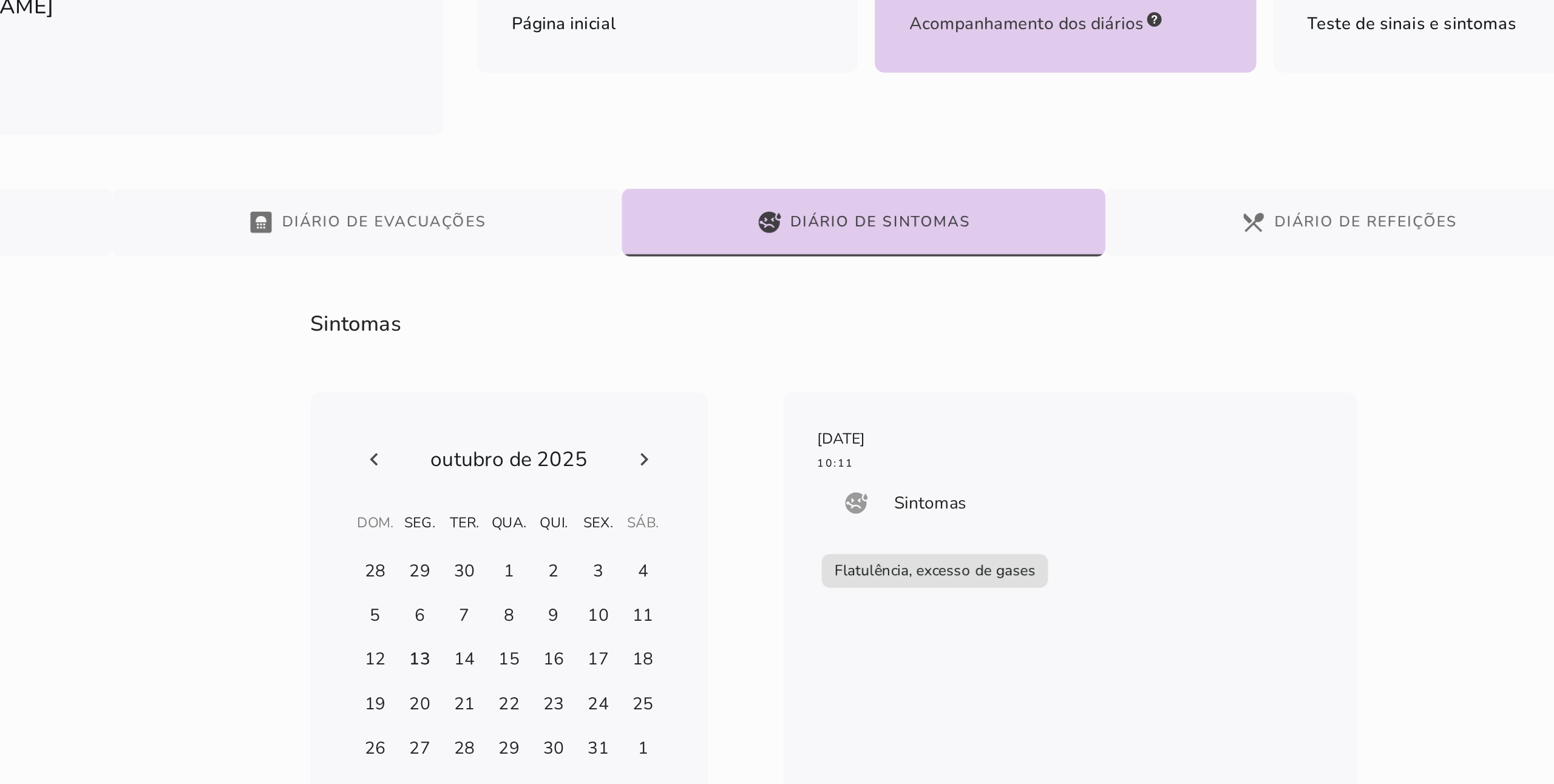
click at [776, 392] on div "[DATE] 10:11 sick Sintomas Flatulência, excesso de gases" at bounding box center [973, 486] width 328 height 269
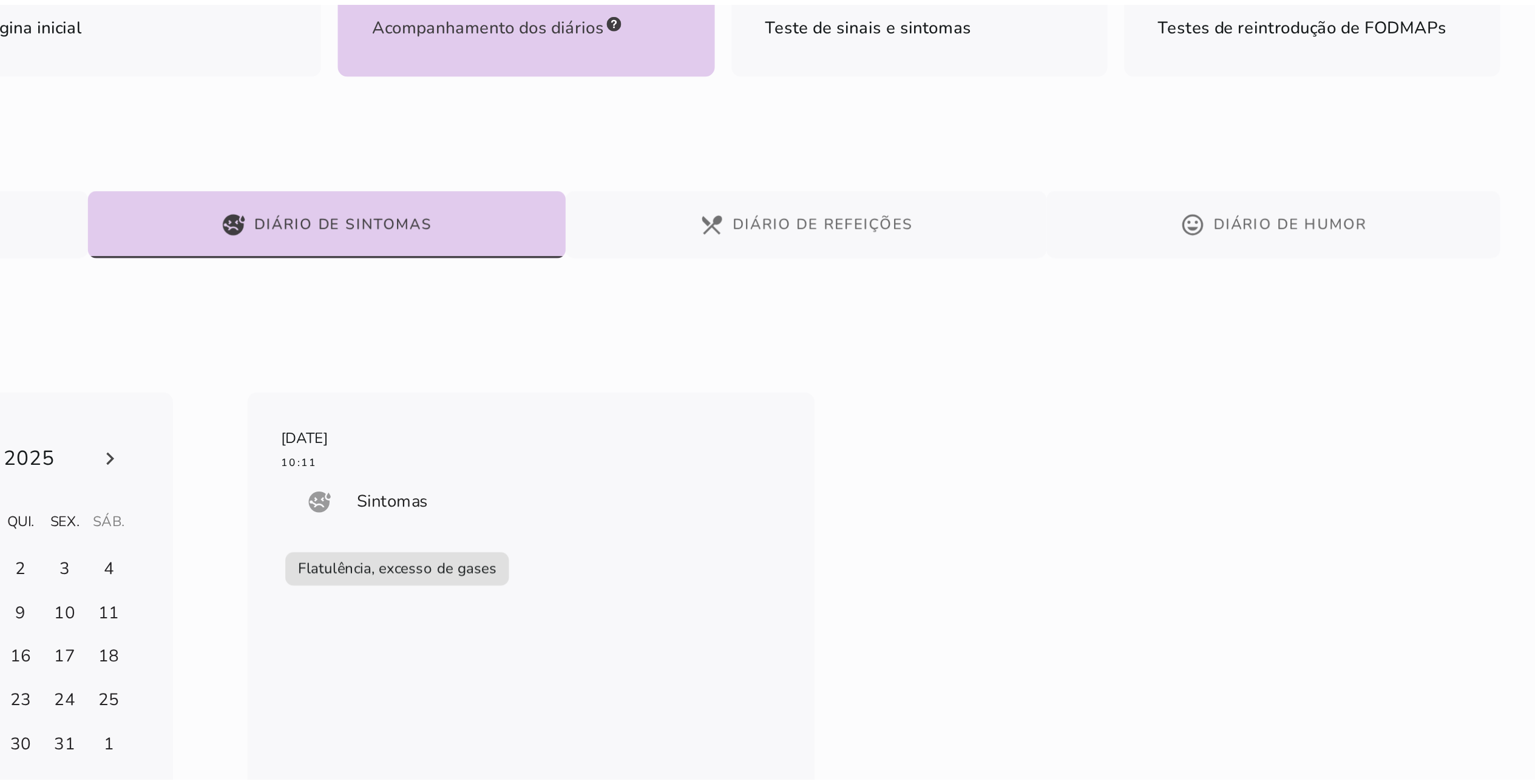
scroll to position [0, 0]
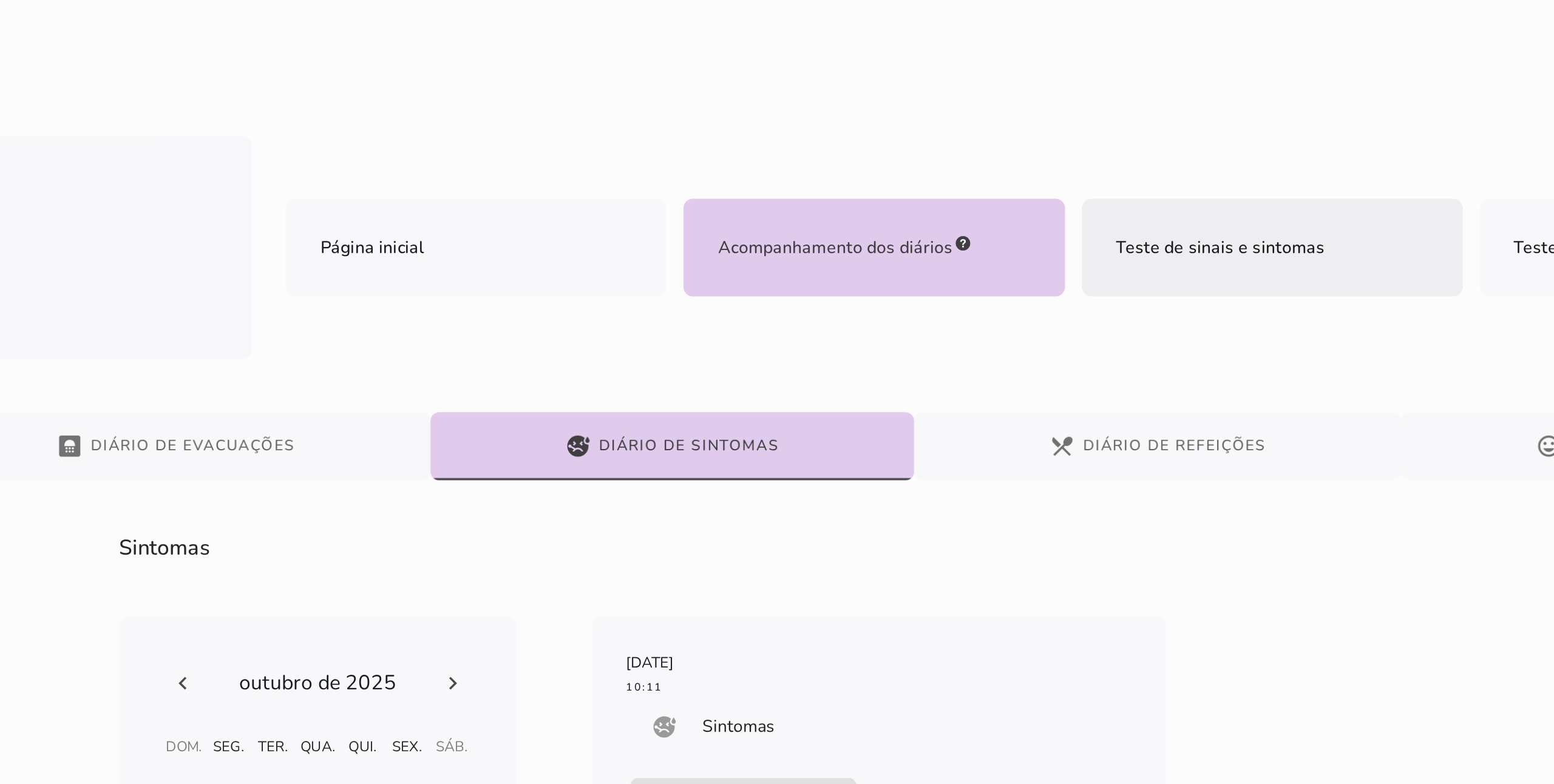
click at [776, 151] on mwc-list-item "Teste de sinais e sintomas" at bounding box center [1198, 141] width 218 height 56
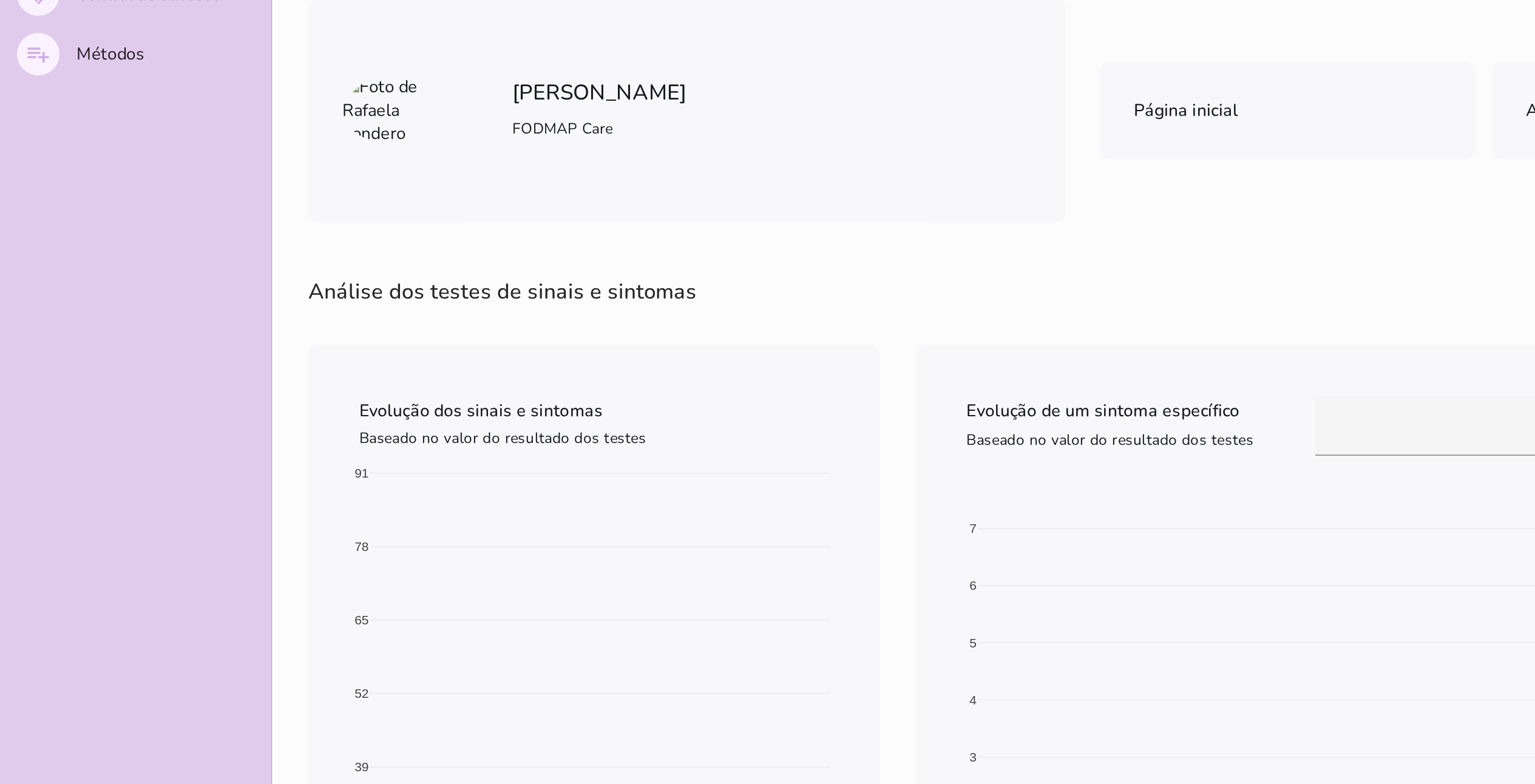
click at [172, 293] on iron-pages "Terapia de [PERSON_NAME] Adicionar arquivo dieta em PDF Materiais para consulta…" at bounding box center [845, 675] width 1380 height 921
click at [752, 245] on section "Análise dos testes de sinais e sintomas Evolução dos sinais e sintomas Baseado …" at bounding box center [565, 676] width 777 height 880
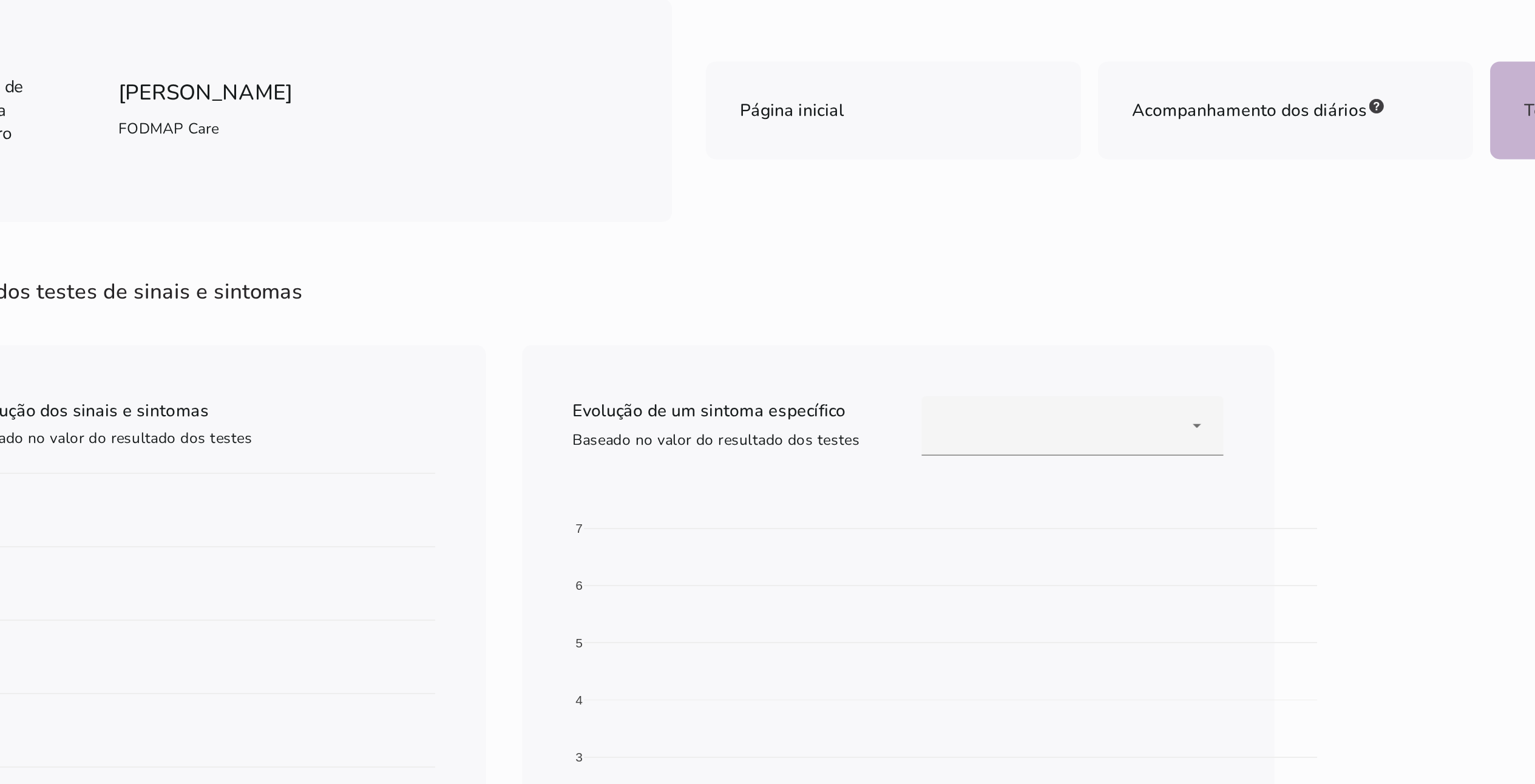
click at [776, 193] on div "[PERSON_NAME] FODMAP Care Página inicial Acompanhamento dos diários Teste de si…" at bounding box center [845, 607] width 1380 height 1058
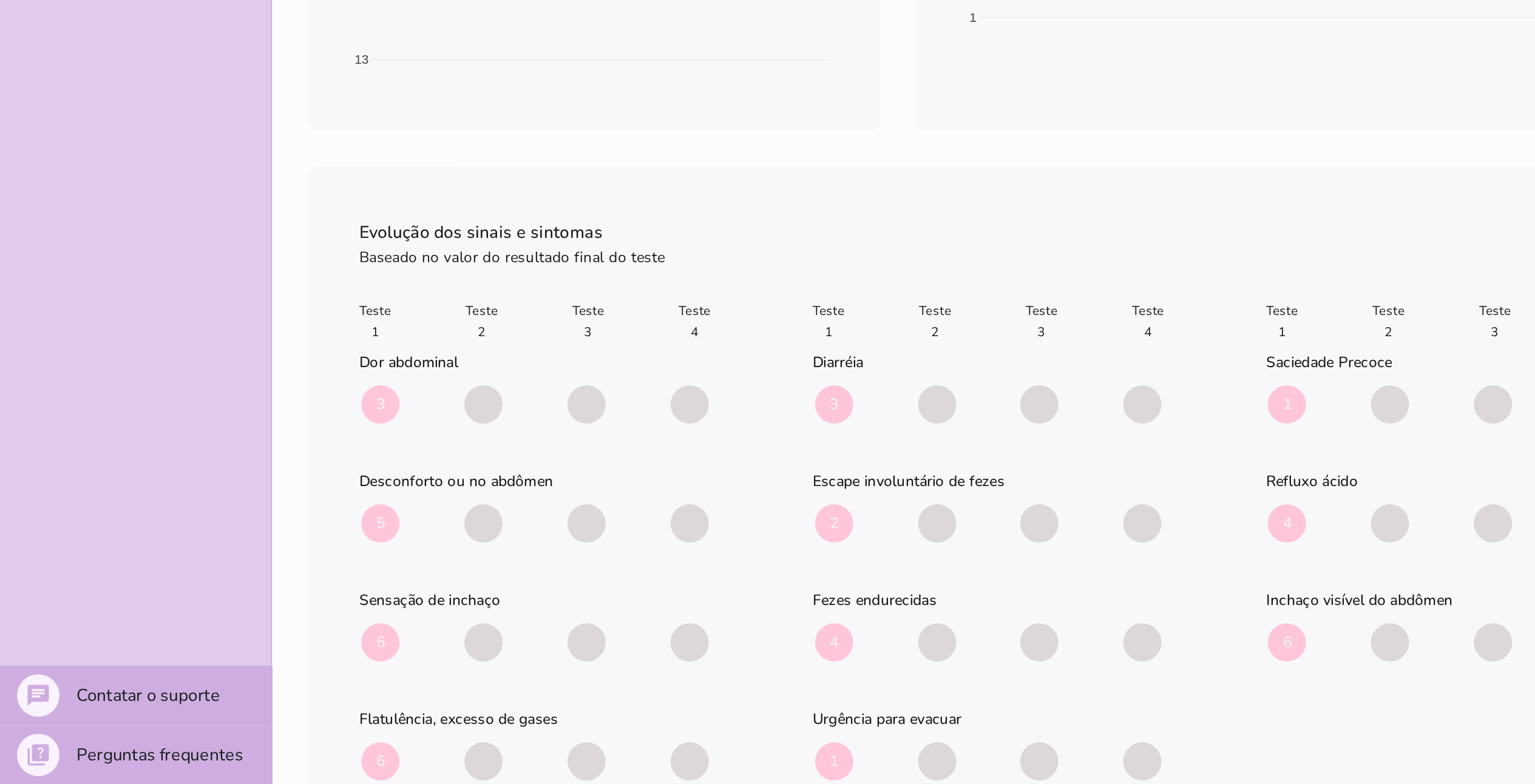
scroll to position [346, 0]
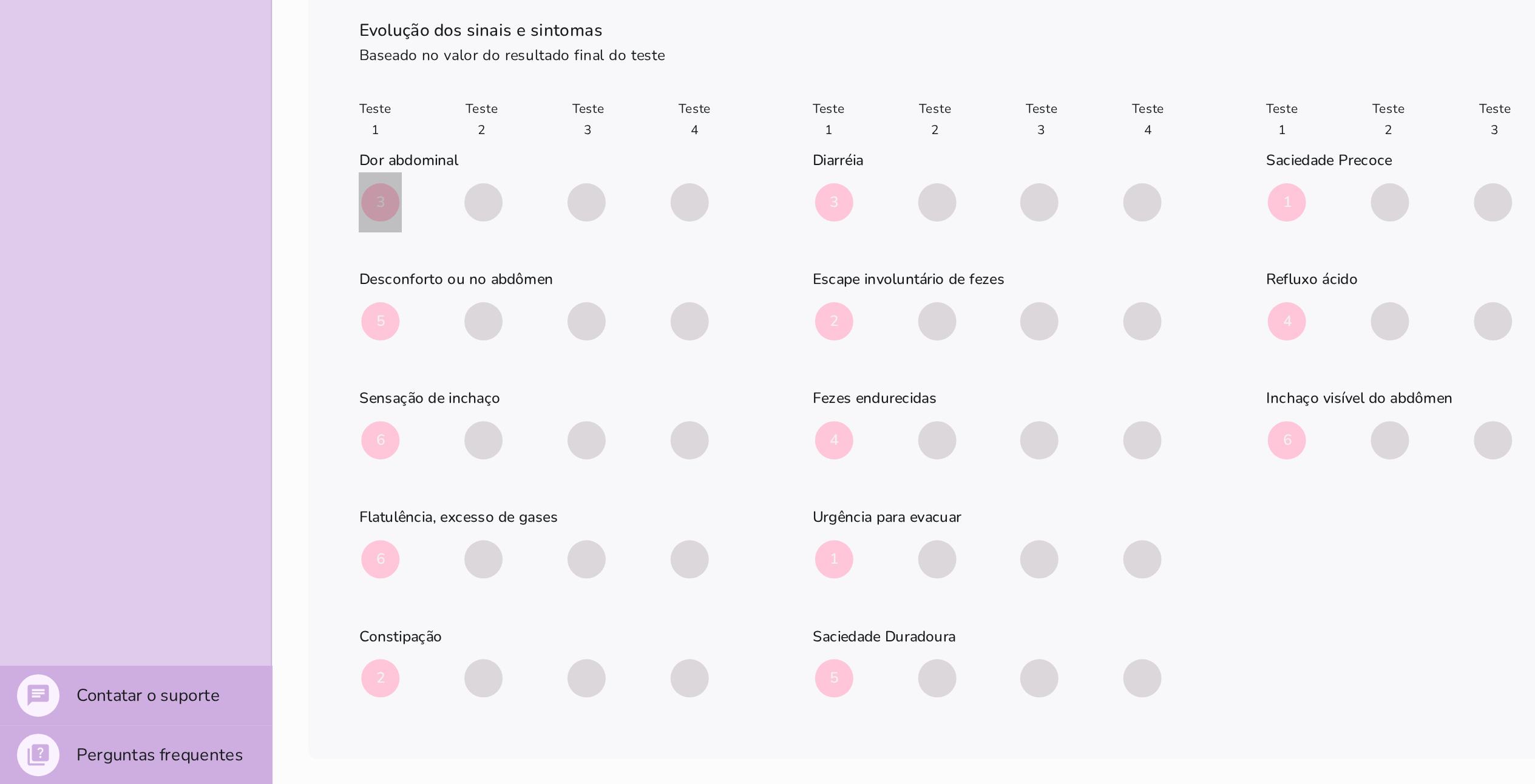
click at [215, 392] on span "3" at bounding box center [218, 452] width 22 height 22
click at [201, 392] on div "Evolução dos sinais e sintomas Baseado no valor do resultado final do teste Tes…" at bounding box center [565, 543] width 777 height 454
click at [205, 392] on div "Teste 1 Teste 2 Teste 3 Teste 4 Dor abdominal 3 Desconforto ou no abdômen 5 6 6…" at bounding box center [565, 564] width 719 height 353
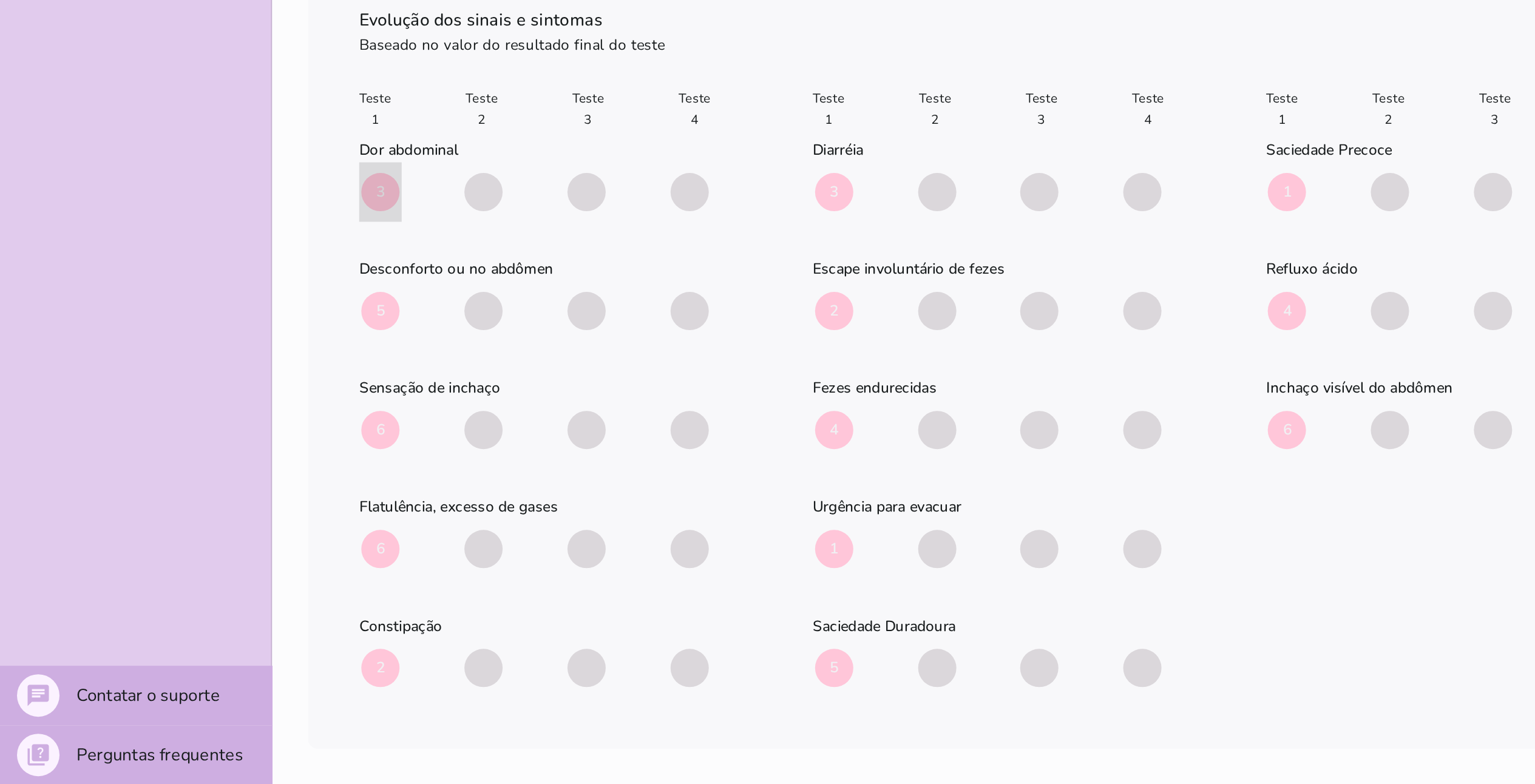
click at [776, 392] on div "Teste 1 Teste 2 Teste 3 Teste 4 Dor abdominal 3 Desconforto ou no abdômen 5 6 6…" at bounding box center [565, 558] width 719 height 353
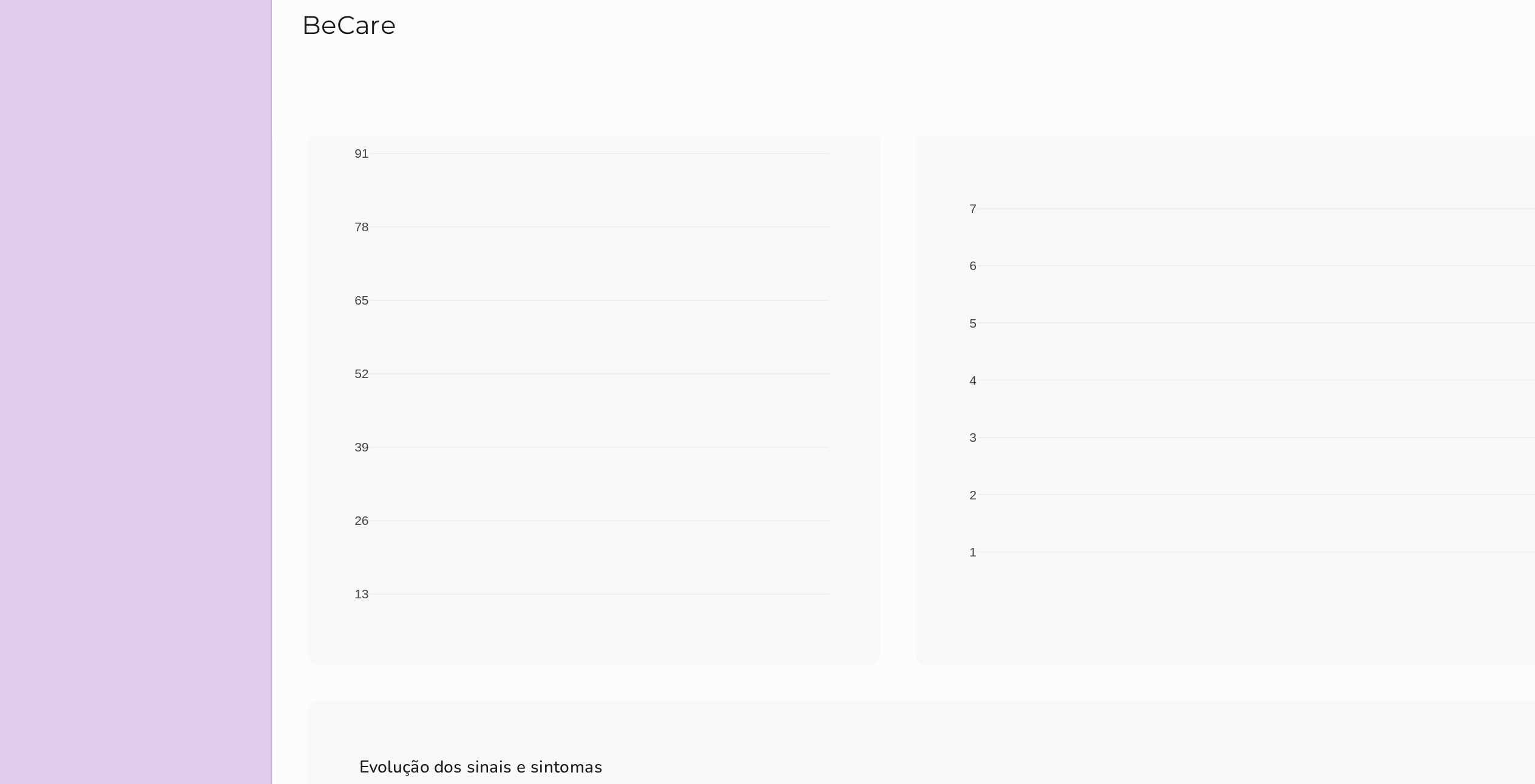
scroll to position [144, 0]
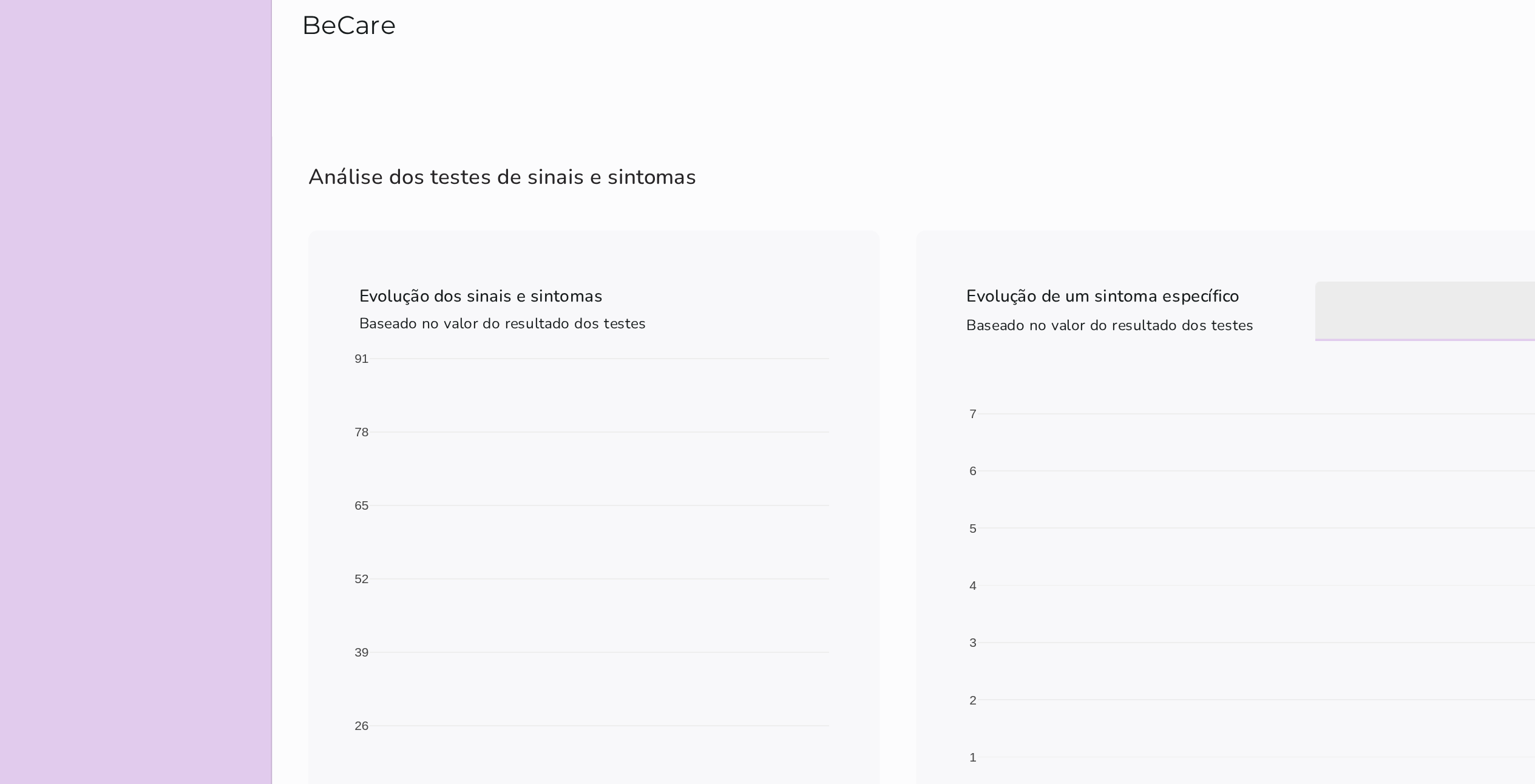
click at [776, 180] on div at bounding box center [838, 177] width 172 height 34
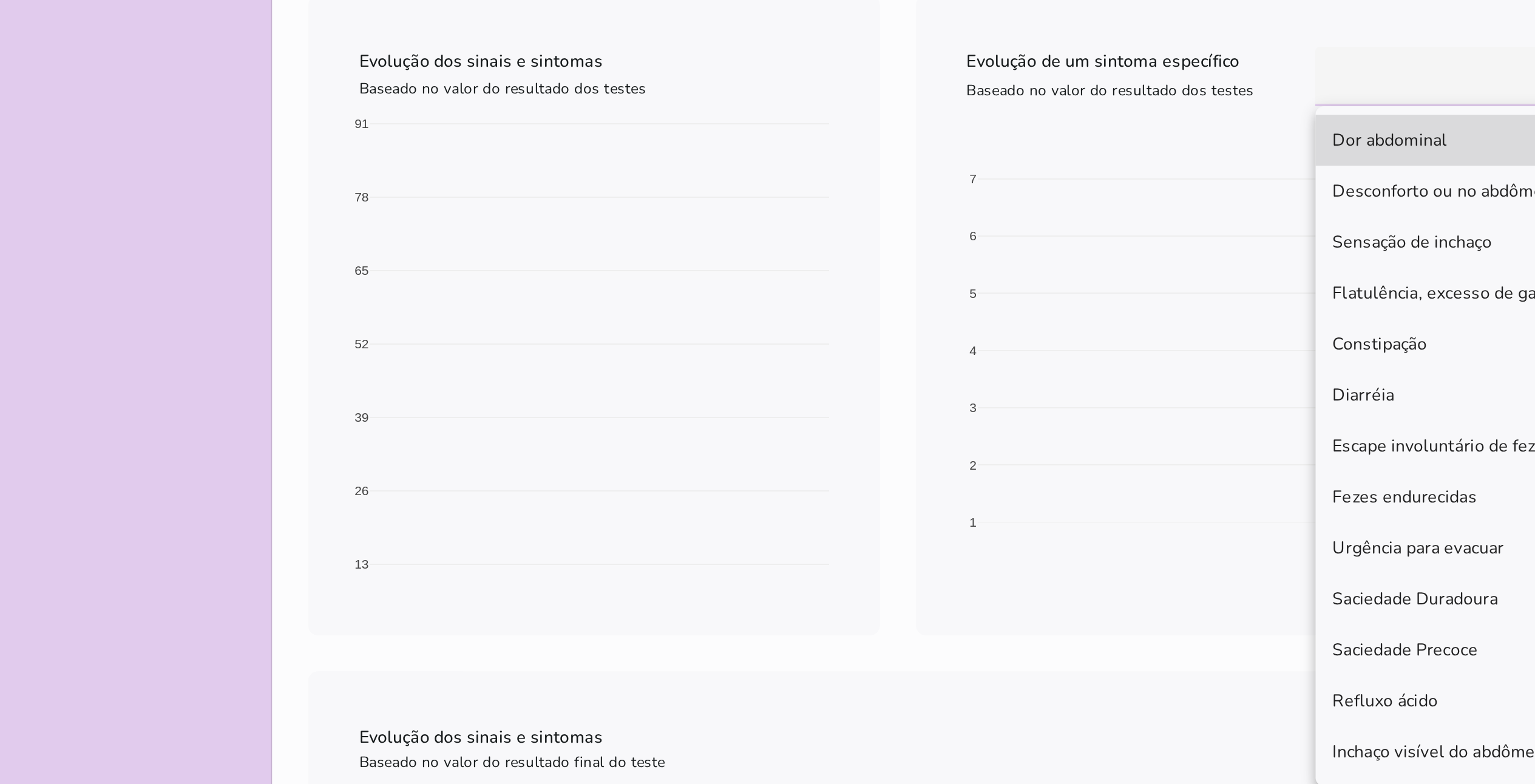
click at [389, 170] on div "Evolução dos sinais e sintomas Baseado no valor do resultado dos testes" at bounding box center [339, 175] width 268 height 30
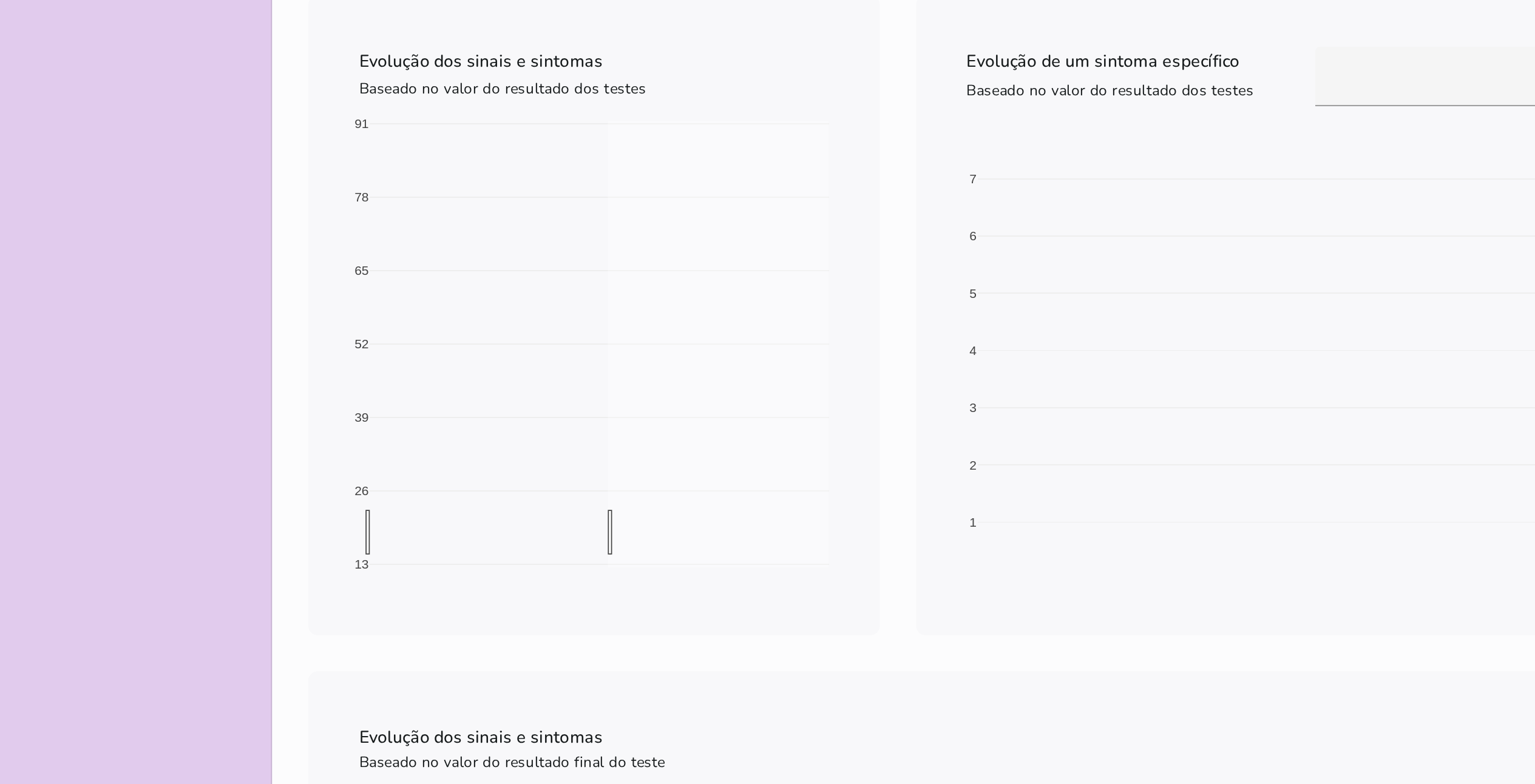
drag, startPoint x: 347, startPoint y: 438, endPoint x: 217, endPoint y: 441, distance: 130.0
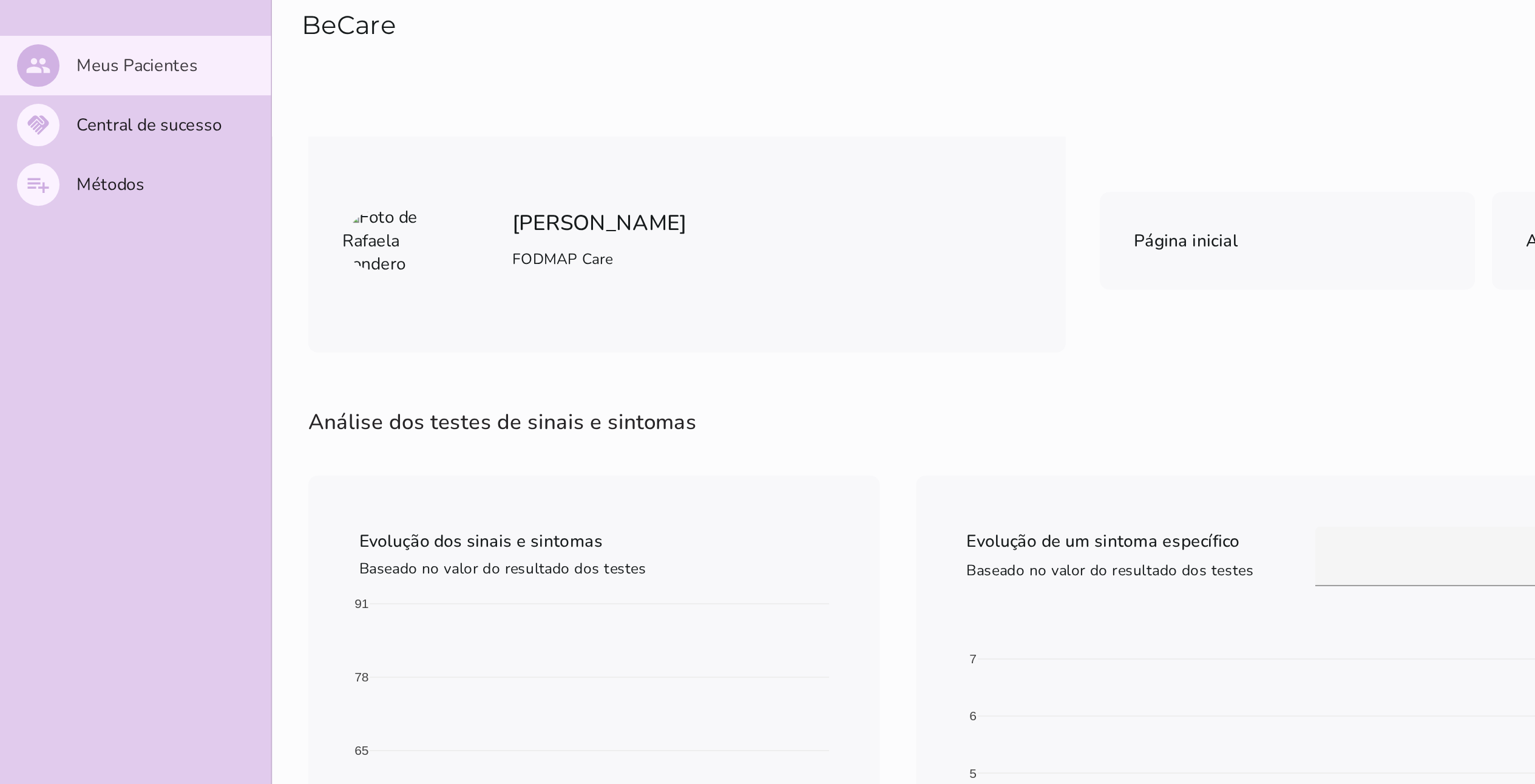
scroll to position [0, 0]
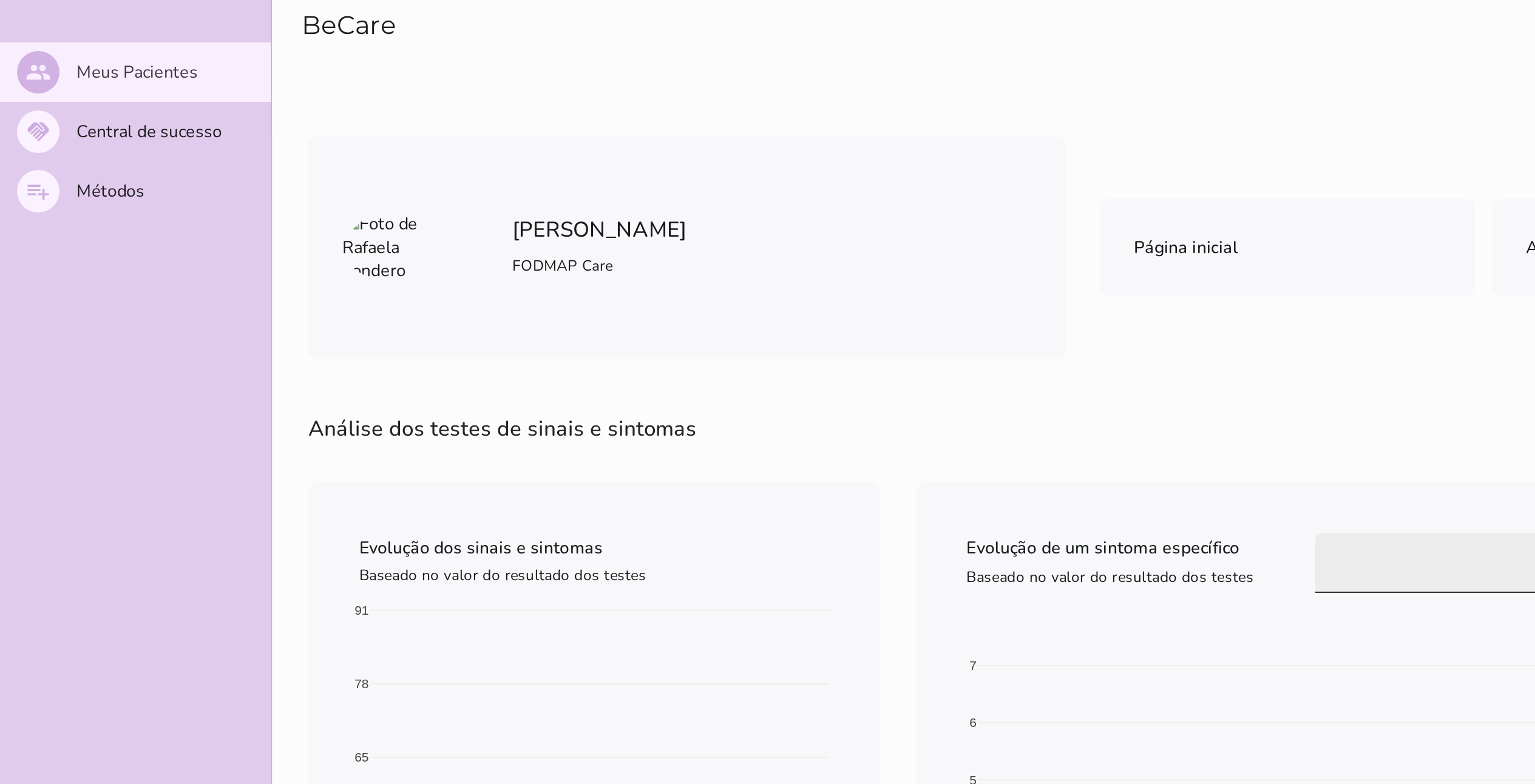
click at [776, 328] on div at bounding box center [838, 322] width 172 height 34
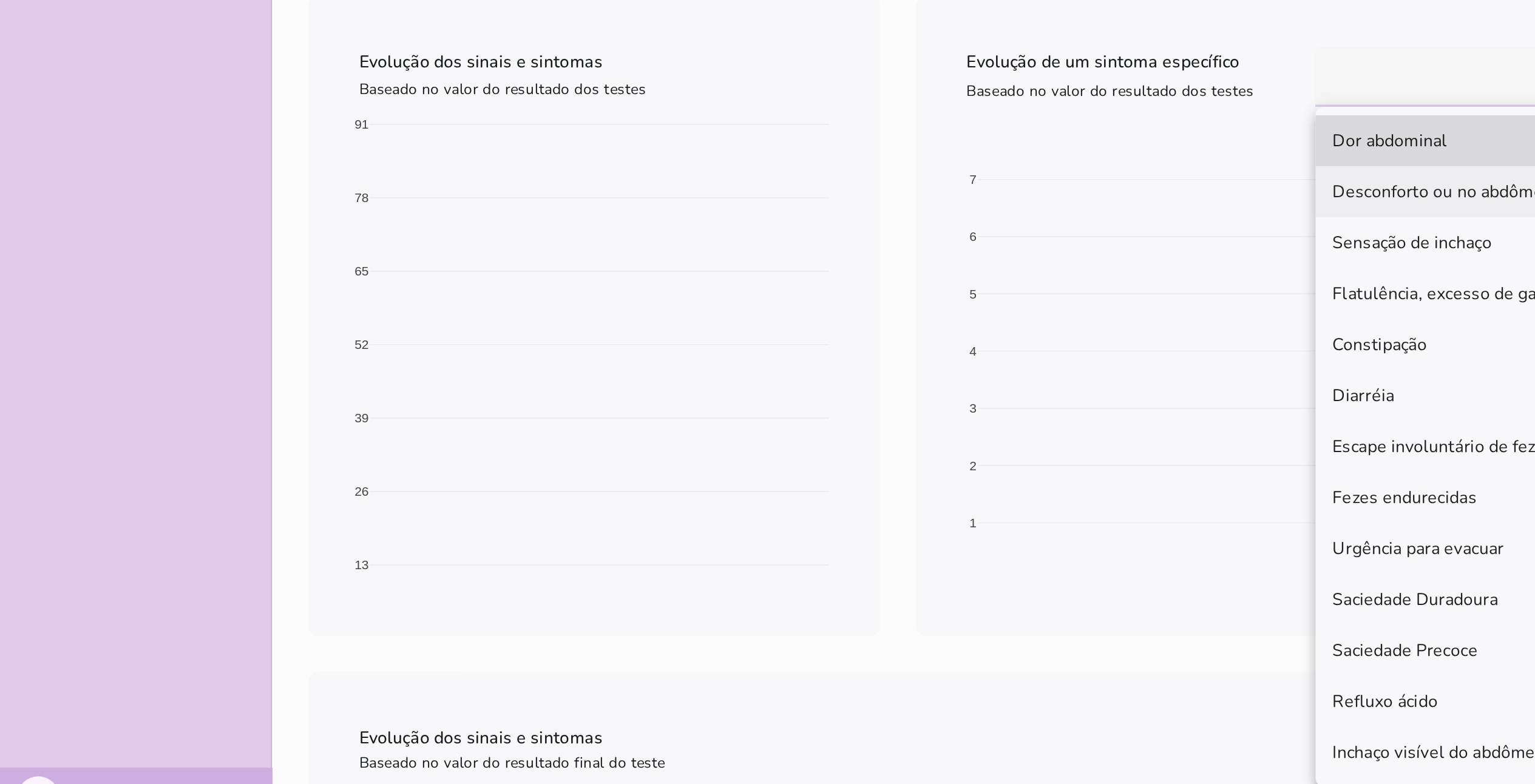
click at [0, 0] on slot "Desconforto ou no abdômen" at bounding box center [0, 0] width 0 height 0
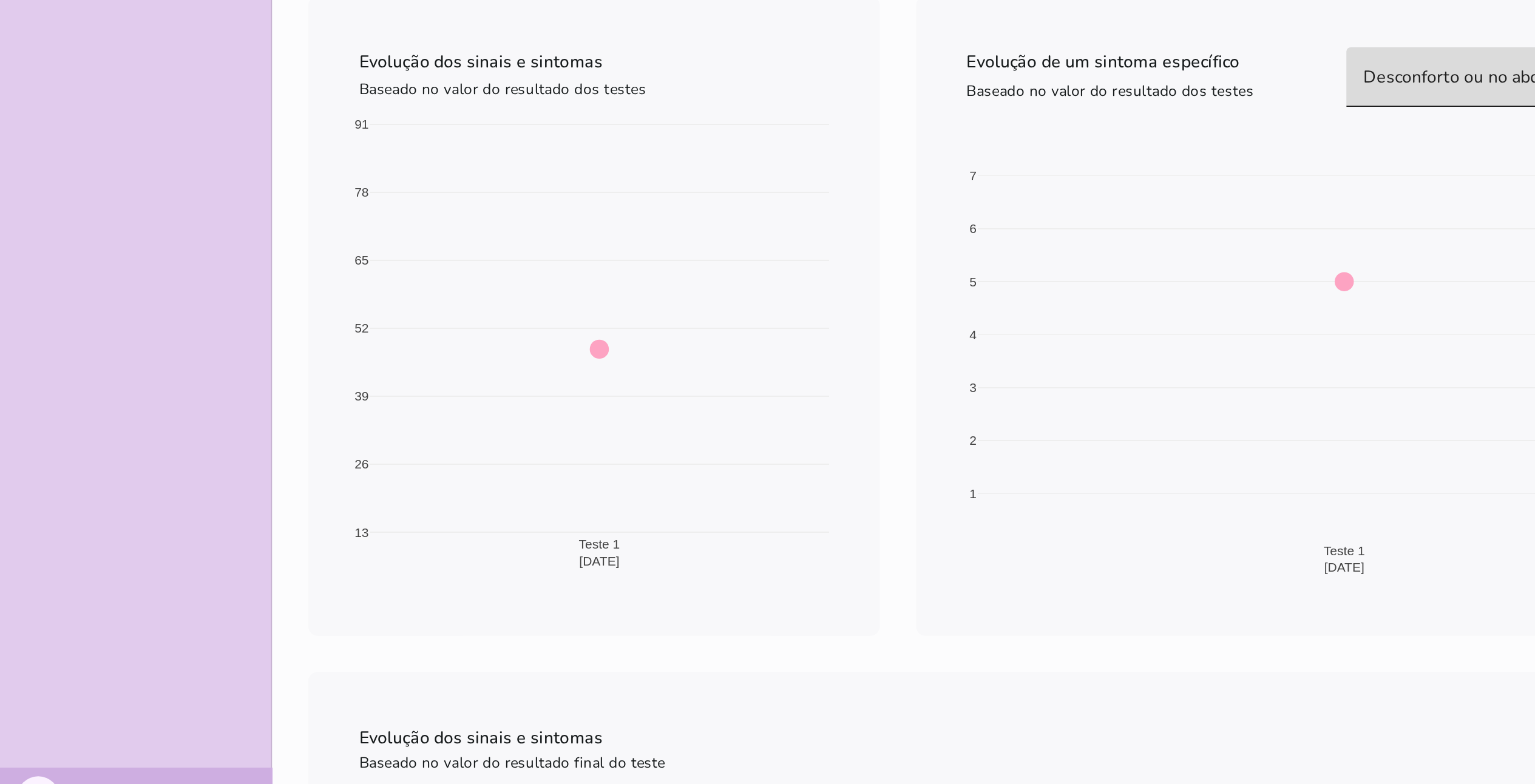
click at [776, 317] on div "Desconforto ou no abdômen" at bounding box center [873, 322] width 208 height 34
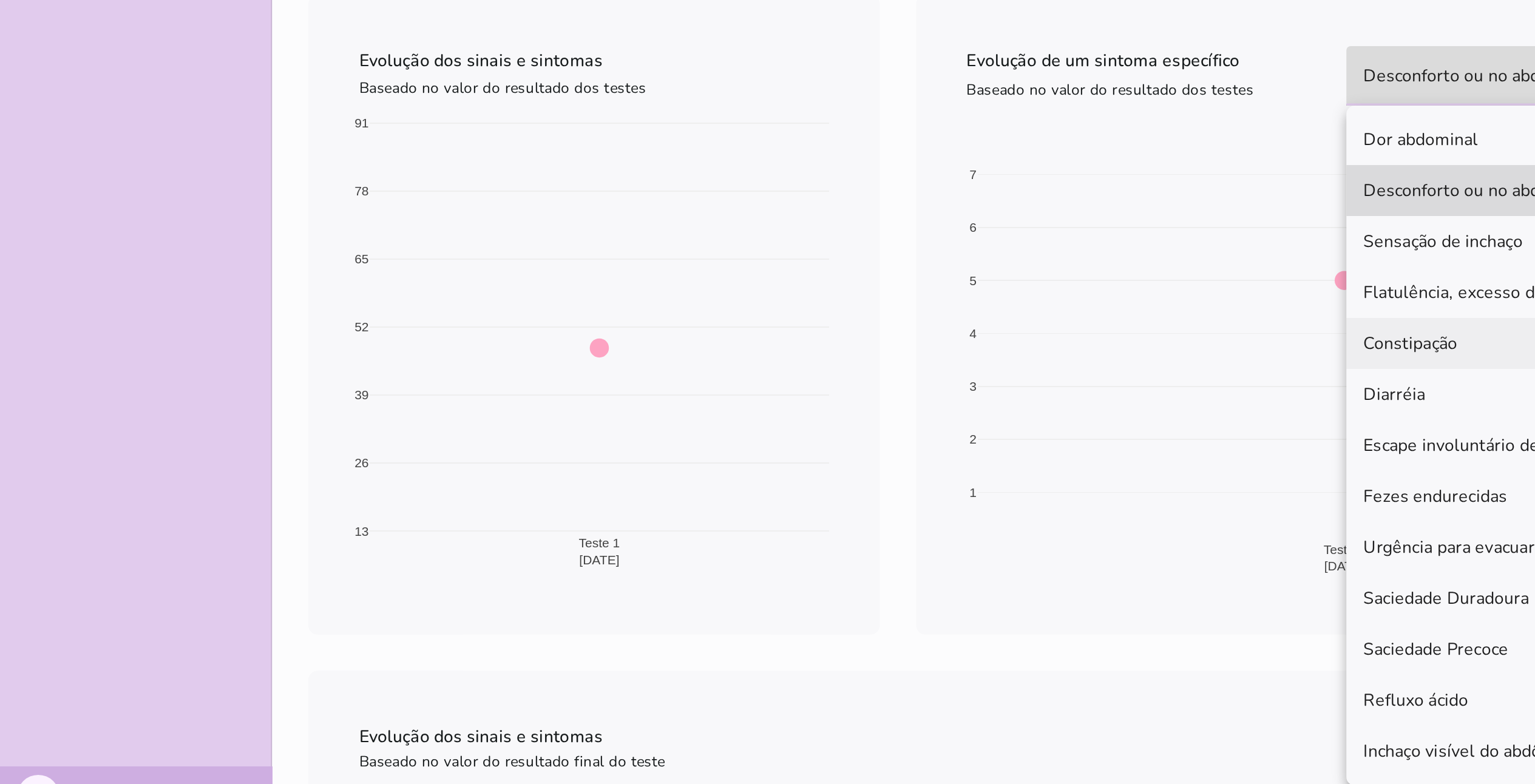
click at [776, 392] on mwc-list-item "Constipação" at bounding box center [873, 475] width 208 height 29
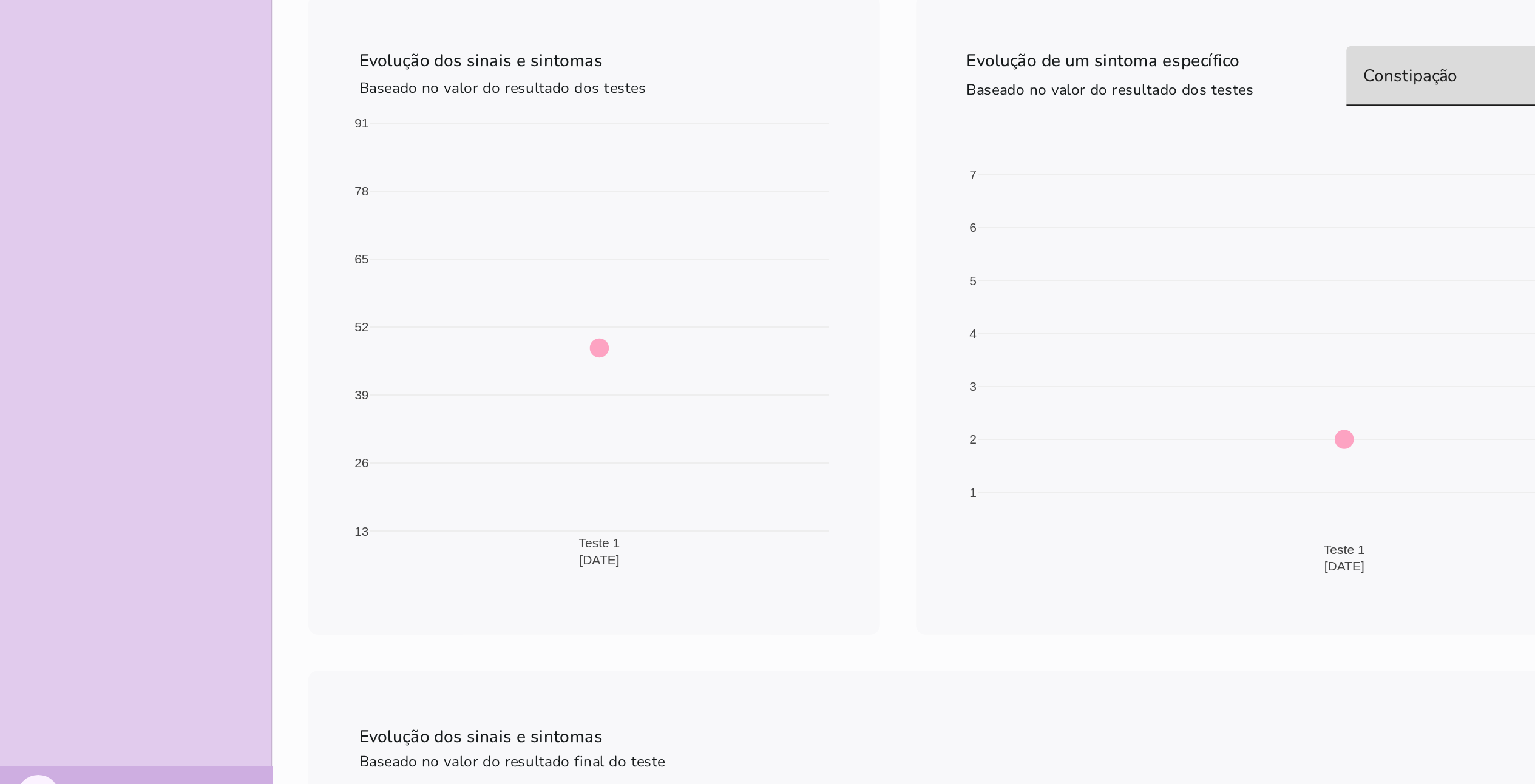
click at [776, 326] on div "Constipação" at bounding box center [873, 322] width 208 height 34
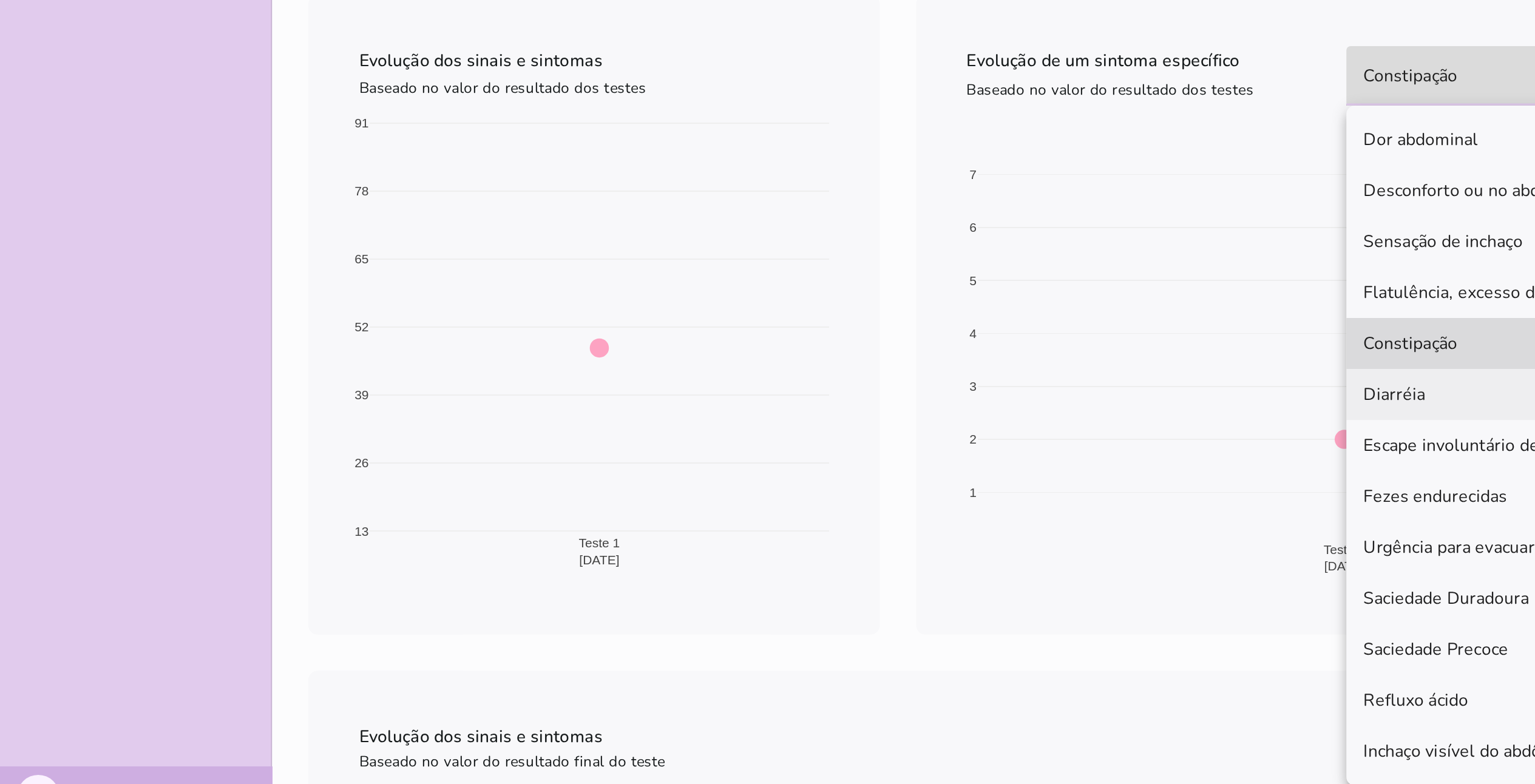
click at [776, 392] on span "Diarréia" at bounding box center [796, 504] width 35 height 15
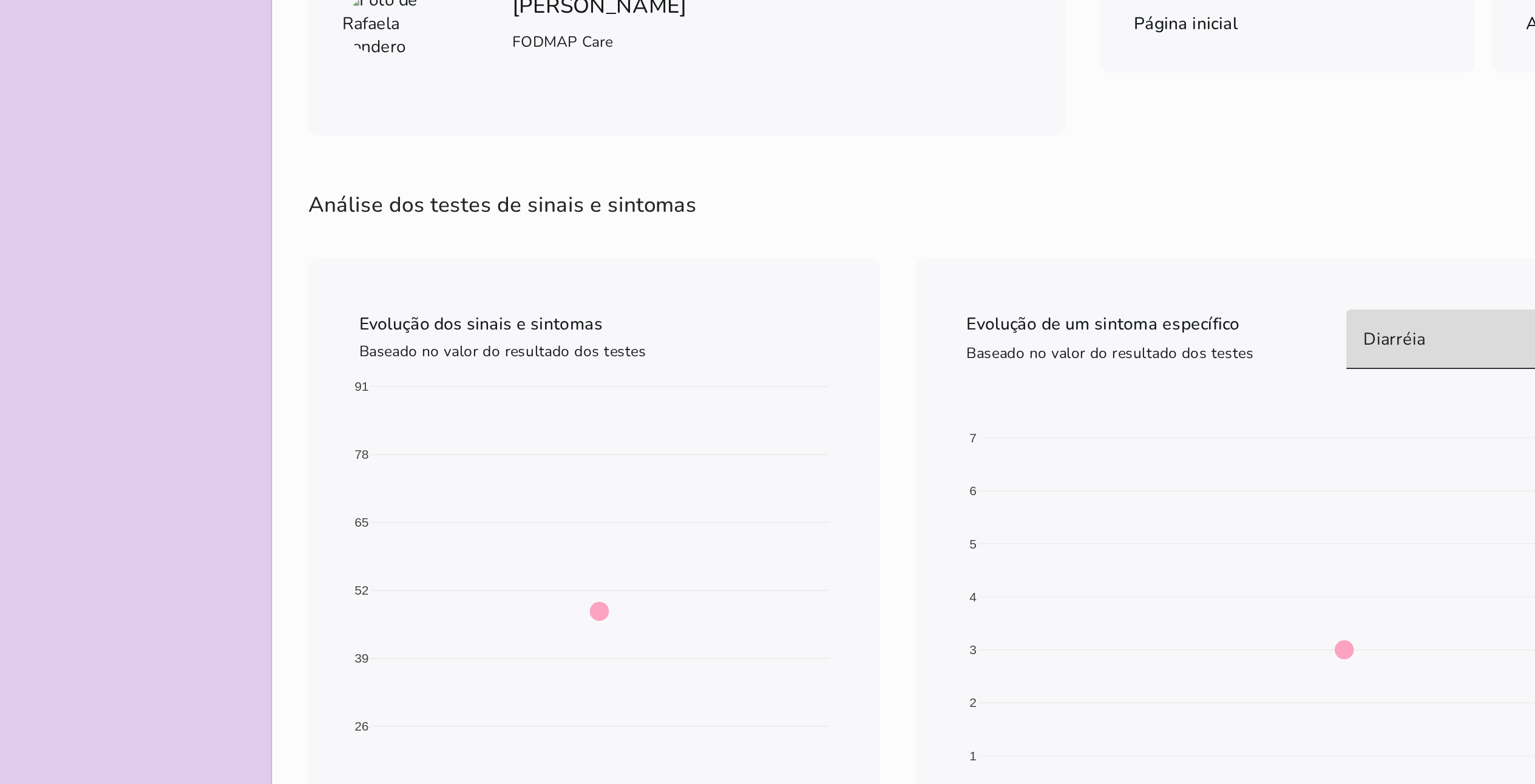
click at [776, 311] on div "Diarréia" at bounding box center [873, 322] width 208 height 34
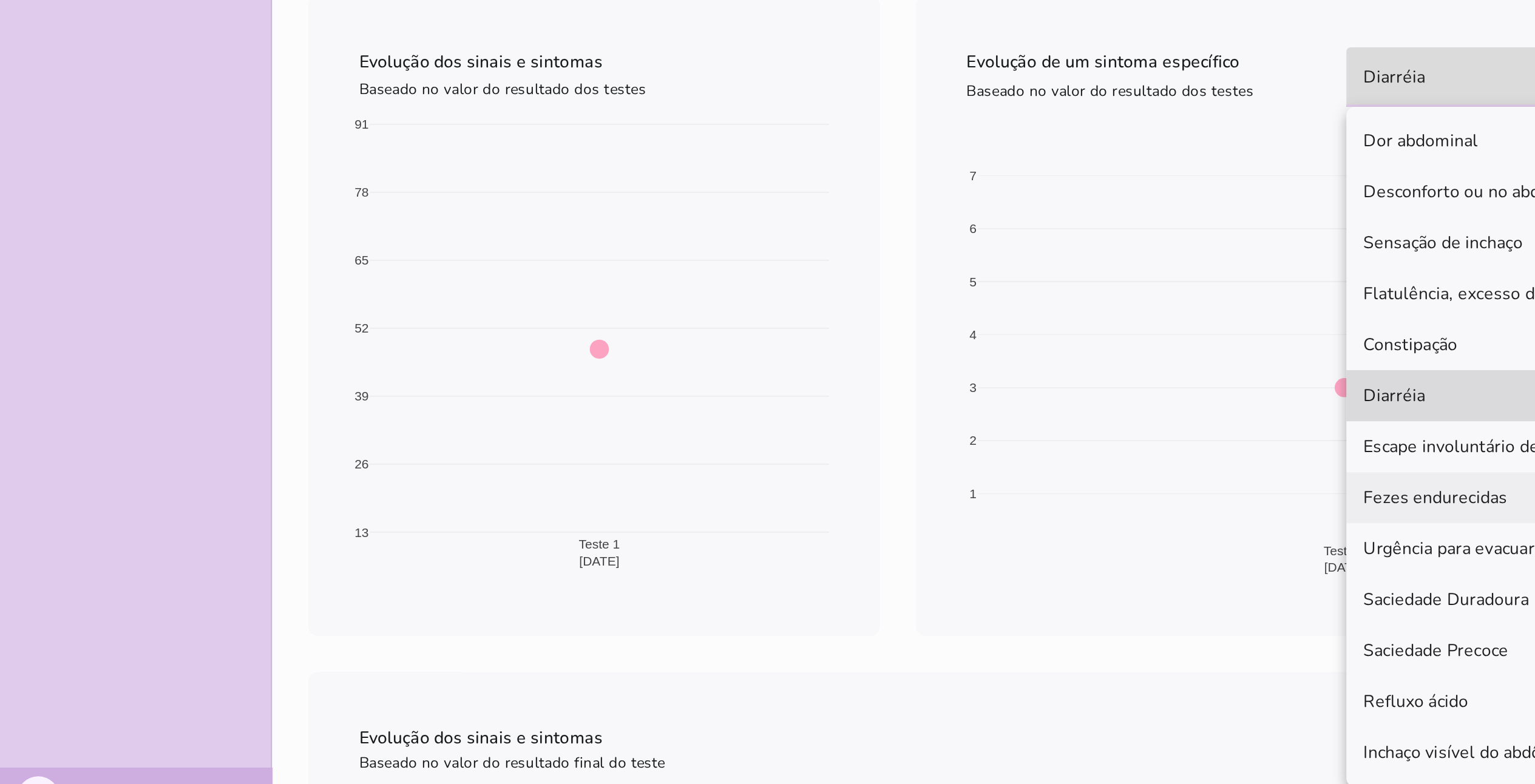
click at [0, 0] on slot "Fezes endurecidas" at bounding box center [0, 0] width 0 height 0
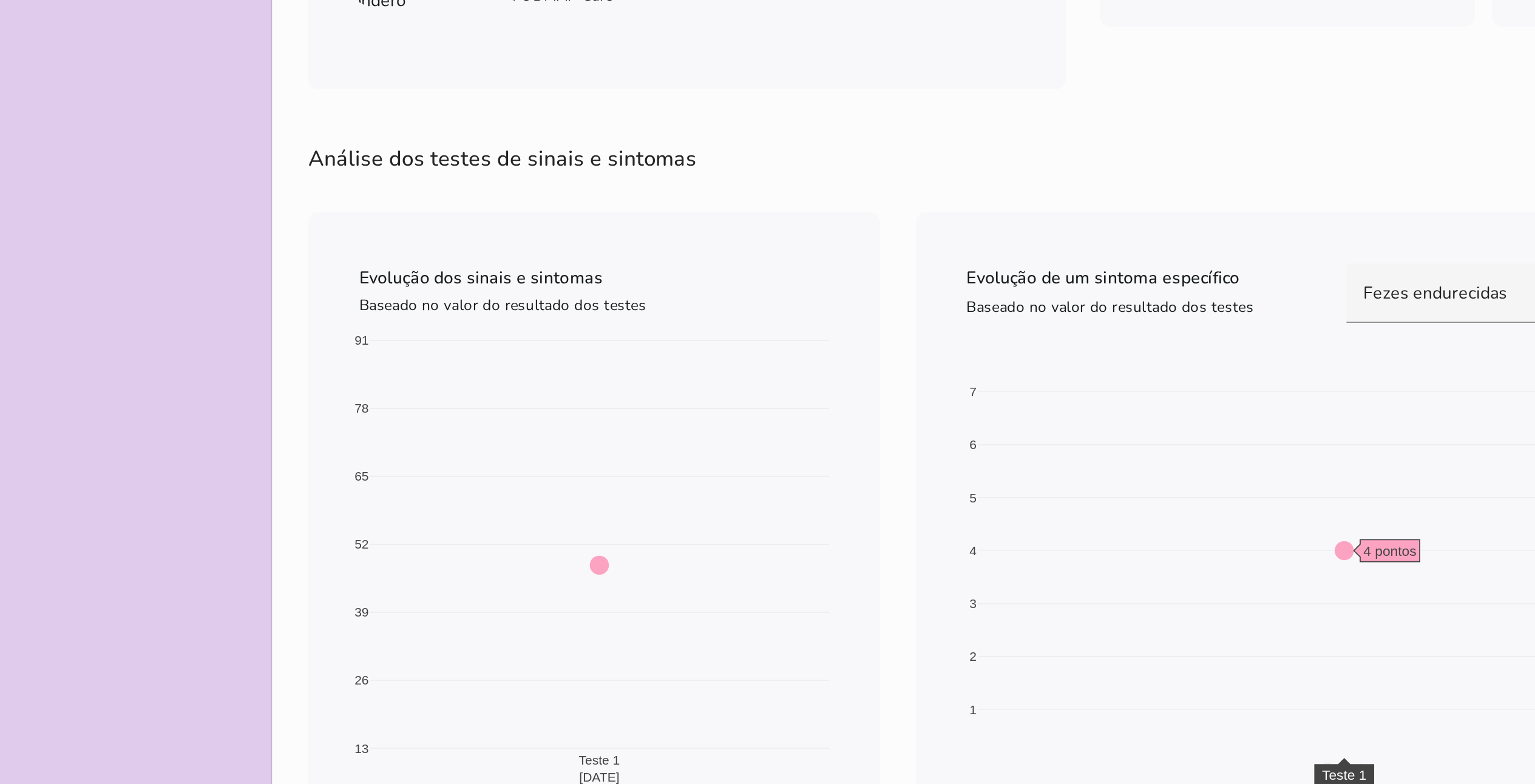
scroll to position [11, 0]
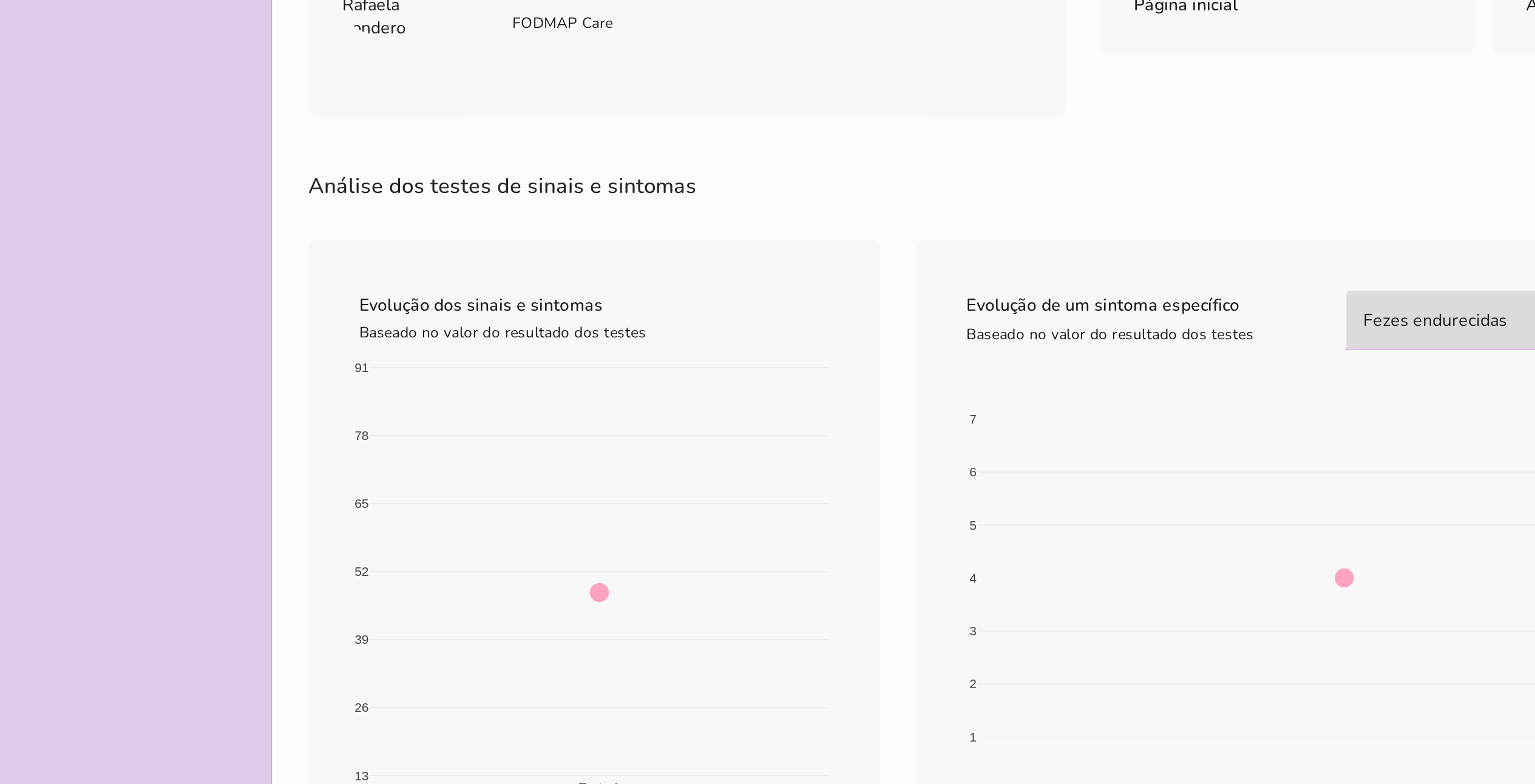
click at [776, 302] on div "Fezes endurecidas" at bounding box center [873, 311] width 208 height 34
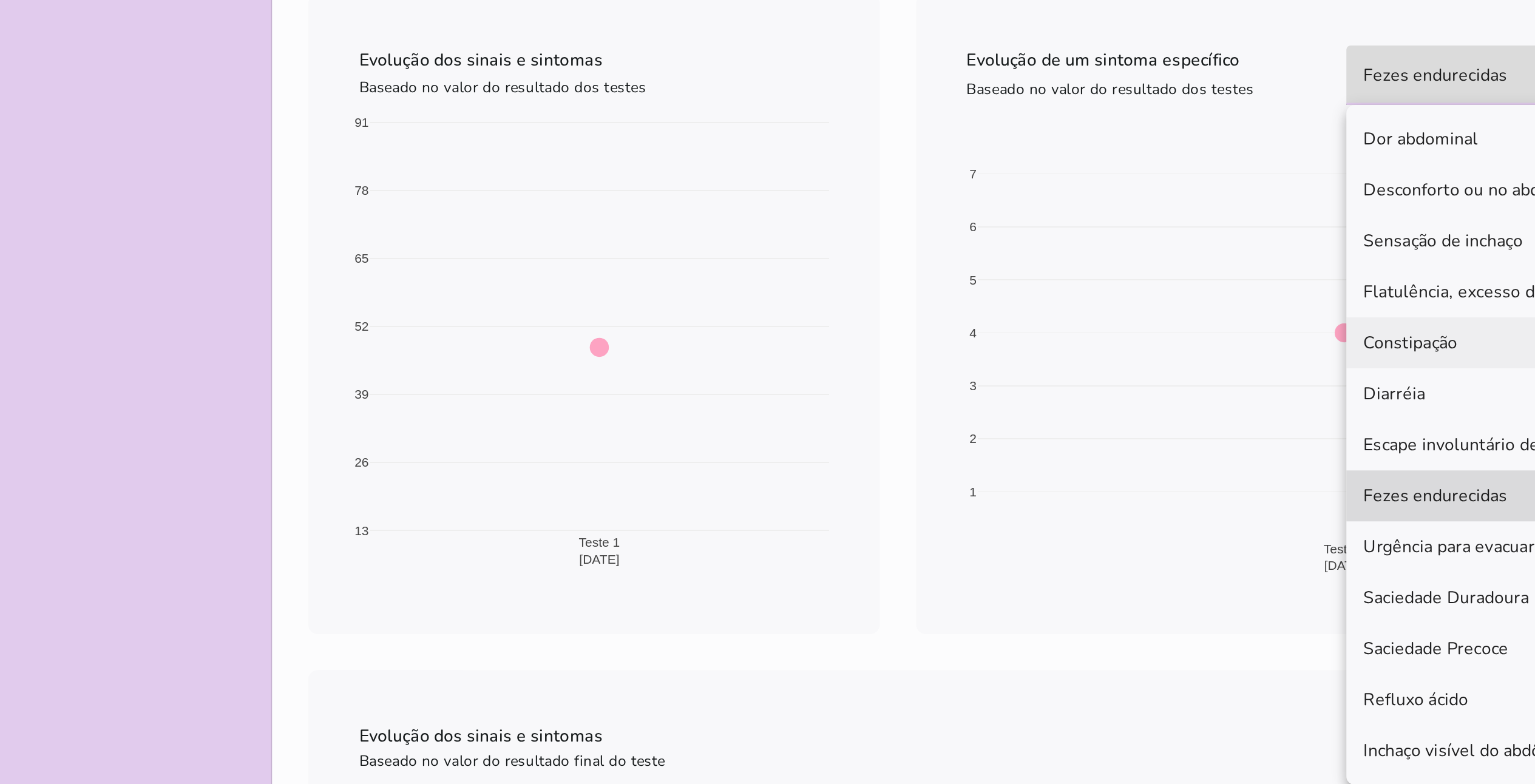
scroll to position [12, 0]
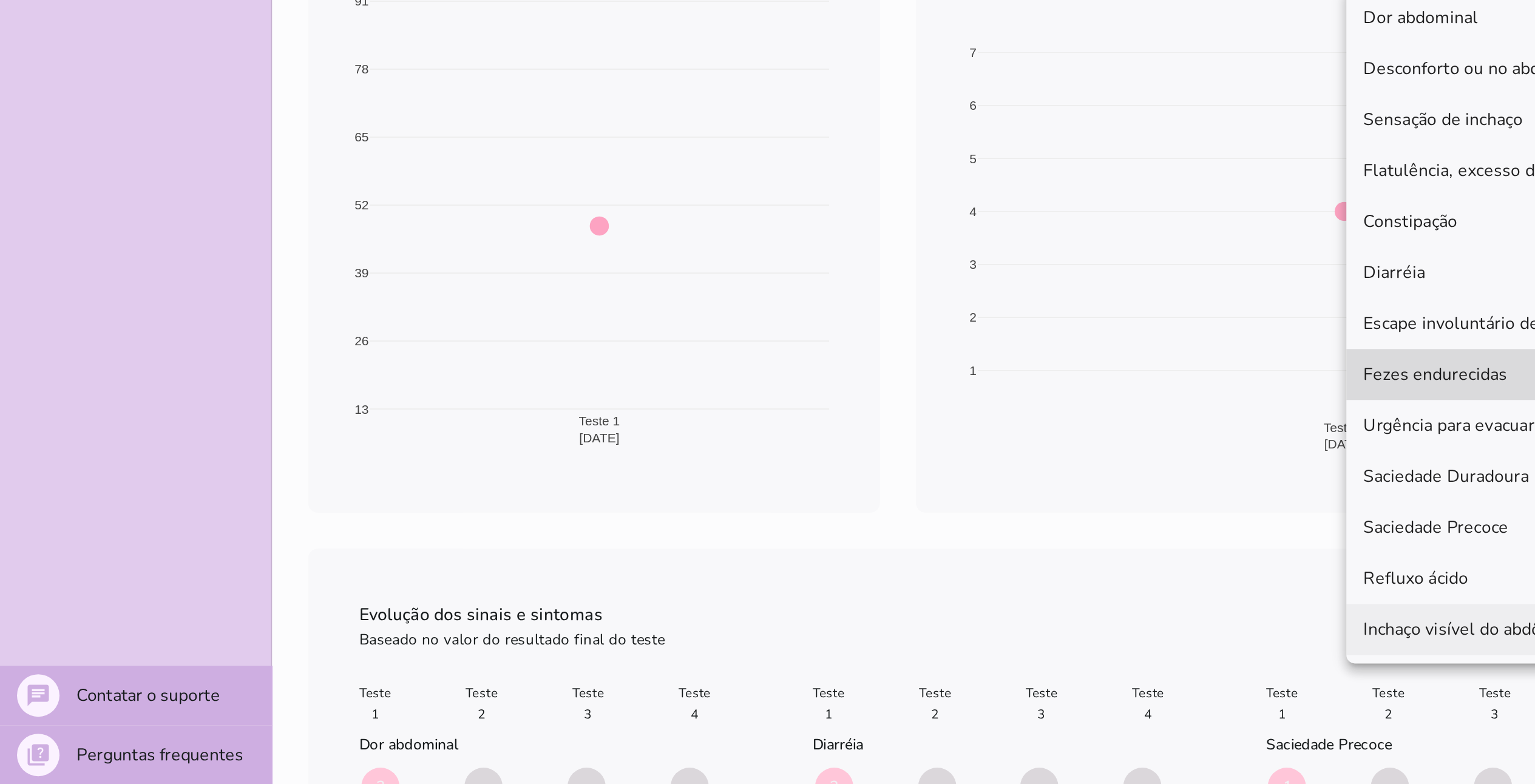
click at [0, 0] on slot "Refluxo ácido" at bounding box center [0, 0] width 0 height 0
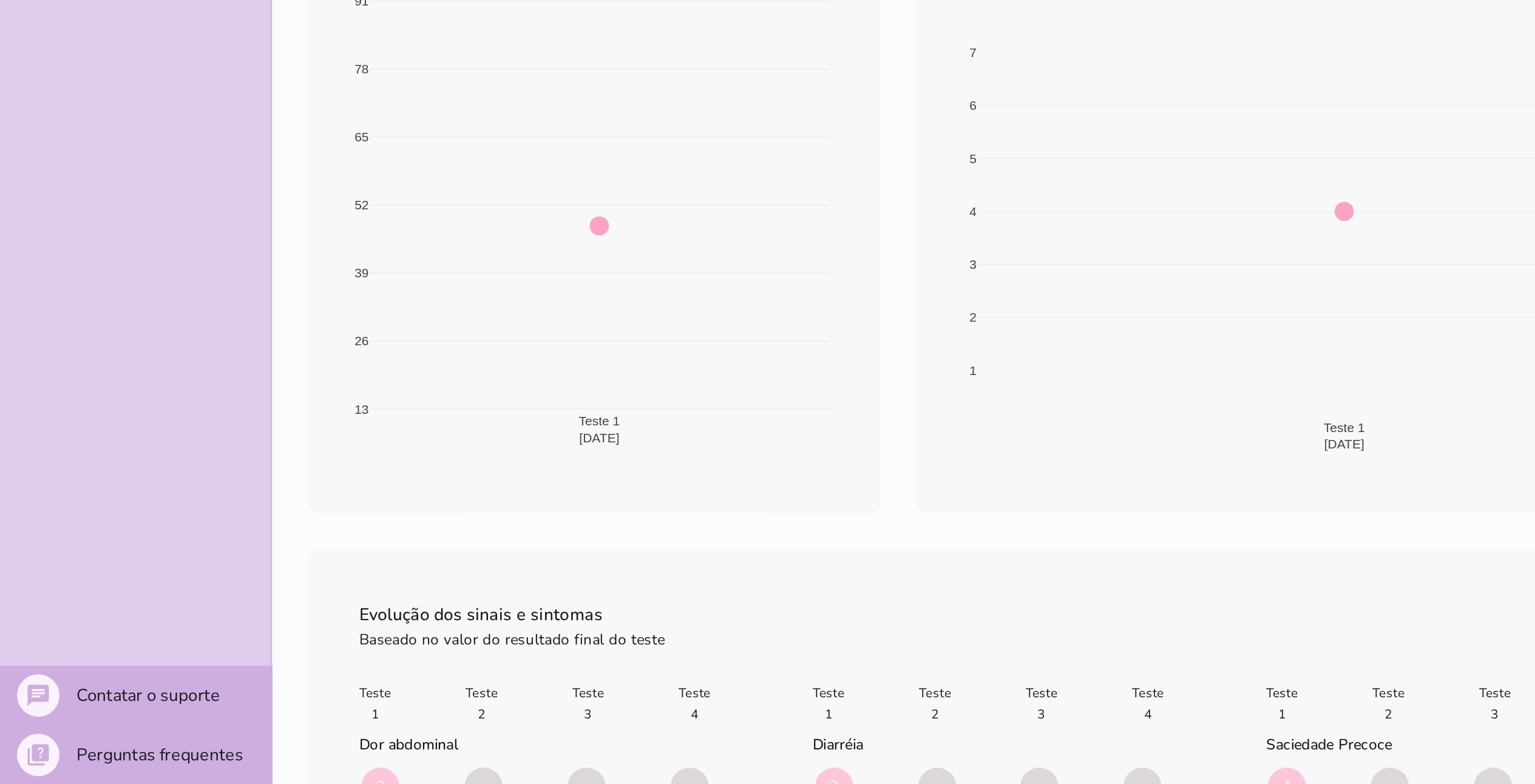
scroll to position [352, 0]
